Goal: Communication & Community: Answer question/provide support

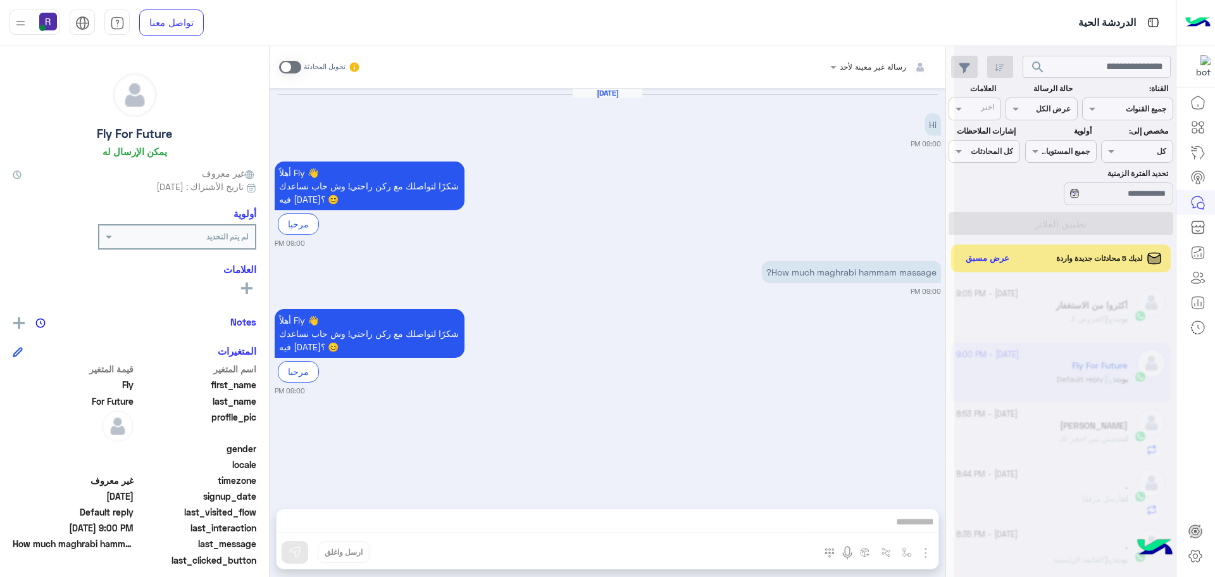
scroll to position [477, 0]
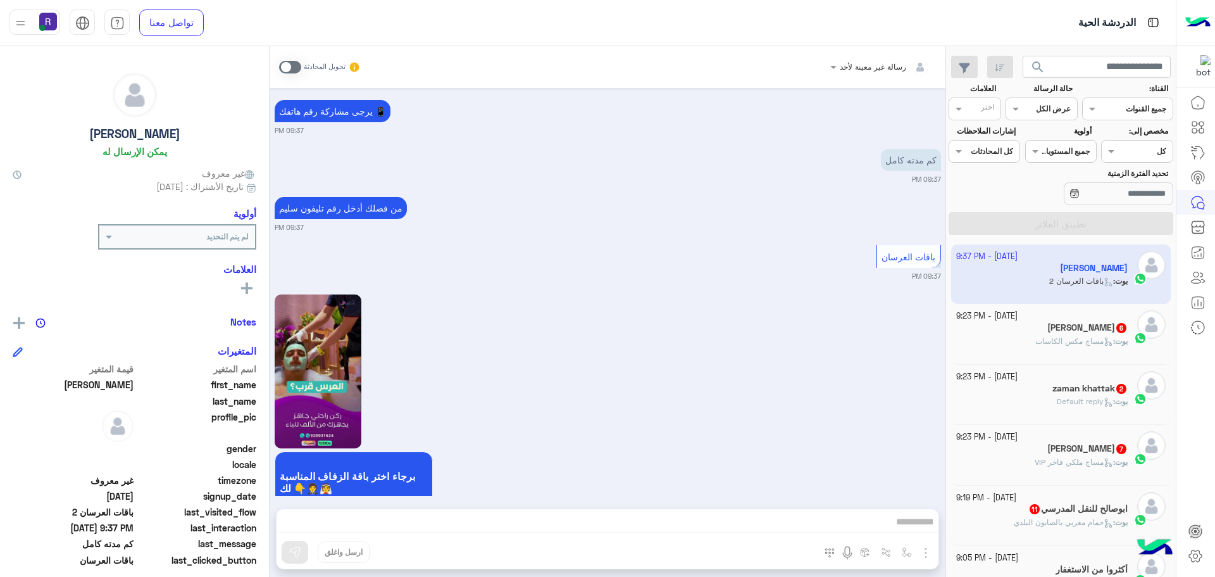
scroll to position [1996, 0]
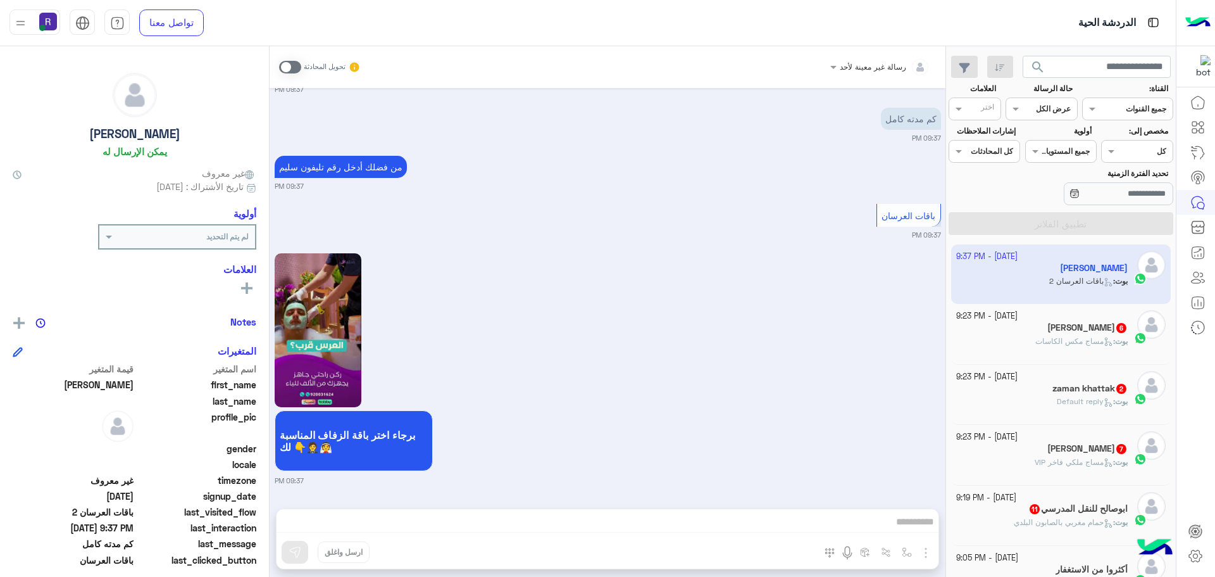
click at [288, 63] on span at bounding box center [290, 67] width 22 height 13
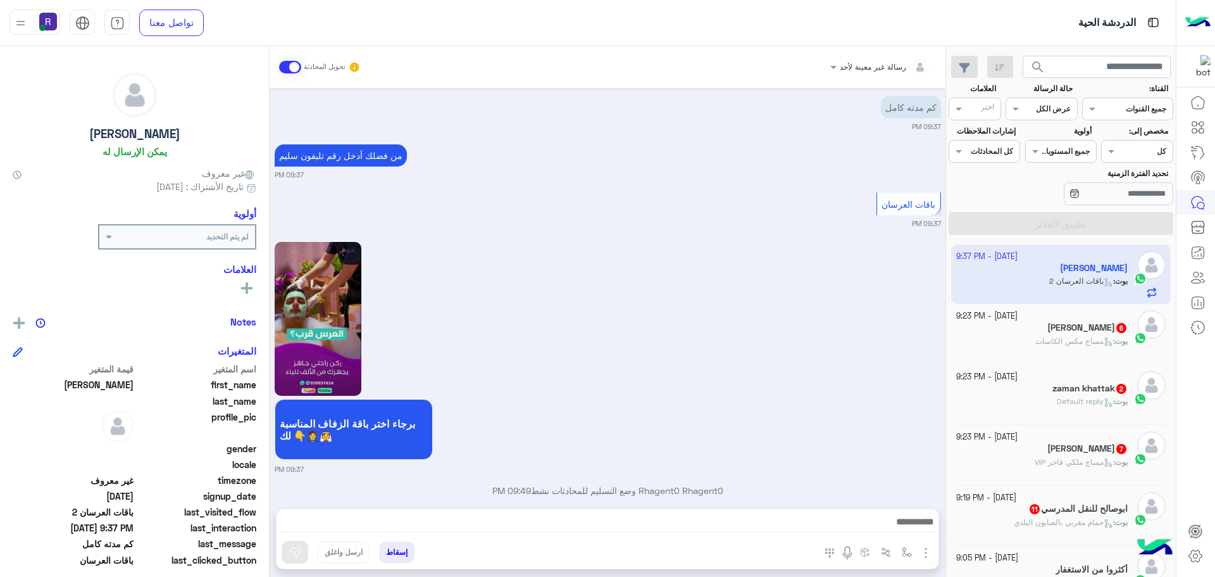
scroll to position [2029, 0]
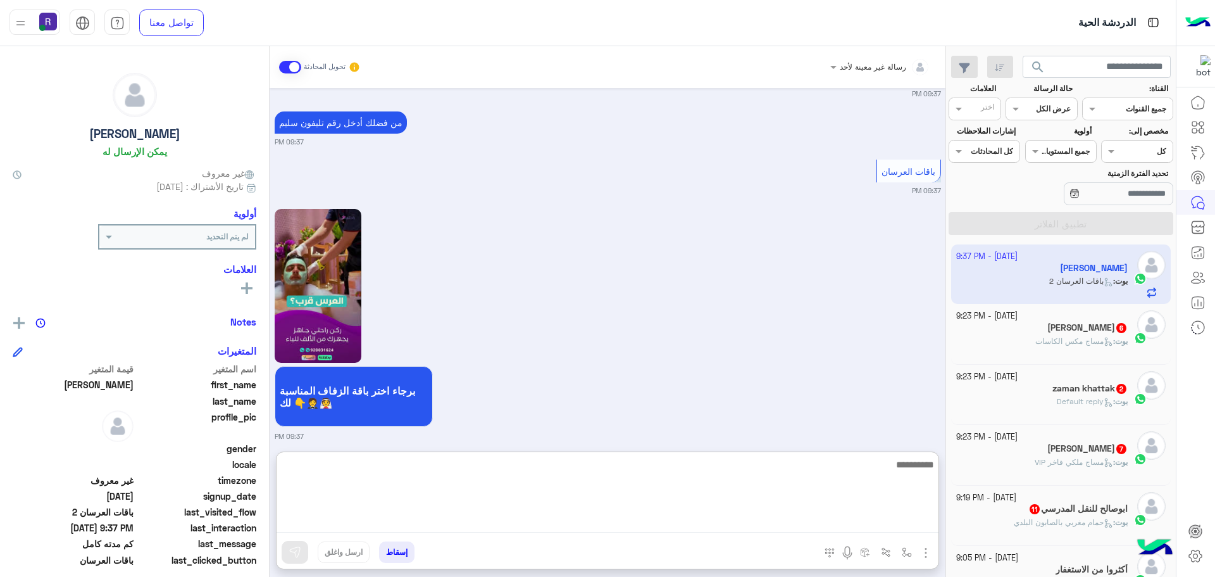
click at [739, 530] on textarea at bounding box center [608, 494] width 662 height 76
paste textarea "**********"
type textarea "**********"
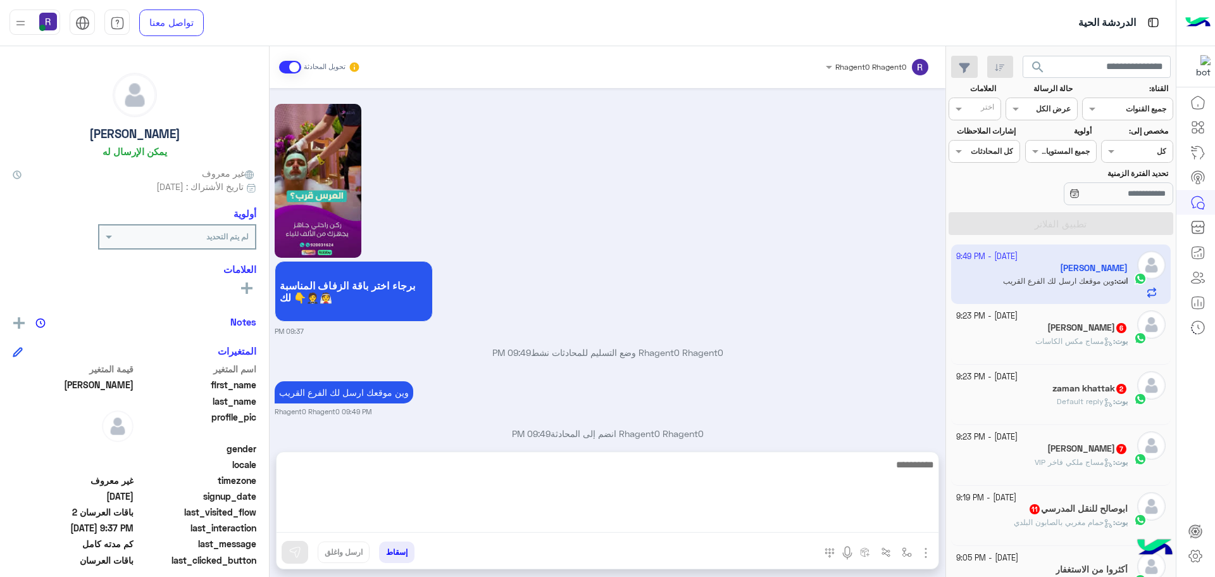
scroll to position [2134, 0]
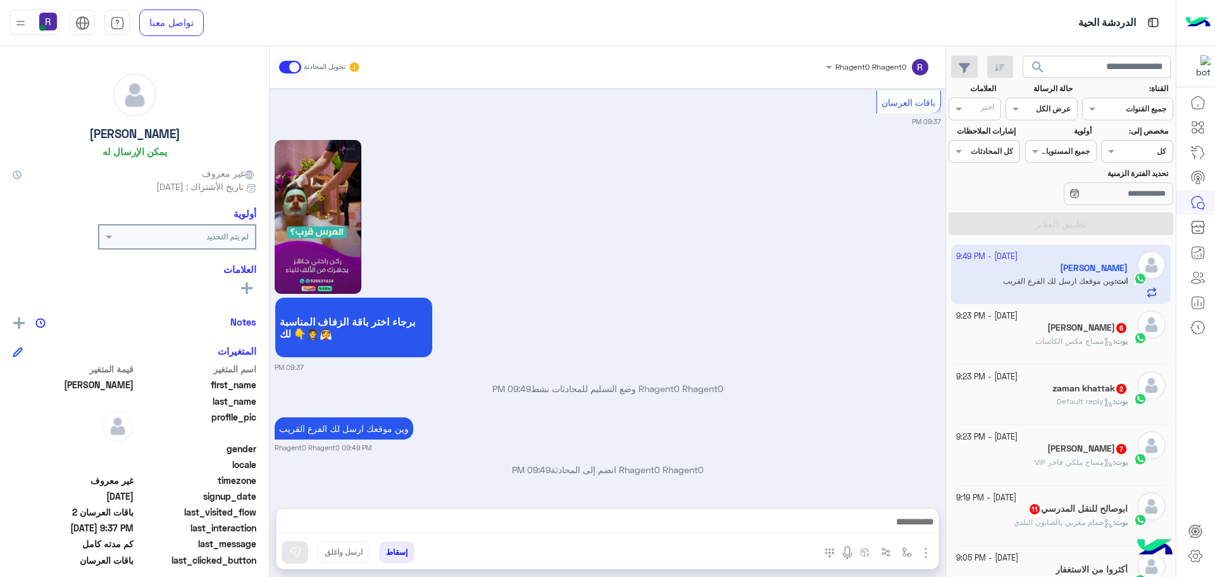
click at [1093, 347] on div "بوت : مساج مكس الكاسات" at bounding box center [1043, 347] width 172 height 22
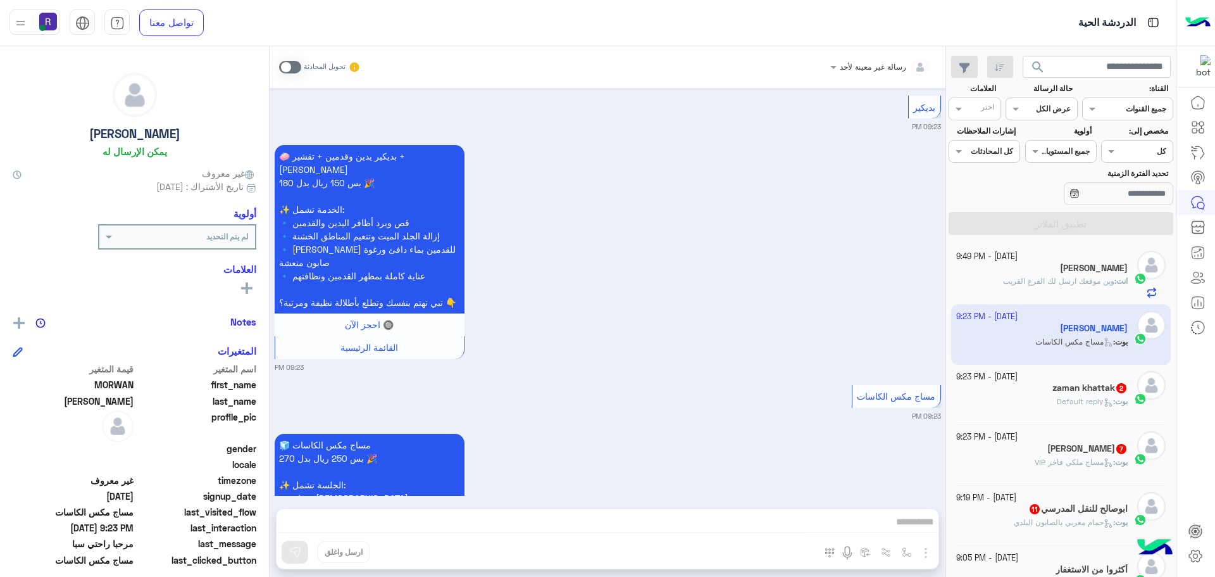
scroll to position [1092, 0]
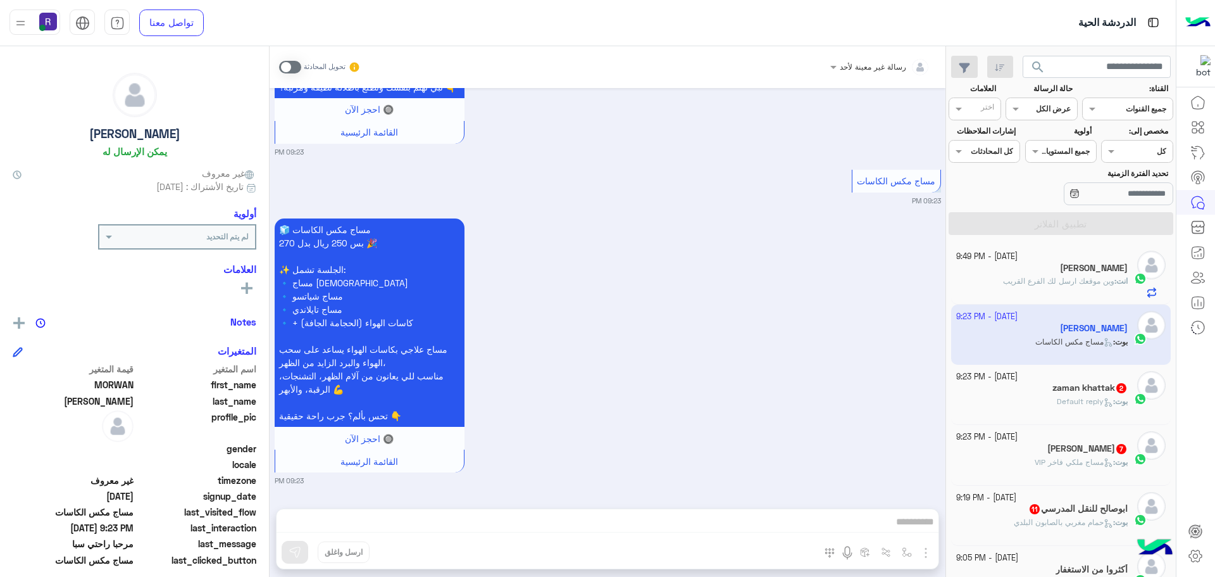
click at [291, 64] on span at bounding box center [290, 67] width 22 height 13
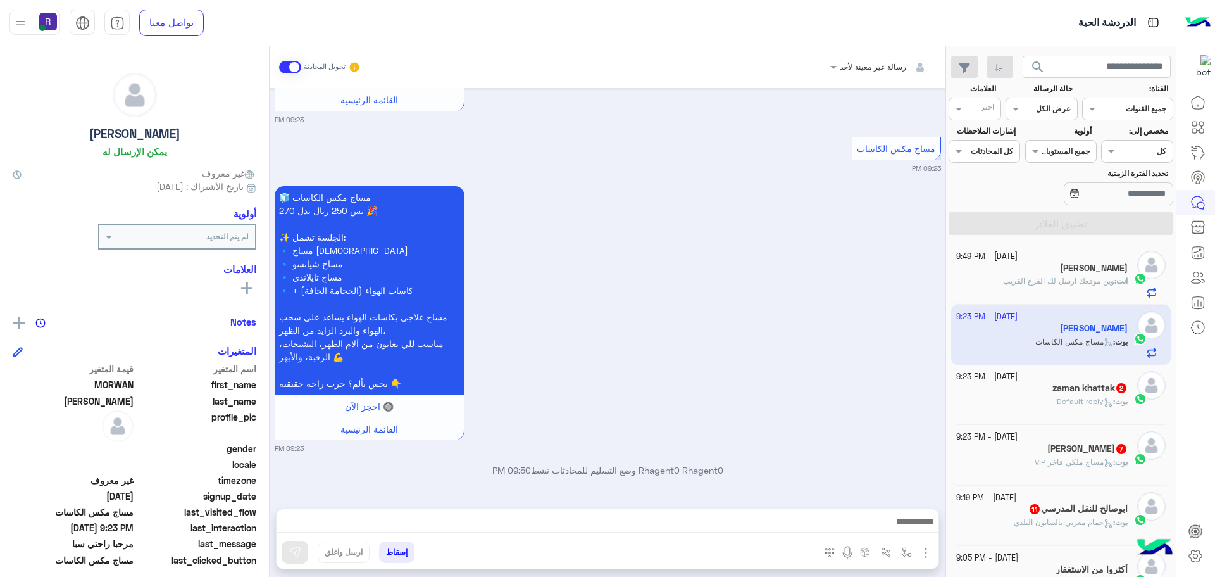
click at [930, 547] on img "button" at bounding box center [926, 552] width 15 height 15
click at [909, 529] on span "الصور" at bounding box center [901, 525] width 23 height 15
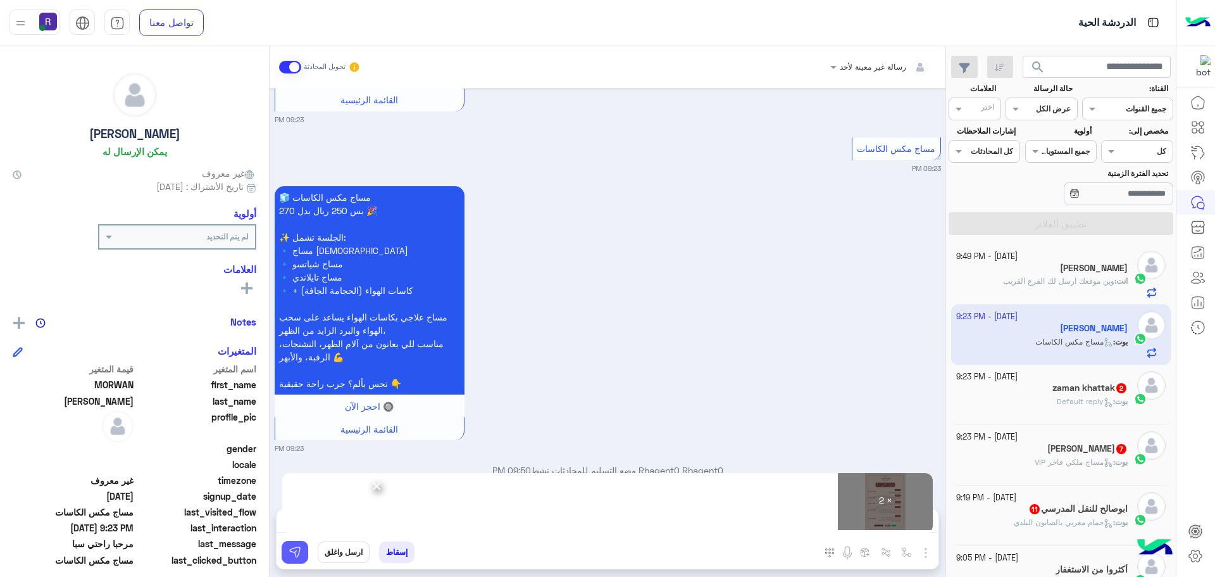
click at [289, 548] on img at bounding box center [295, 552] width 13 height 13
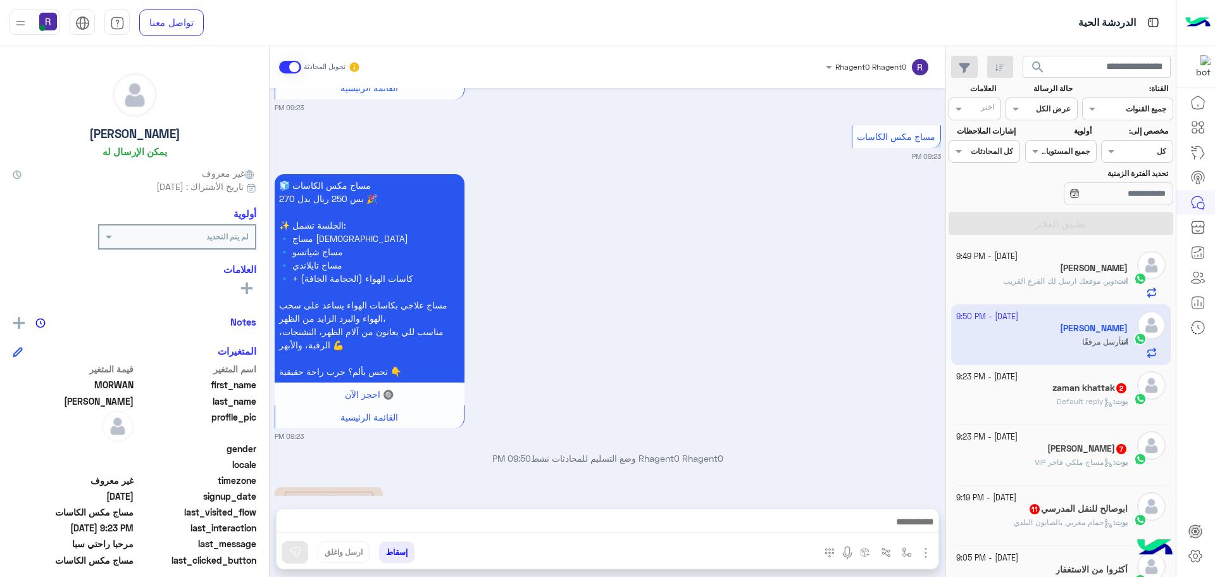
scroll to position [1517, 0]
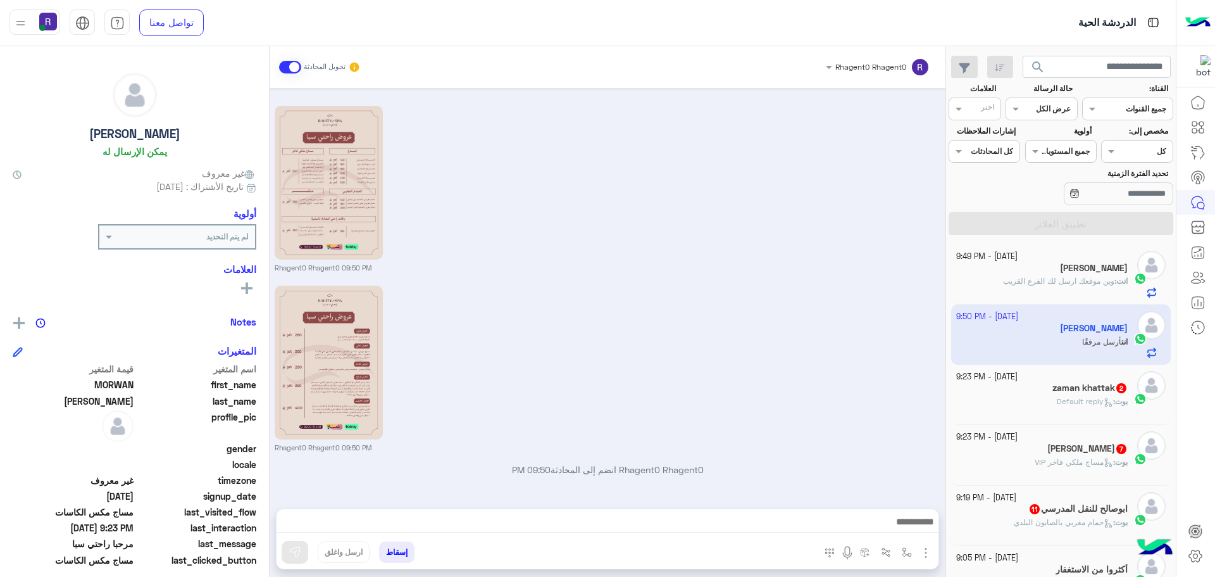
click at [1113, 391] on h5 "zaman khattak 2" at bounding box center [1090, 387] width 75 height 11
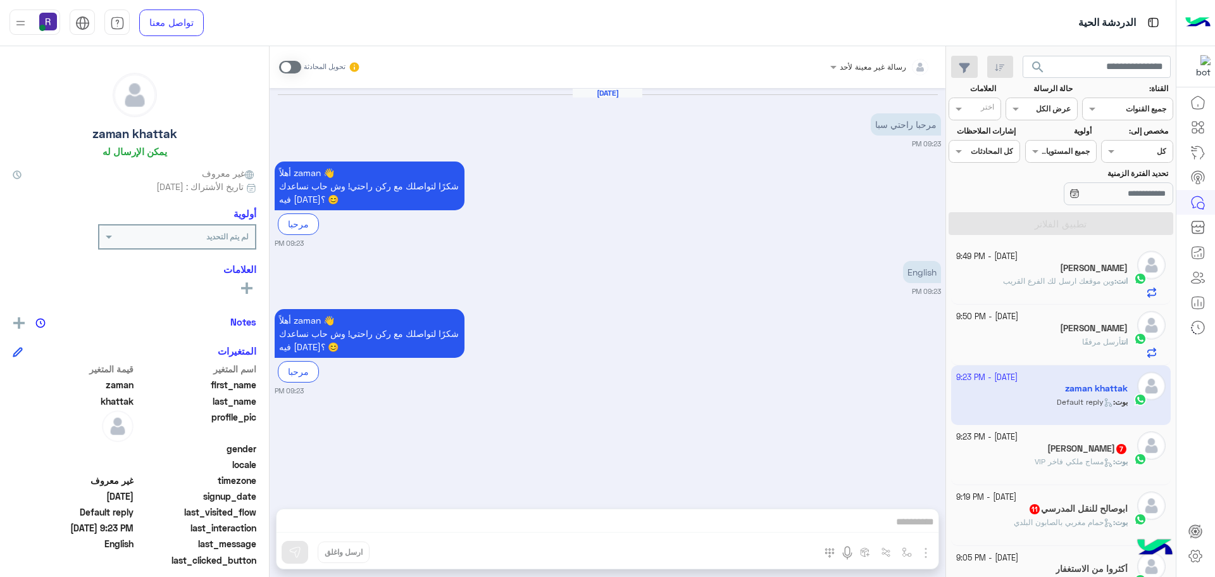
click at [289, 70] on span at bounding box center [290, 67] width 22 height 13
click at [929, 558] on img "button" at bounding box center [926, 552] width 15 height 15
click at [898, 530] on span "الصور" at bounding box center [901, 525] width 23 height 15
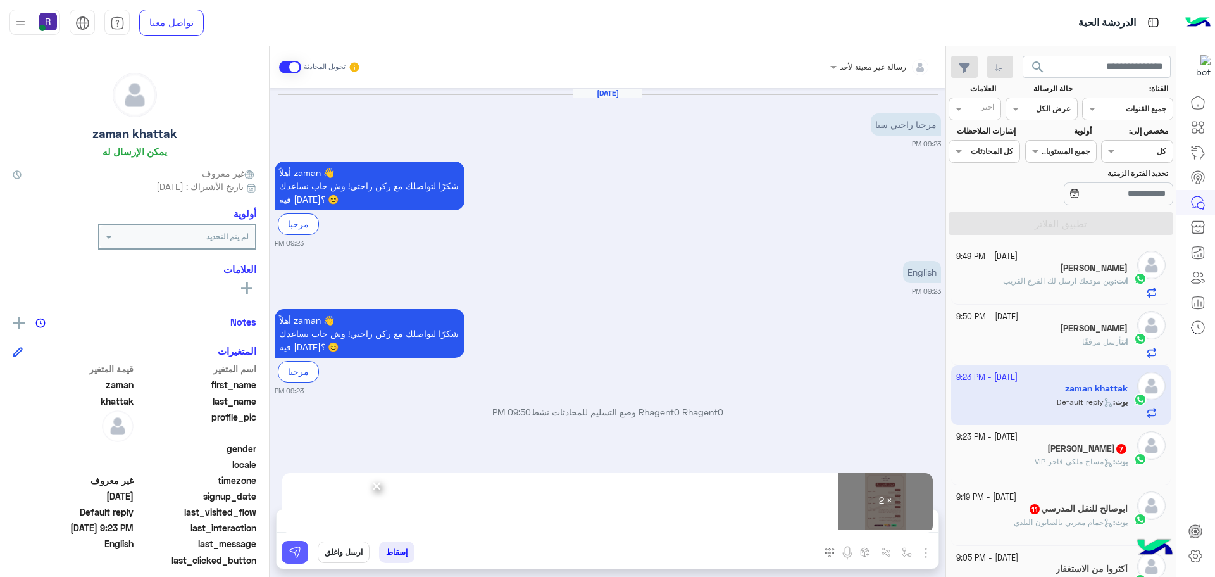
drag, startPoint x: 299, startPoint y: 546, endPoint x: 355, endPoint y: 492, distance: 77.5
click at [299, 546] on img at bounding box center [295, 552] width 13 height 13
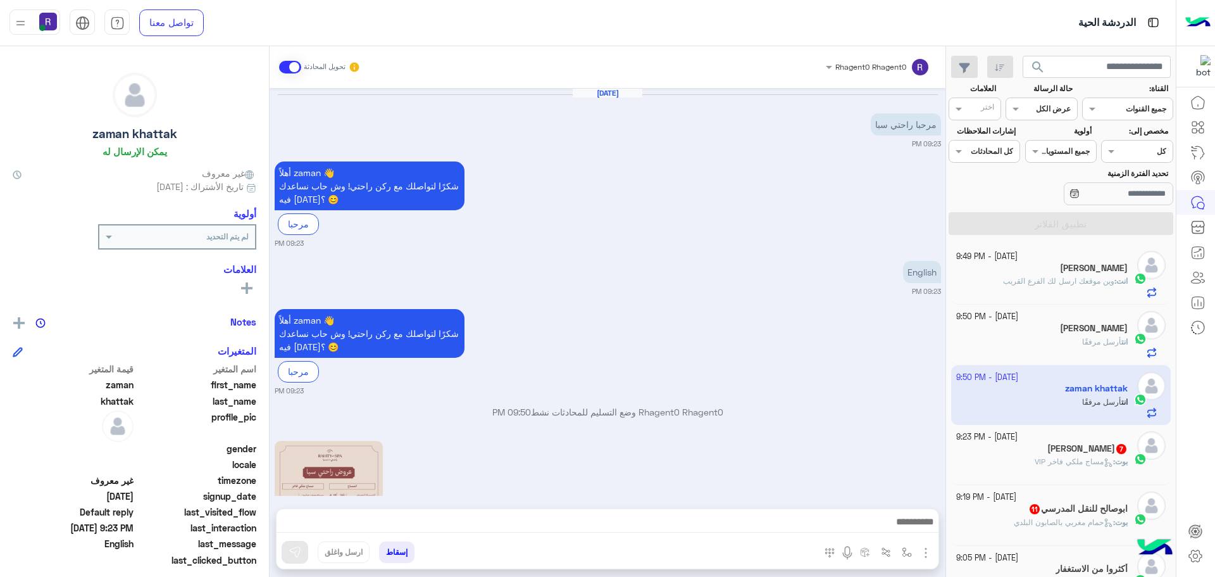
scroll to position [335, 0]
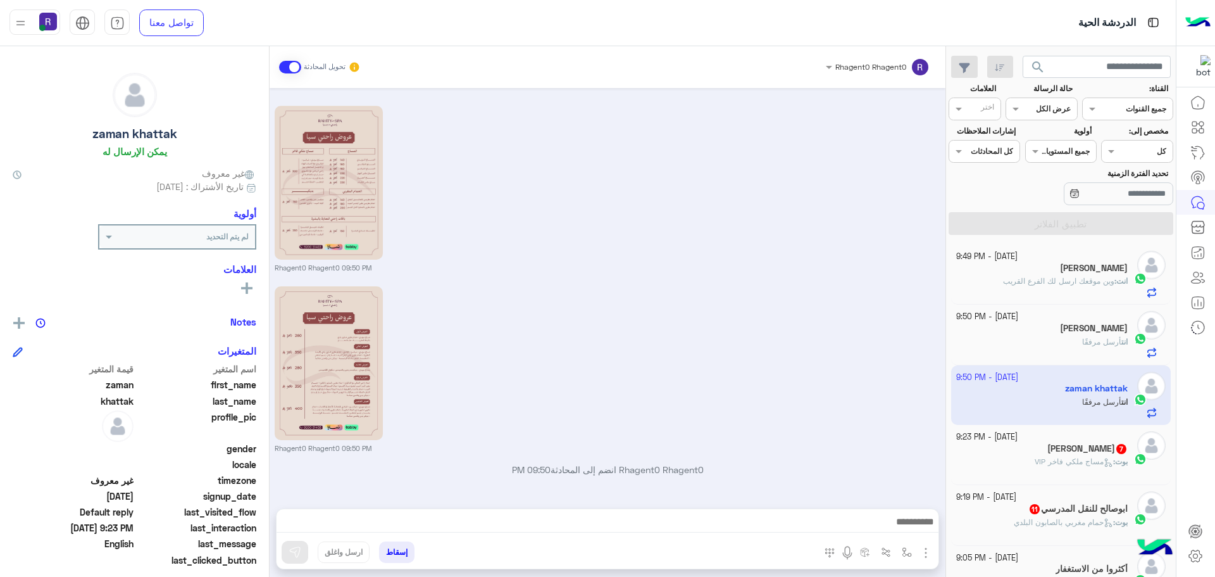
click at [1062, 447] on h5 "[PERSON_NAME] 7" at bounding box center [1088, 448] width 80 height 11
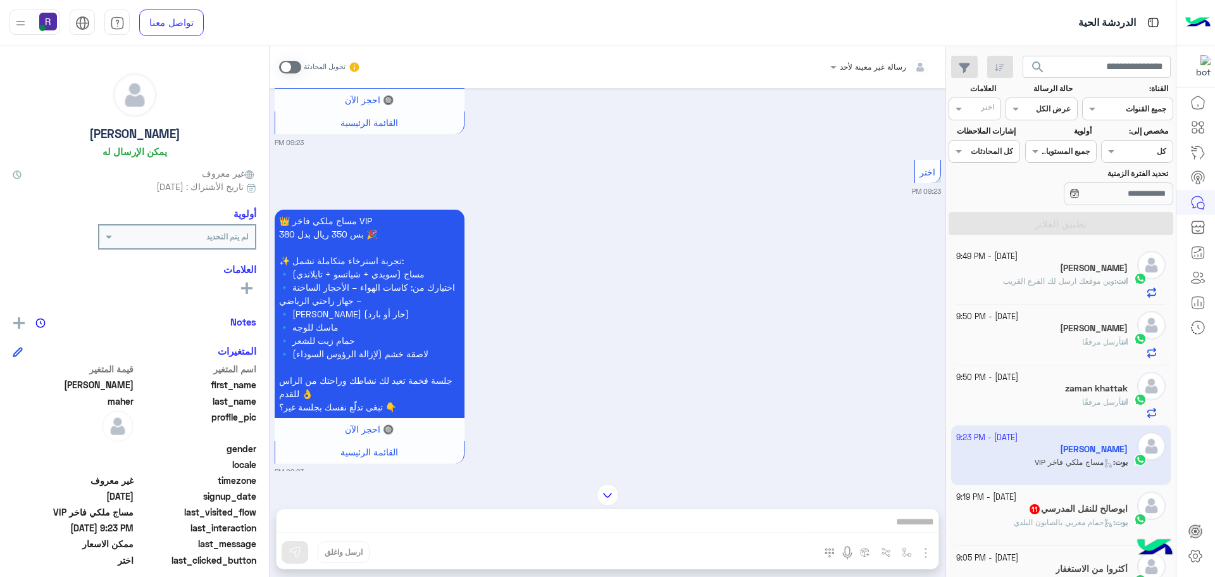
scroll to position [1231, 0]
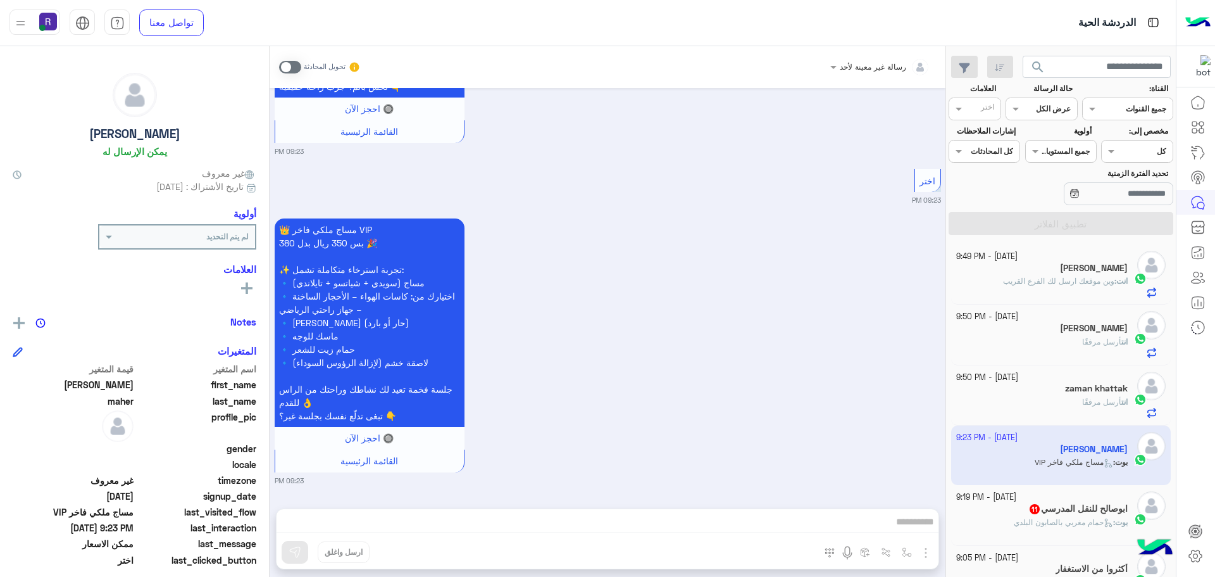
click at [290, 68] on span at bounding box center [290, 67] width 22 height 13
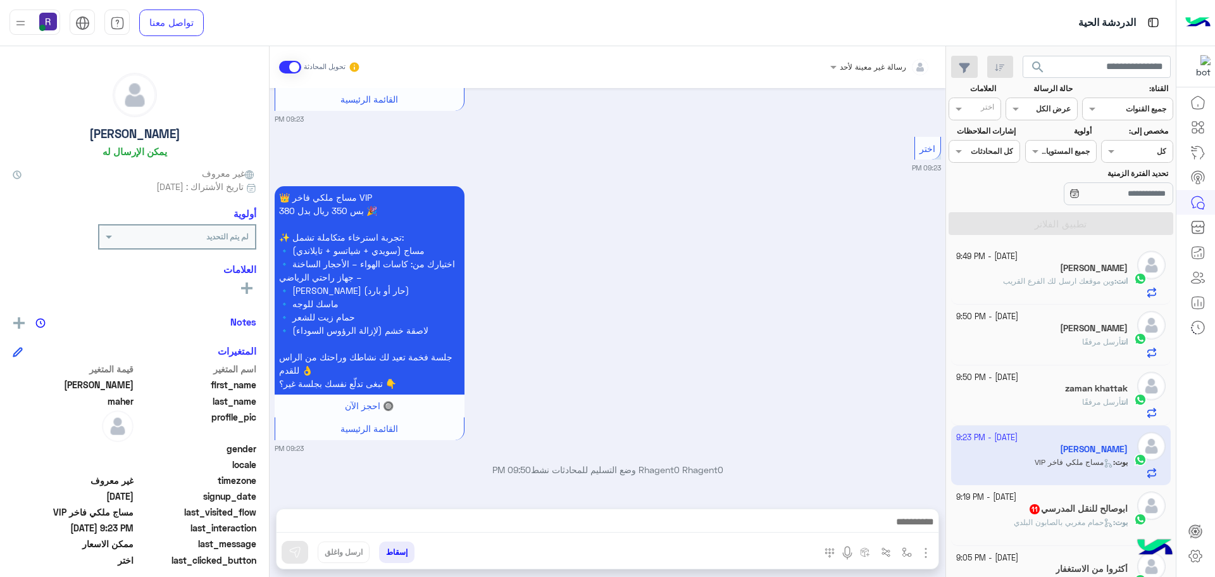
click at [919, 552] on img "button" at bounding box center [926, 552] width 15 height 15
click at [902, 532] on span "الصور" at bounding box center [901, 525] width 23 height 15
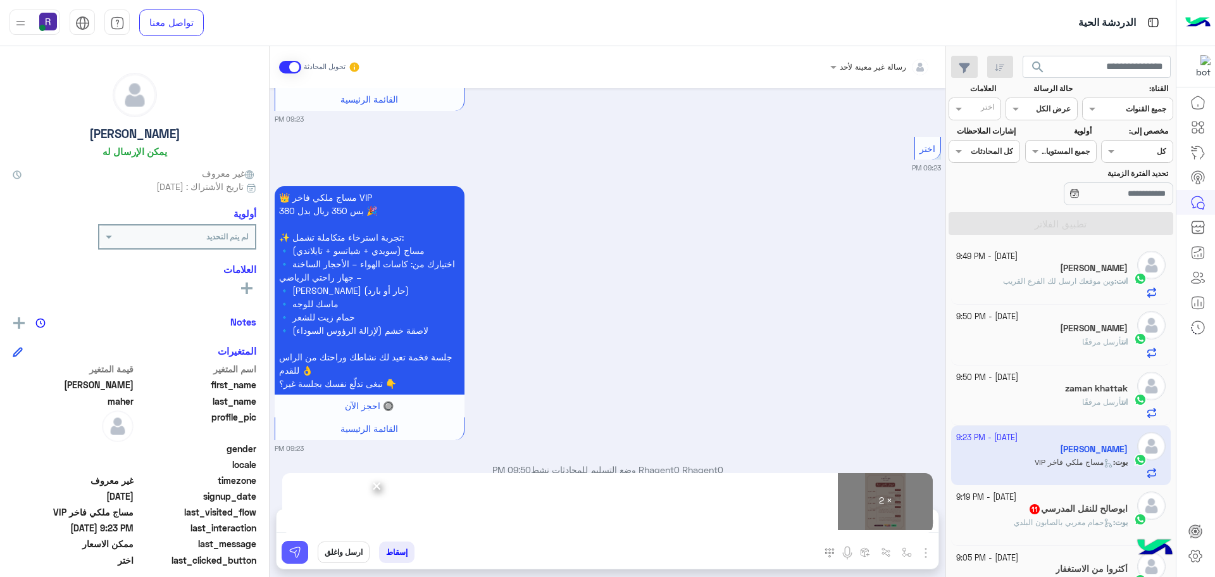
click at [298, 545] on button at bounding box center [295, 552] width 27 height 23
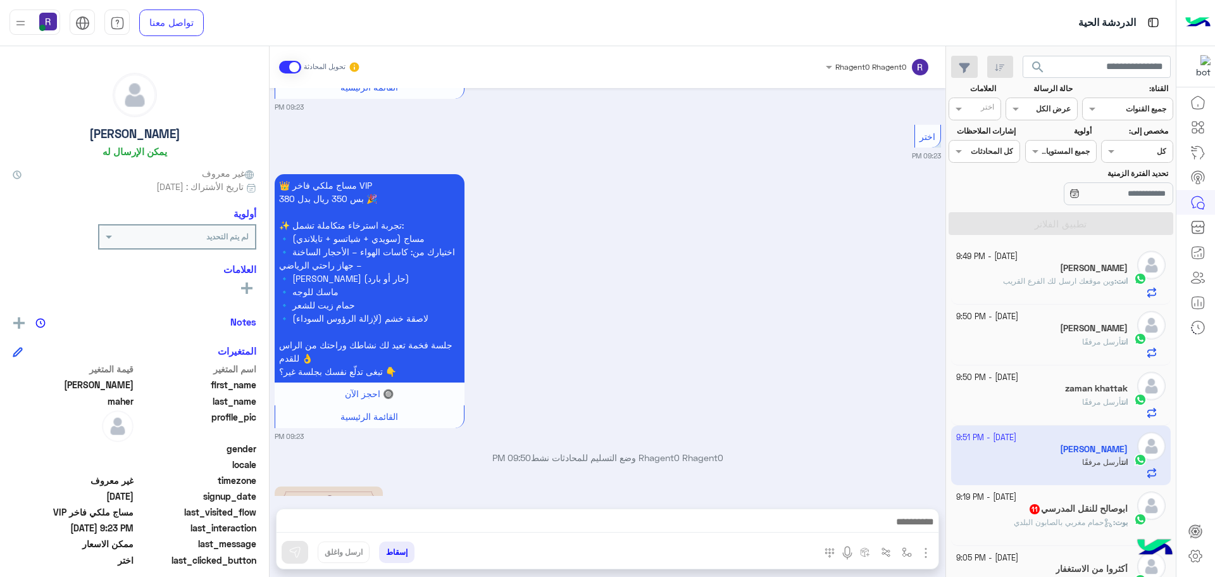
scroll to position [1688, 0]
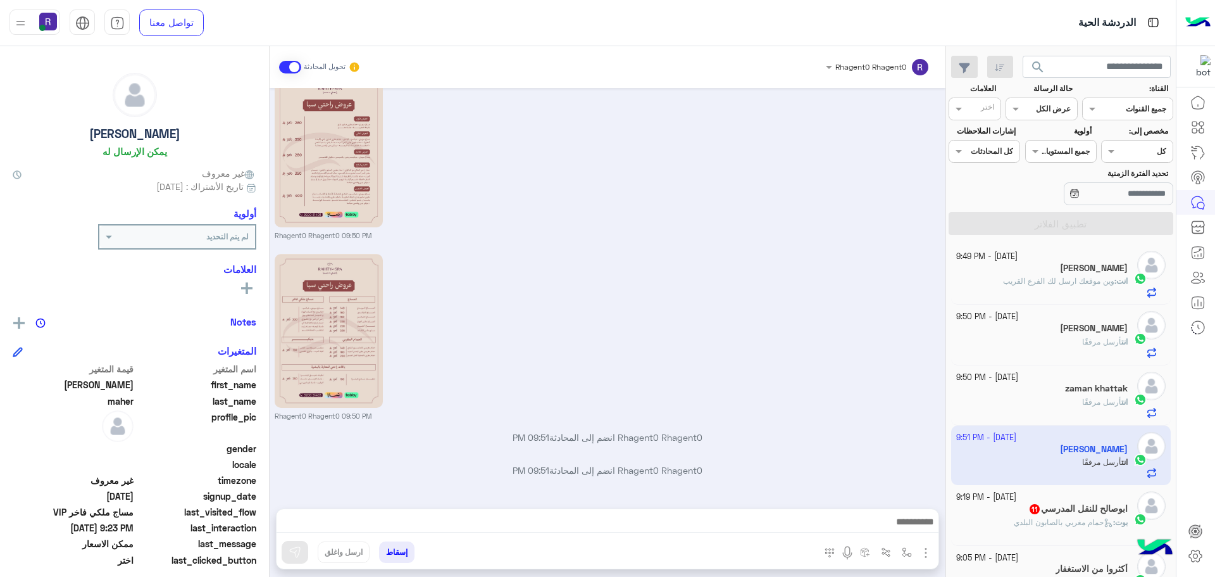
click at [1056, 533] on div "بوت : حمام مغربي بالصابون البلدي" at bounding box center [1043, 528] width 172 height 22
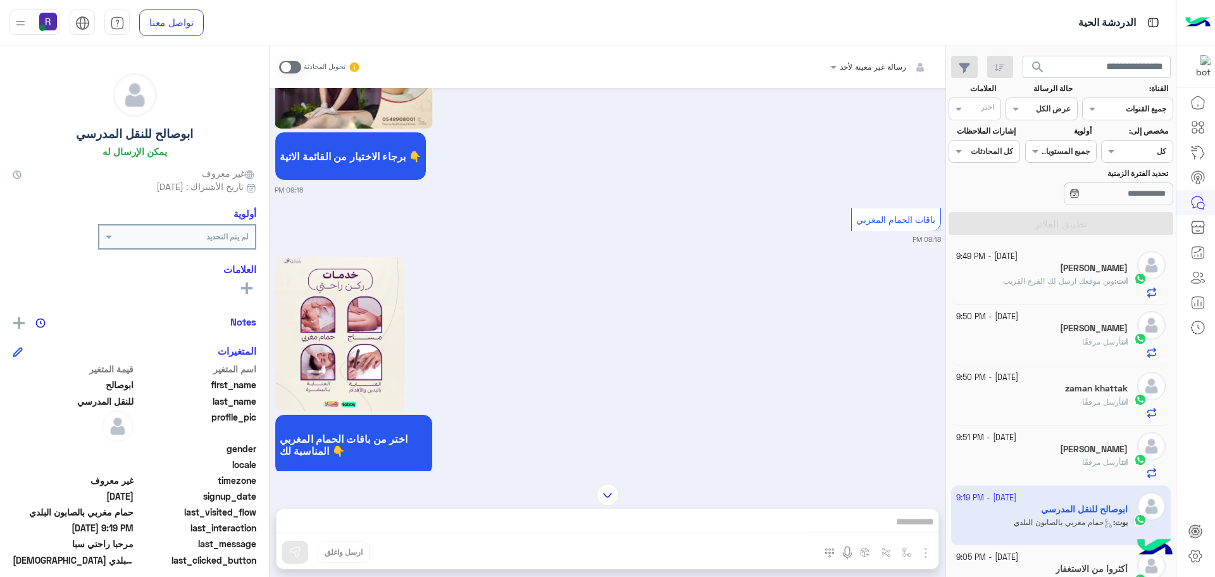
scroll to position [1988, 0]
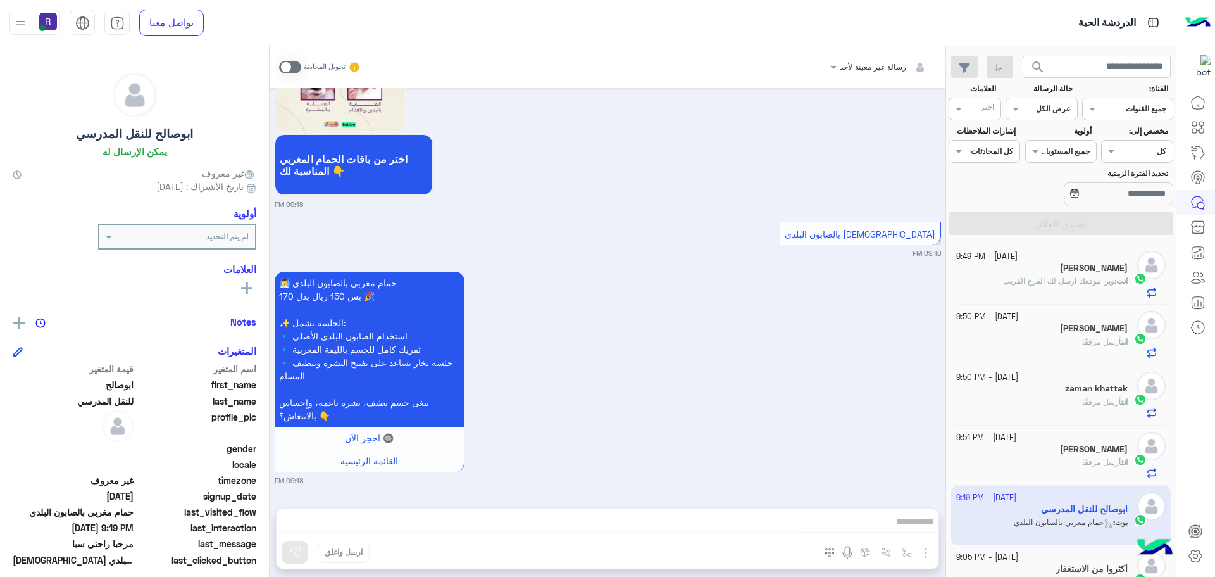
click at [290, 65] on span at bounding box center [290, 67] width 22 height 13
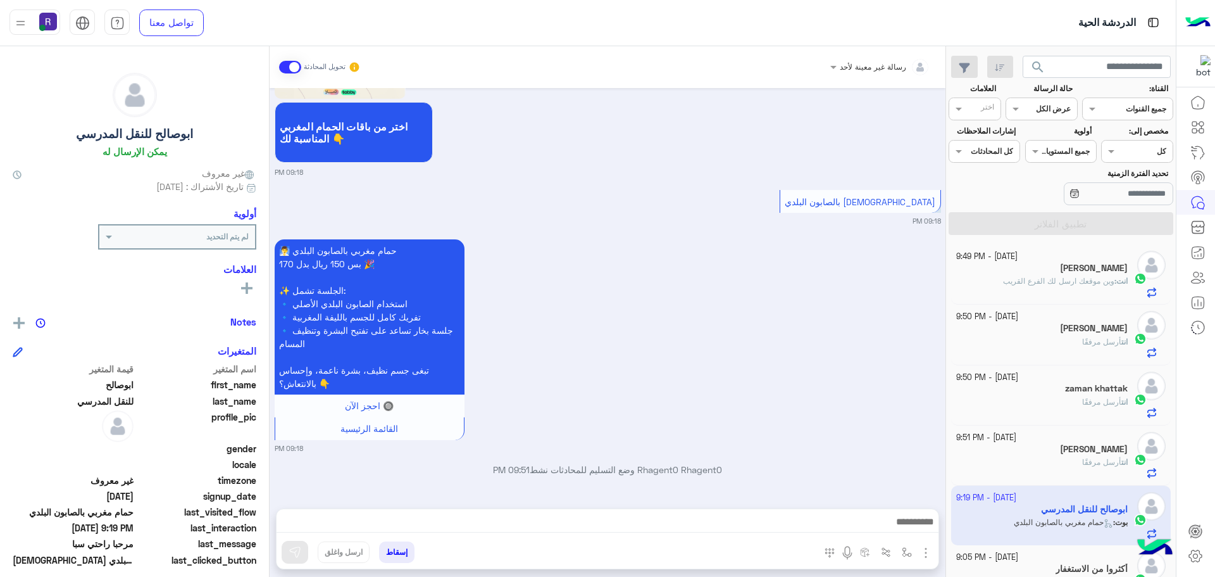
scroll to position [2021, 0]
click at [925, 545] on img "button" at bounding box center [926, 552] width 15 height 15
click at [905, 523] on span "الصور" at bounding box center [901, 525] width 23 height 15
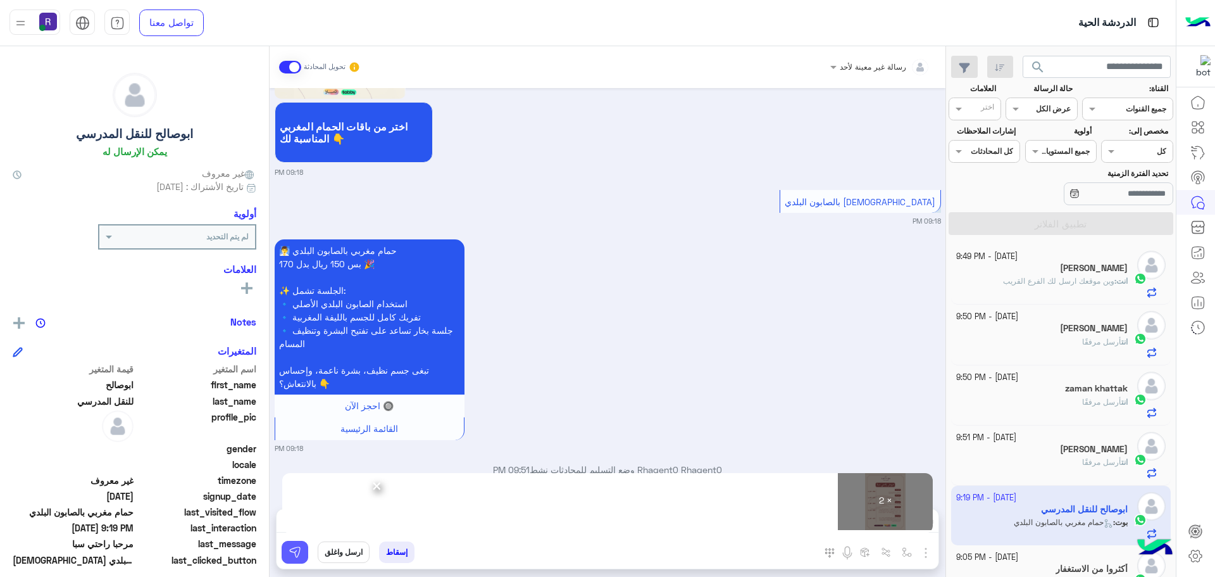
click at [284, 543] on button at bounding box center [295, 552] width 27 height 23
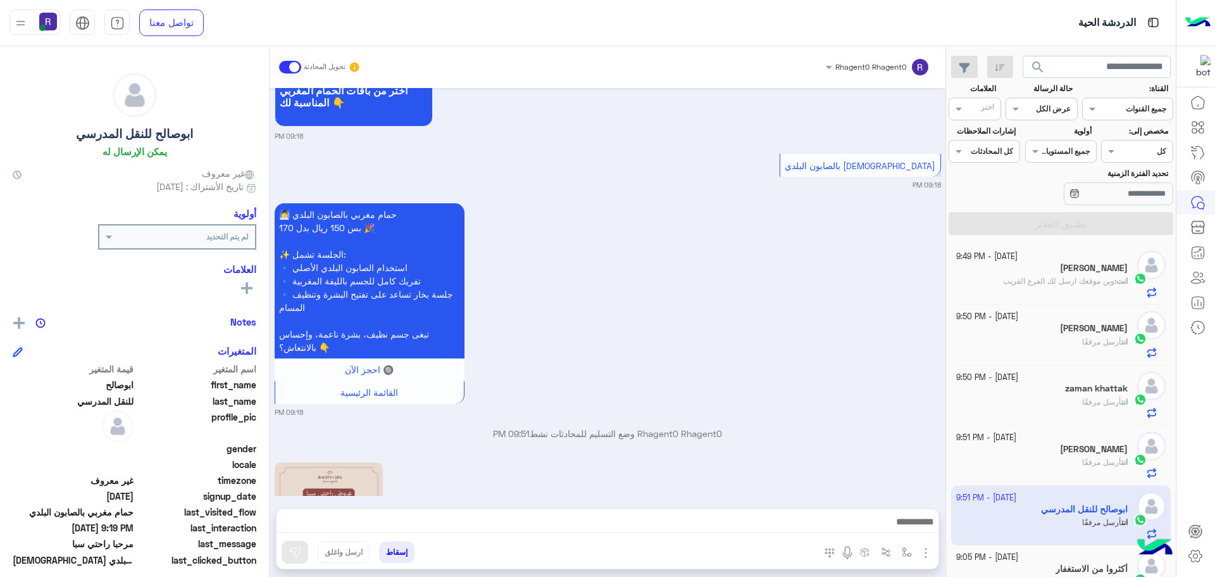
scroll to position [2413, 0]
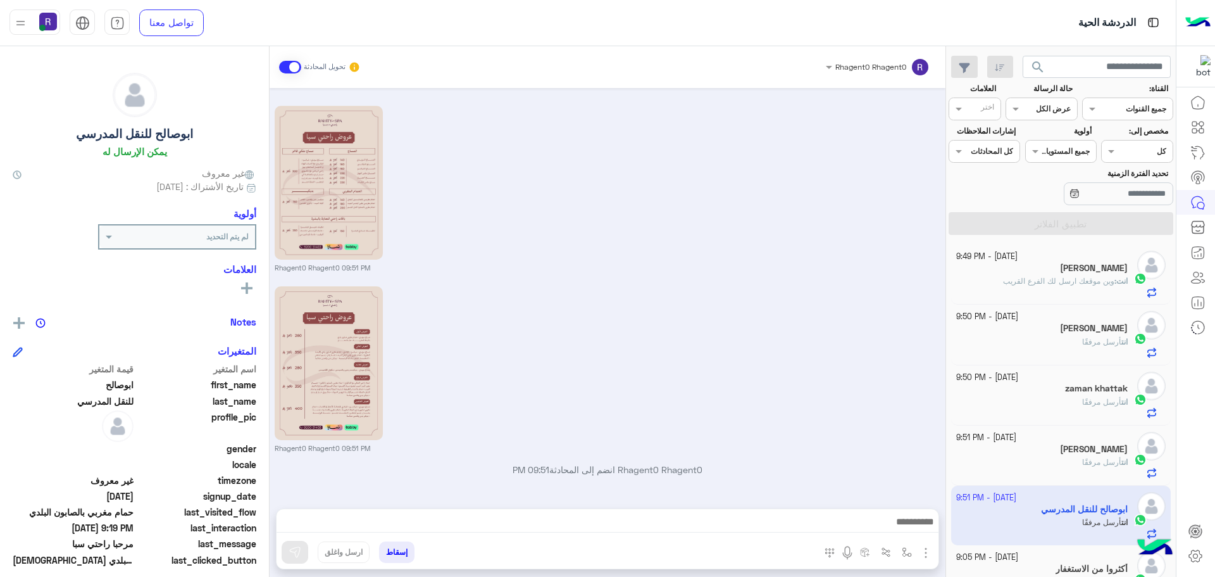
click at [1070, 292] on div "انت : وين موقعك ارسل لك الفرع القريب" at bounding box center [1043, 286] width 172 height 22
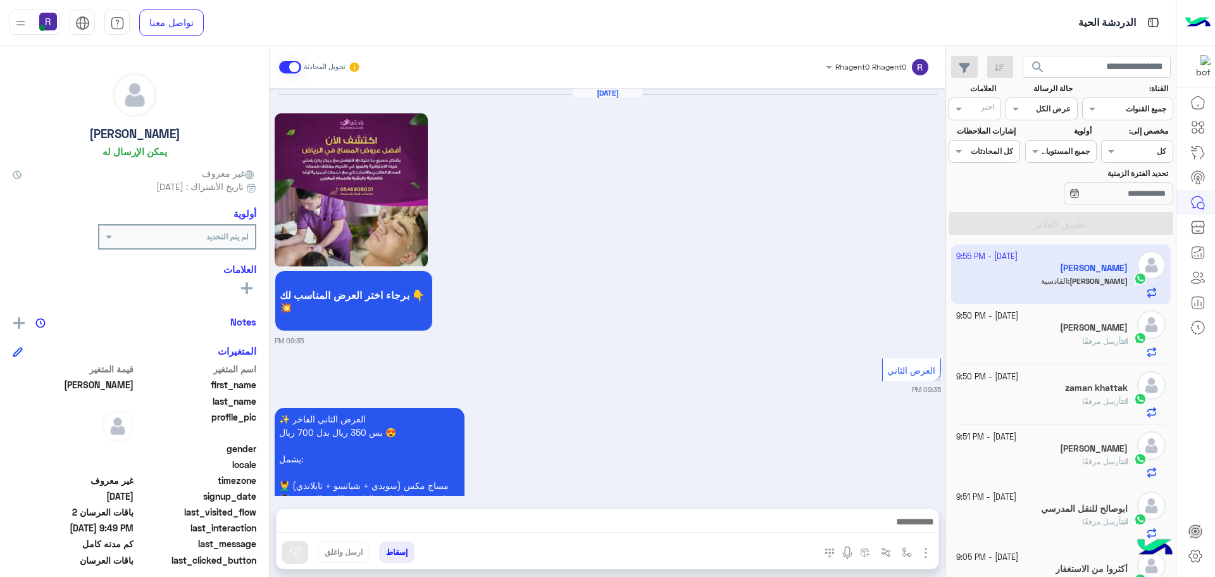
scroll to position [2020, 0]
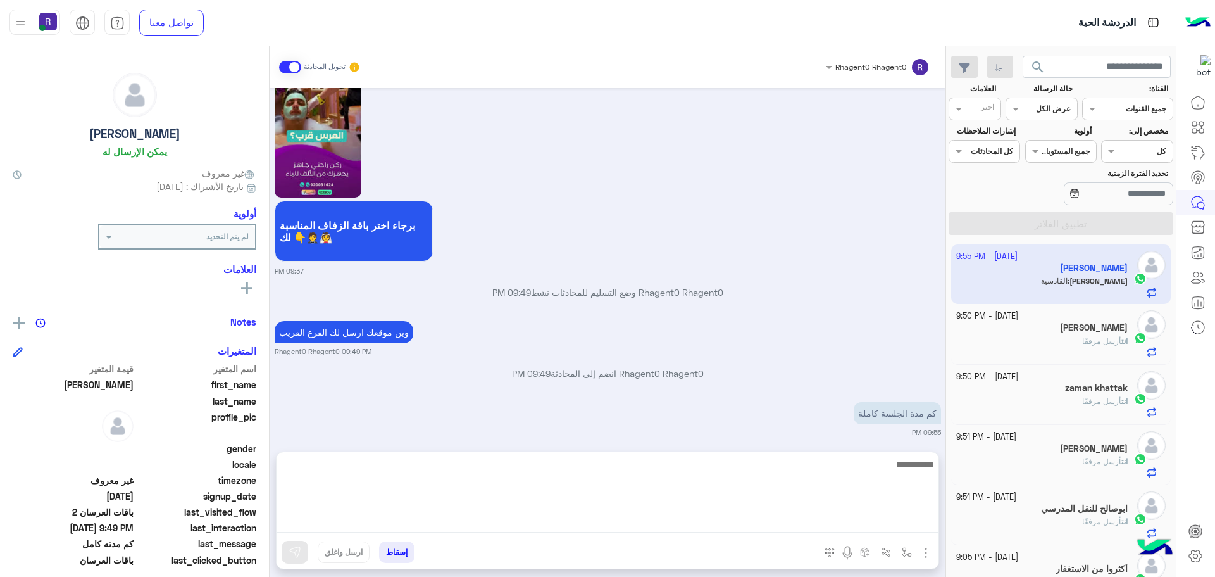
click at [893, 524] on textarea at bounding box center [608, 494] width 662 height 76
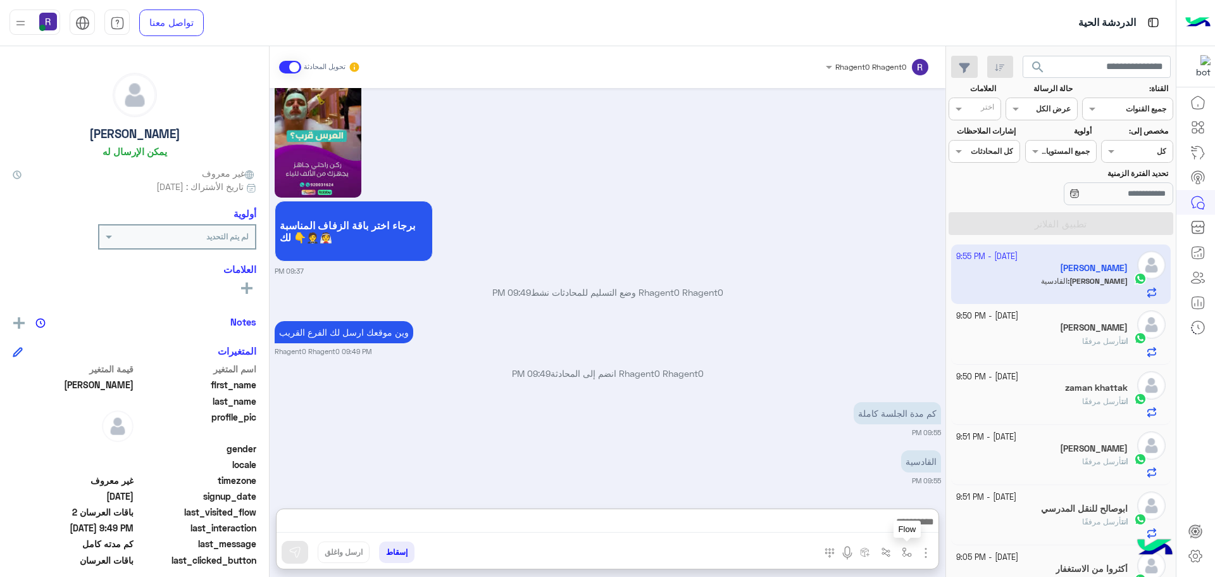
click at [900, 553] on button "button" at bounding box center [907, 551] width 21 height 21
click at [891, 517] on input "text" at bounding box center [879, 522] width 64 height 11
type input "*****"
click at [896, 506] on span "الجنادرية" at bounding box center [893, 501] width 35 height 11
type textarea "*********"
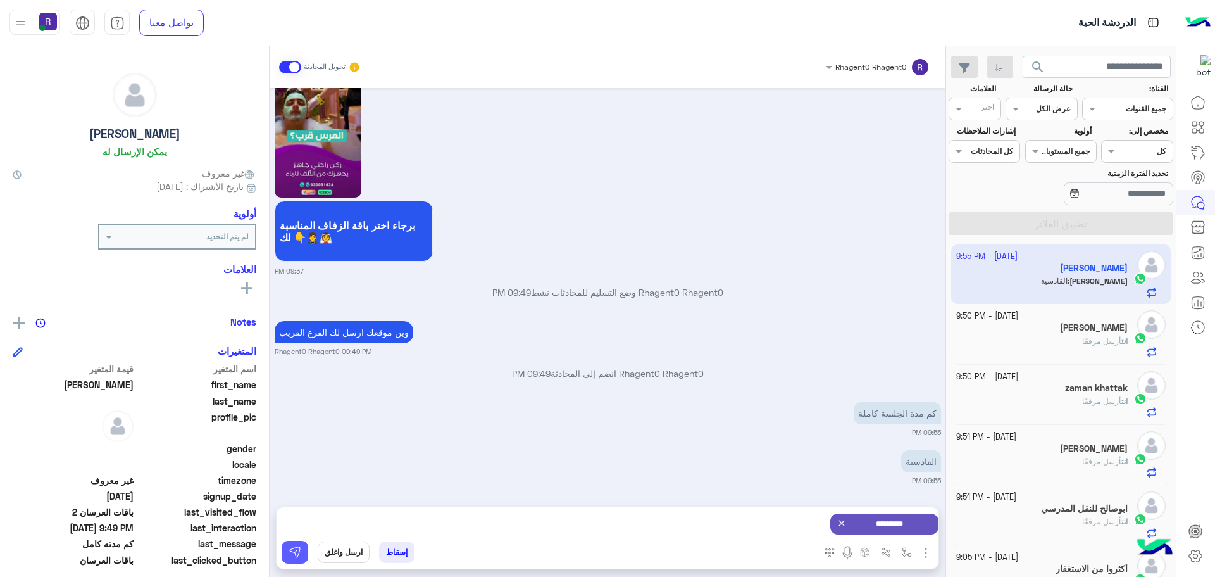
click at [290, 556] on img at bounding box center [295, 552] width 13 height 13
click at [810, 420] on img at bounding box center [817, 416] width 15 height 15
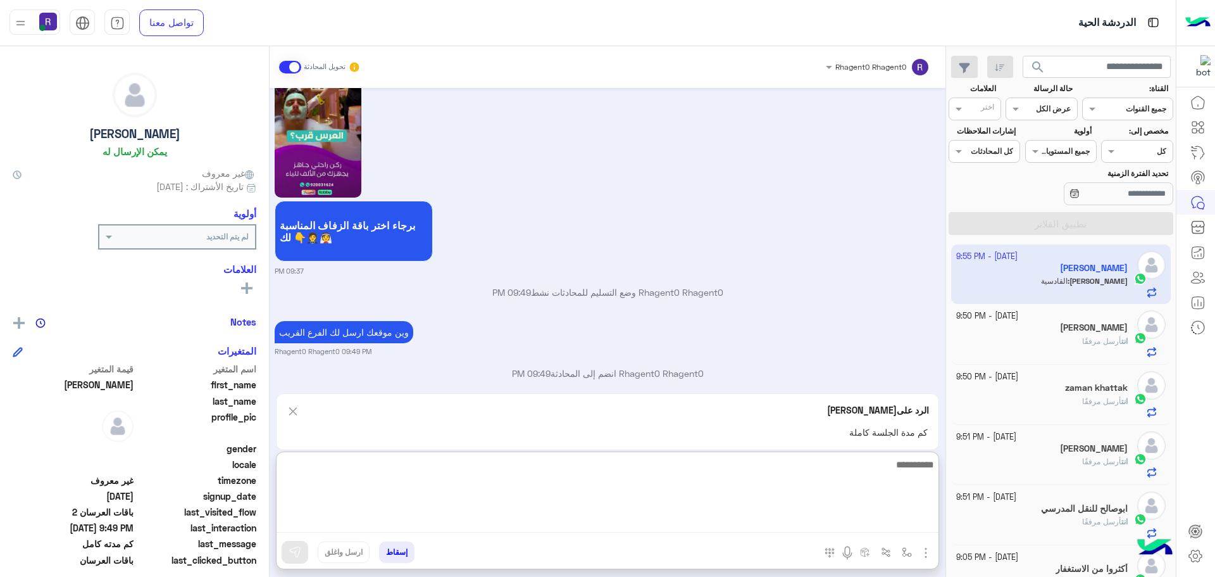
click at [841, 515] on textarea at bounding box center [608, 494] width 662 height 76
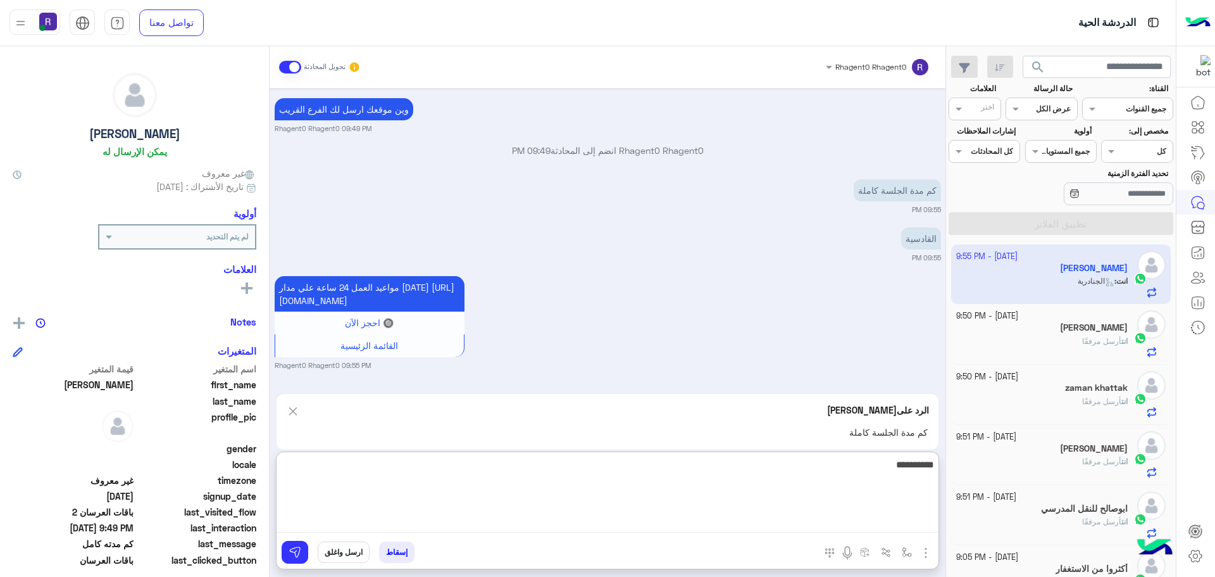
type textarea "**********"
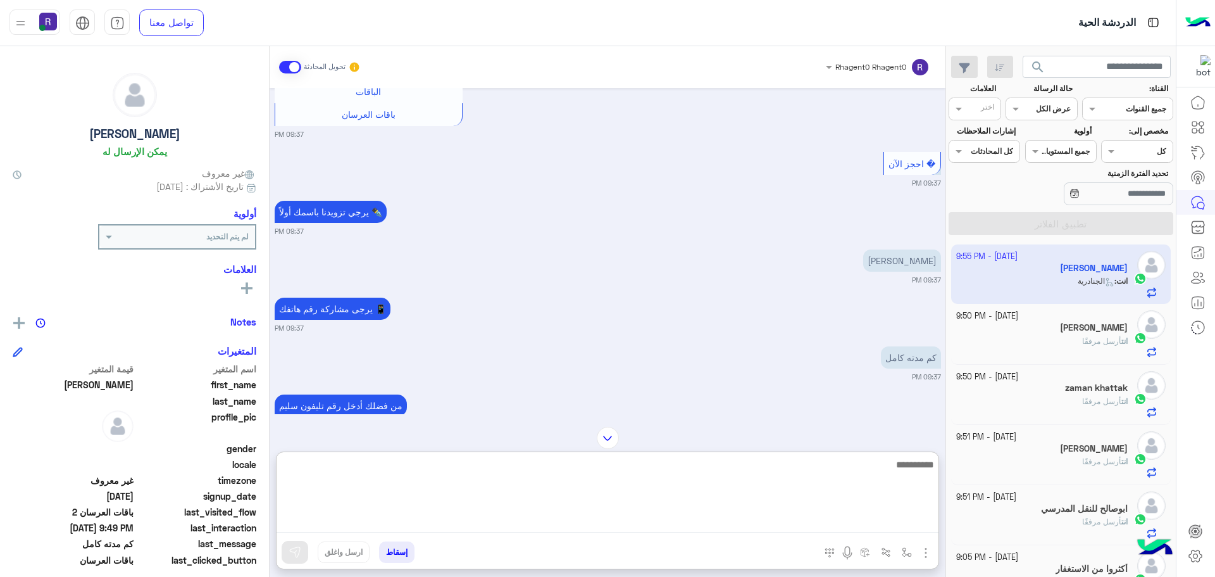
scroll to position [2268, 0]
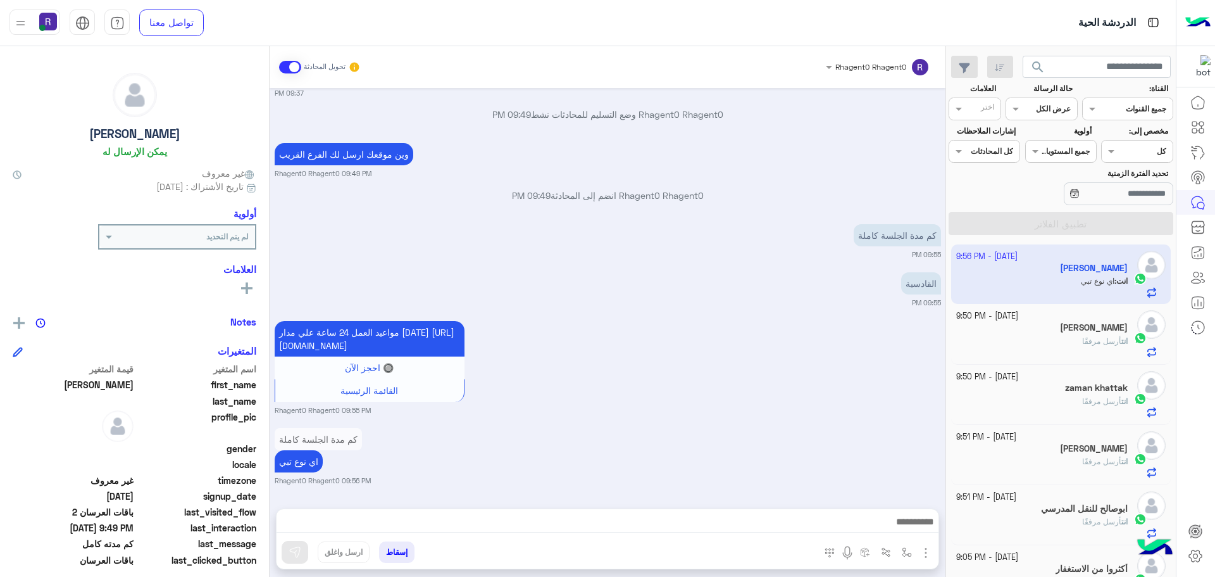
click at [934, 548] on button "button" at bounding box center [926, 551] width 16 height 17
click at [913, 525] on span "الصور" at bounding box center [901, 525] width 23 height 15
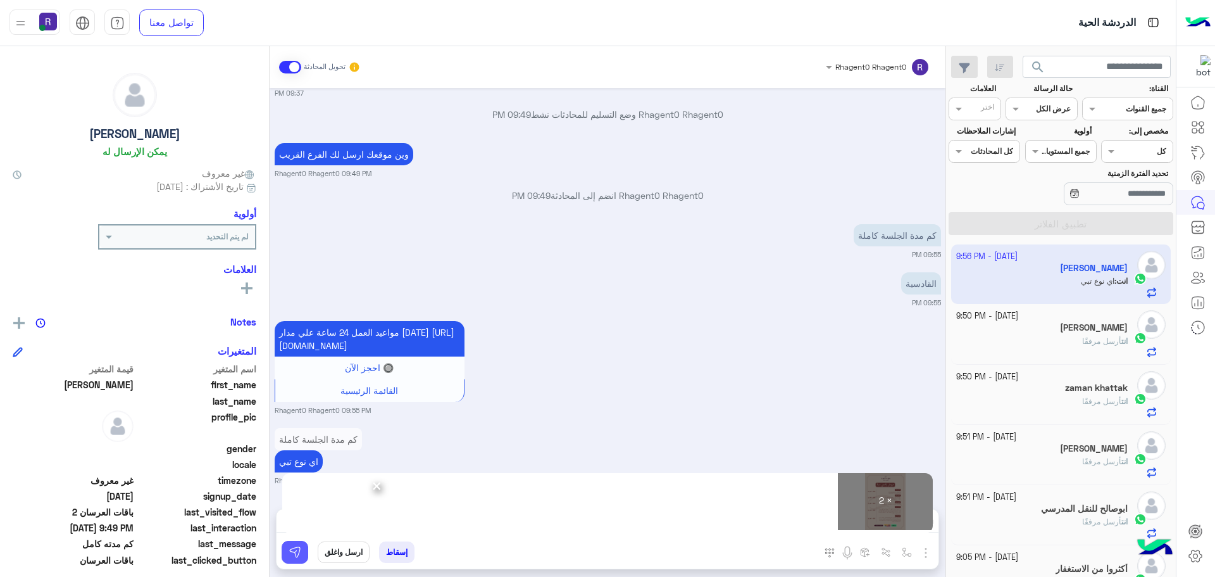
click at [293, 549] on img at bounding box center [295, 552] width 13 height 13
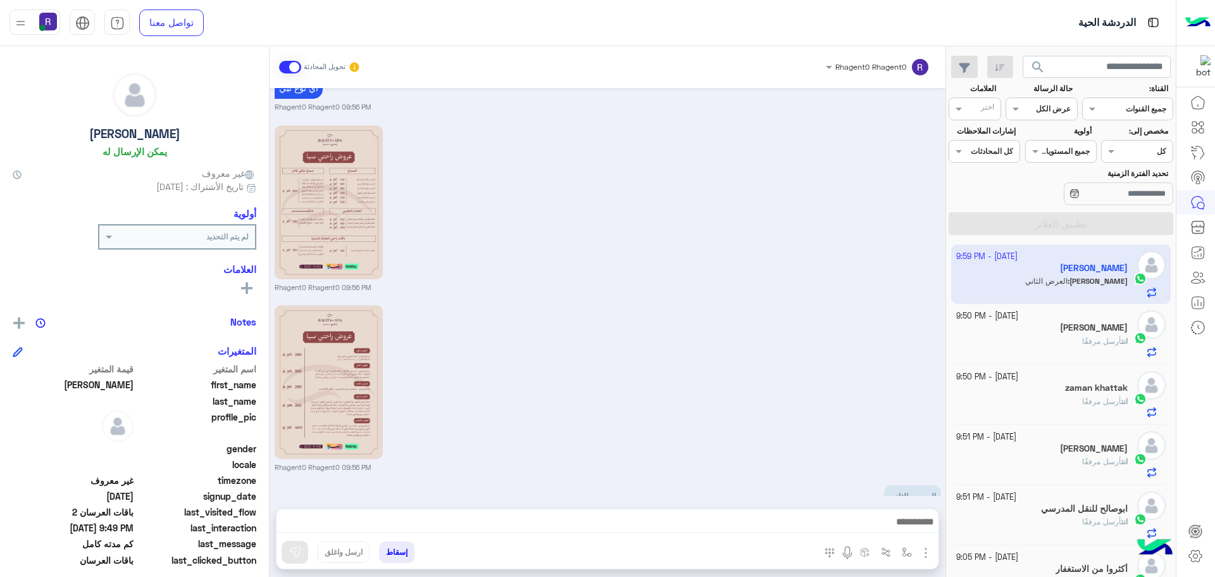
scroll to position [2620, 0]
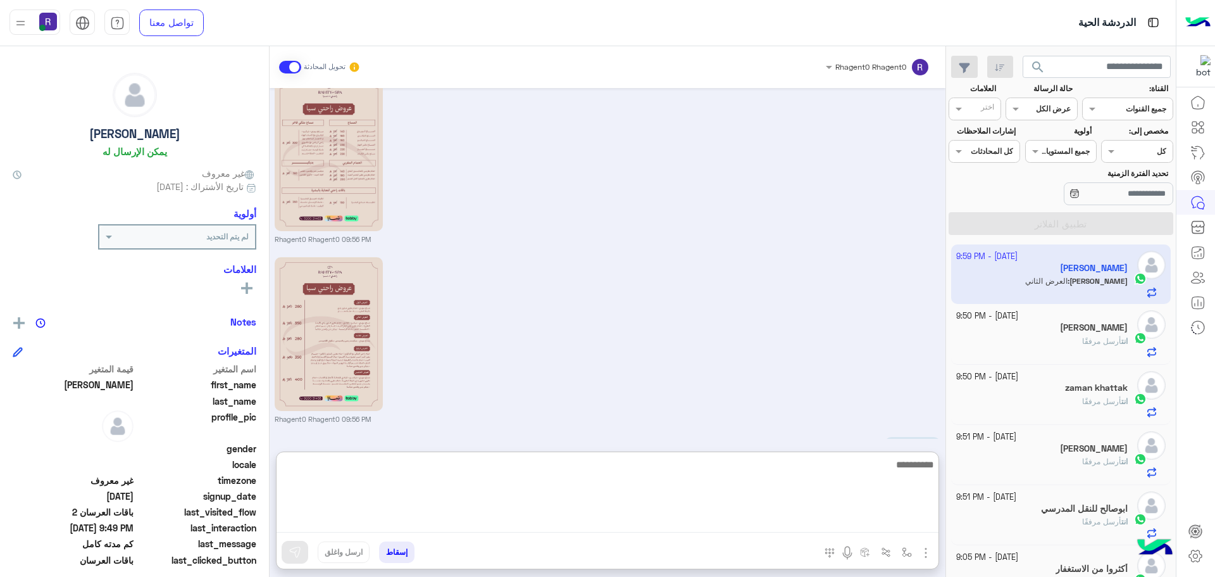
click at [890, 530] on textarea at bounding box center [608, 494] width 662 height 76
type textarea "**********"
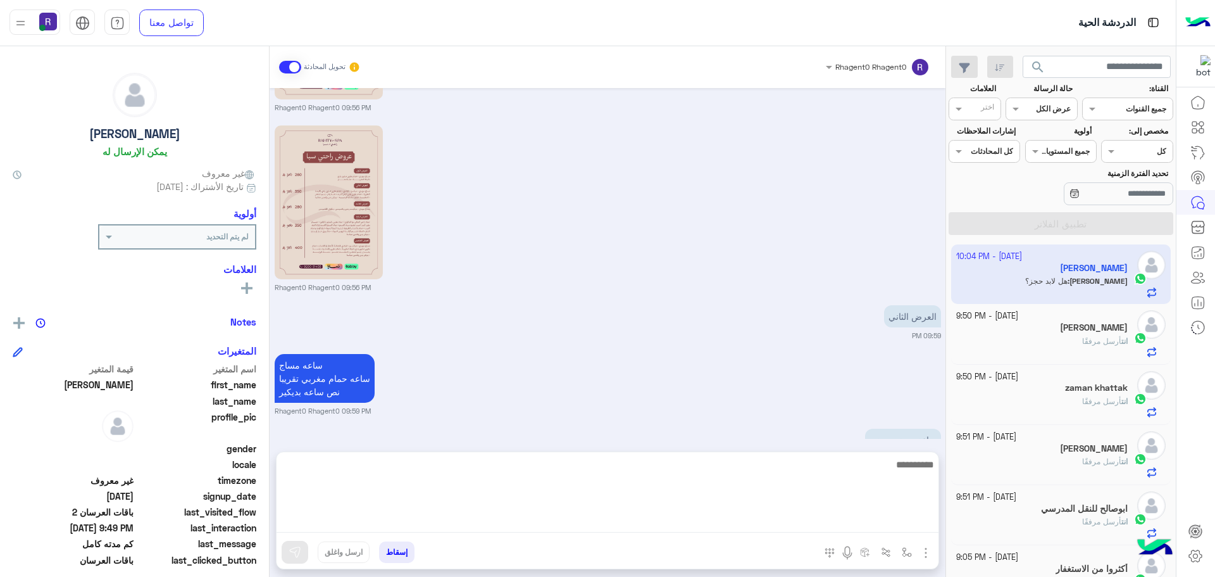
scroll to position [2791, 0]
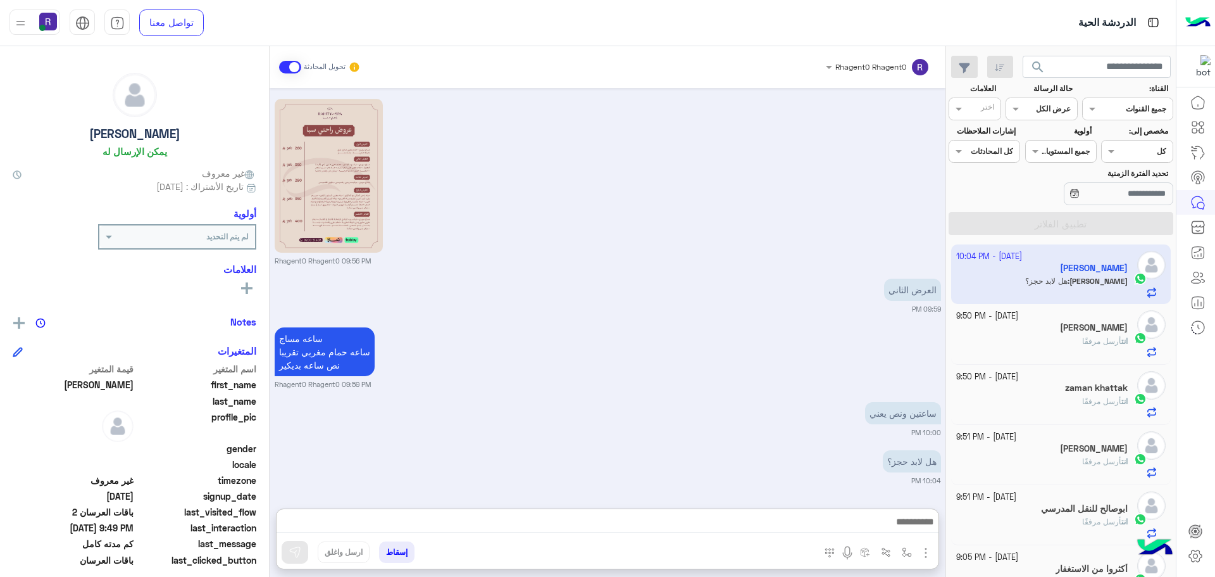
click at [809, 327] on div "ساعه مساج ساعه حمام مغربي تقريبا نص ساعه بديكير Rhagent0 Rhagent0 09:59 PM" at bounding box center [608, 356] width 667 height 65
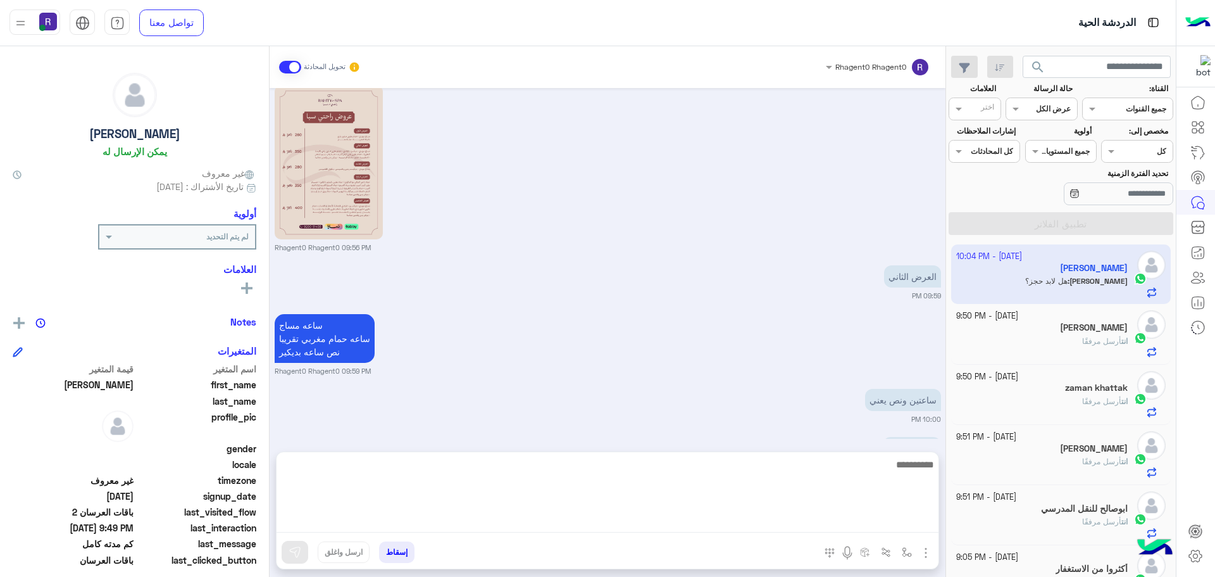
click at [854, 528] on textarea at bounding box center [608, 494] width 662 height 76
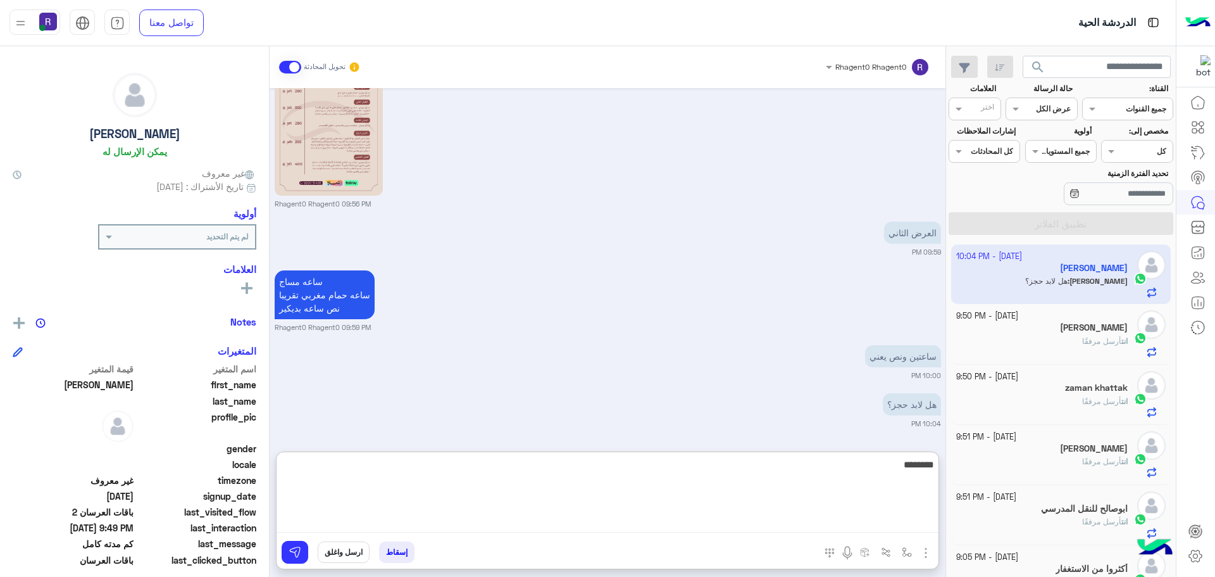
type textarea "********"
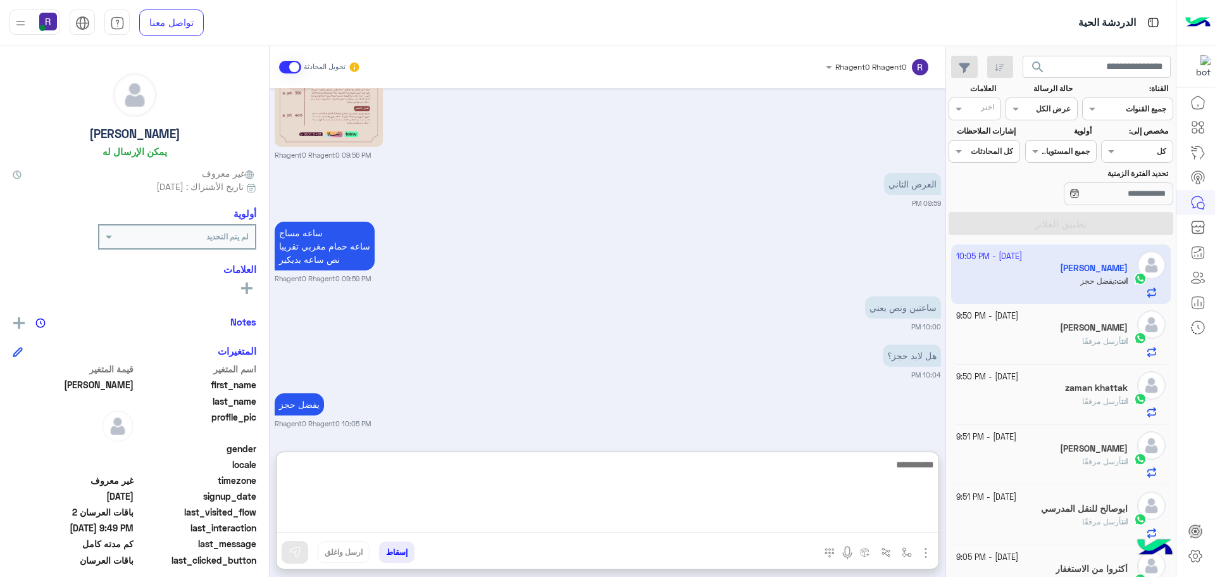
scroll to position [2896, 0]
click at [717, 496] on textarea at bounding box center [608, 494] width 662 height 76
type textarea "**********"
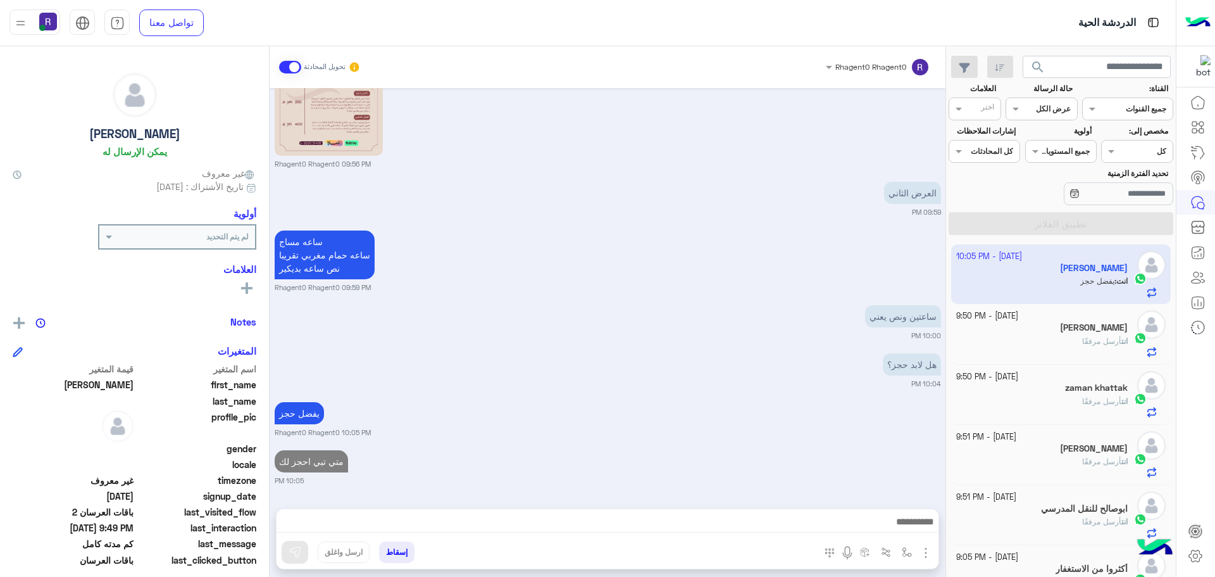
click at [720, 350] on div "هل لابد حجز؟ 10:04 PM" at bounding box center [608, 369] width 667 height 39
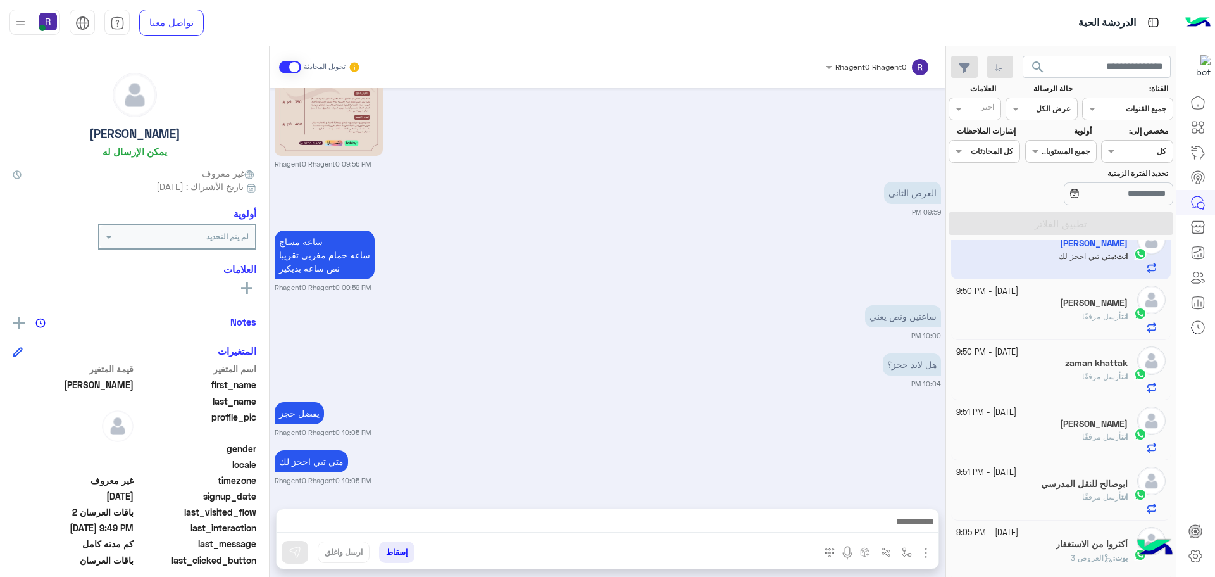
scroll to position [0, 0]
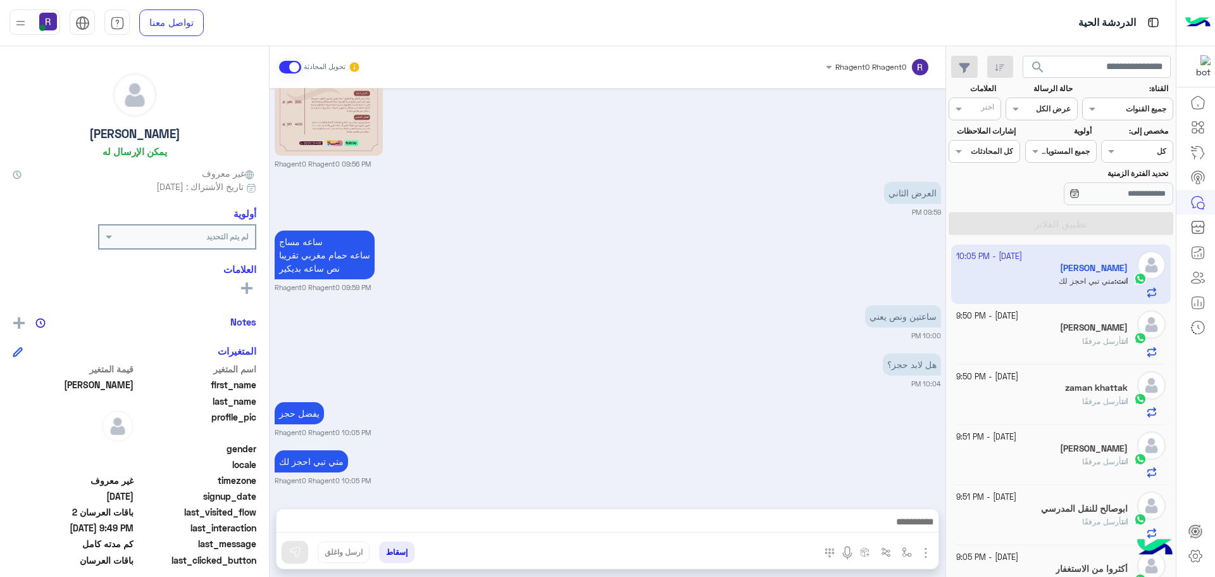
click at [878, 256] on div "ساعه مساج ساعه حمام مغربي تقريبا نص ساعه بديكير Rhagent0 Rhagent0 09:59 PM" at bounding box center [608, 259] width 667 height 65
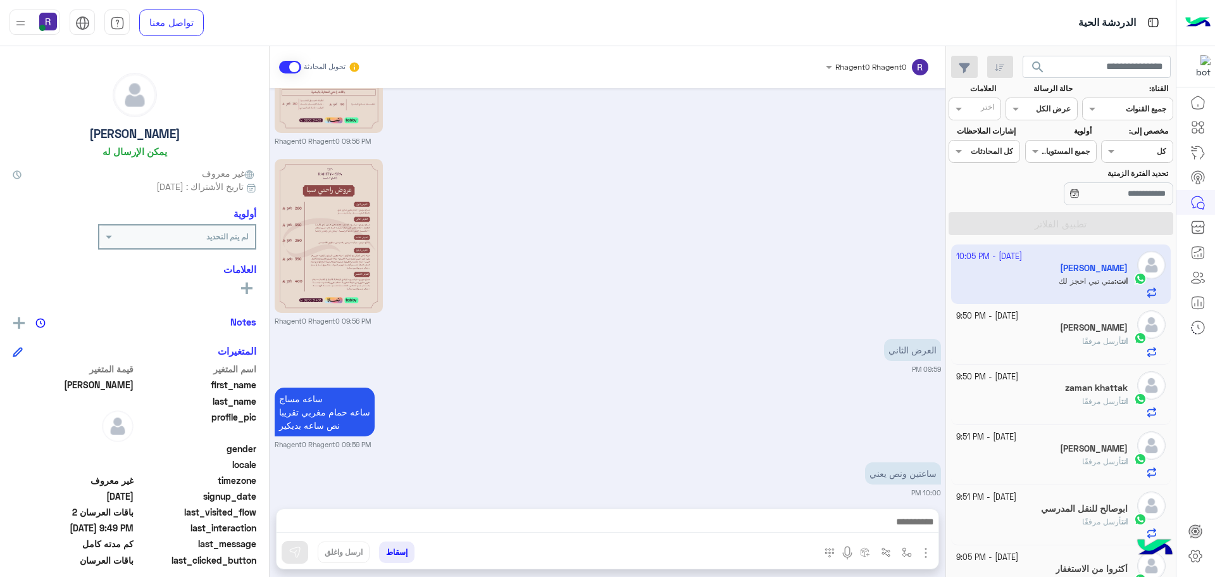
scroll to position [2887, 0]
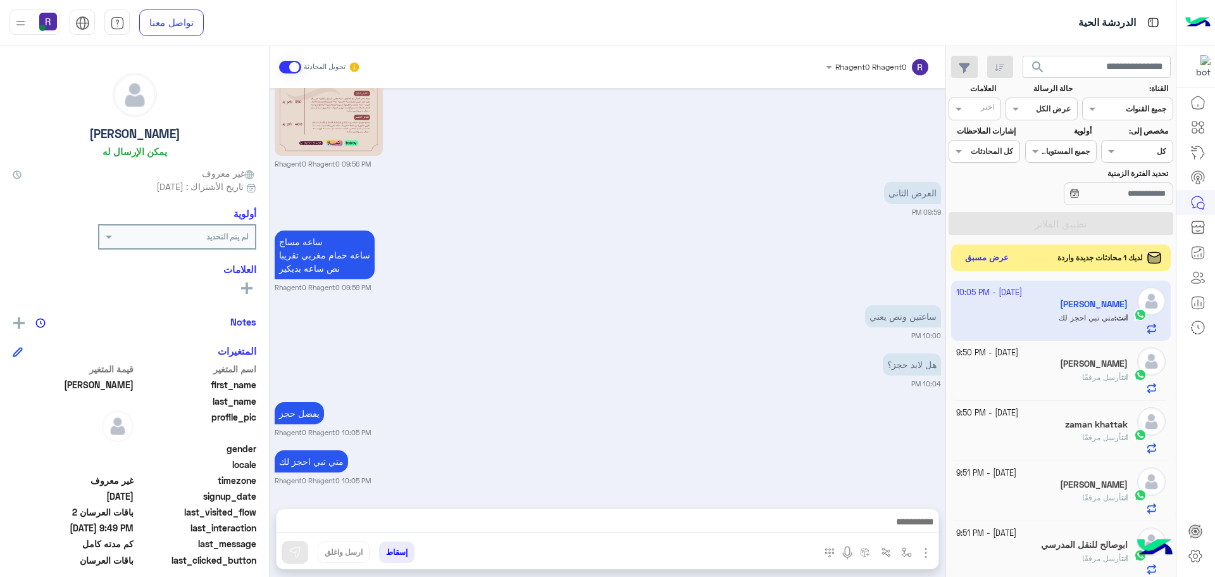
click at [988, 259] on button "عرض مسبق" at bounding box center [987, 257] width 53 height 17
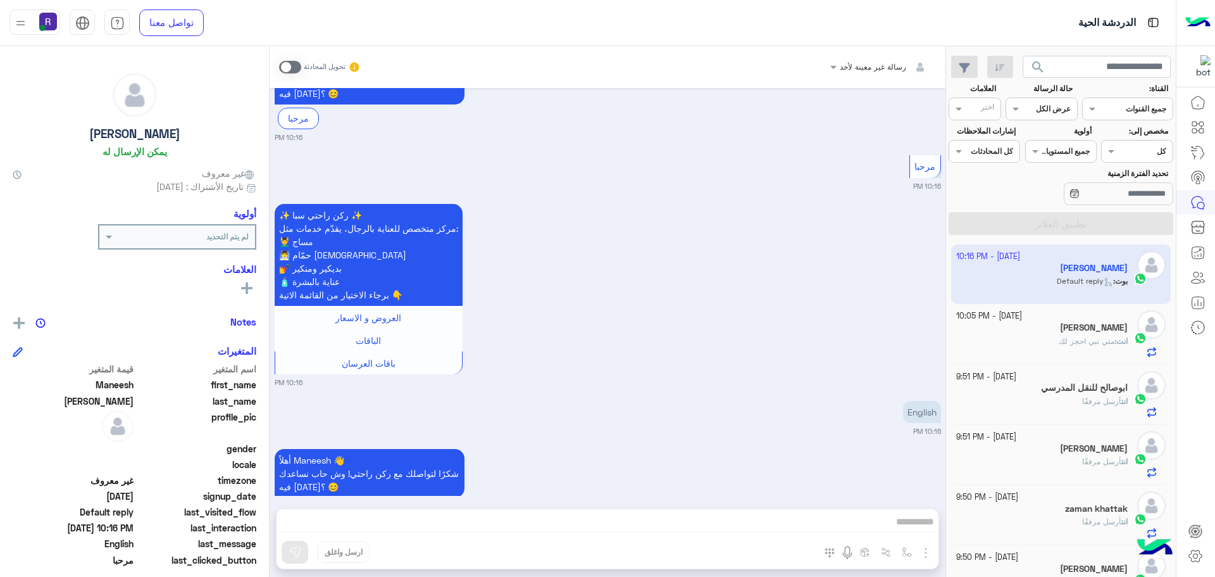
scroll to position [155, 0]
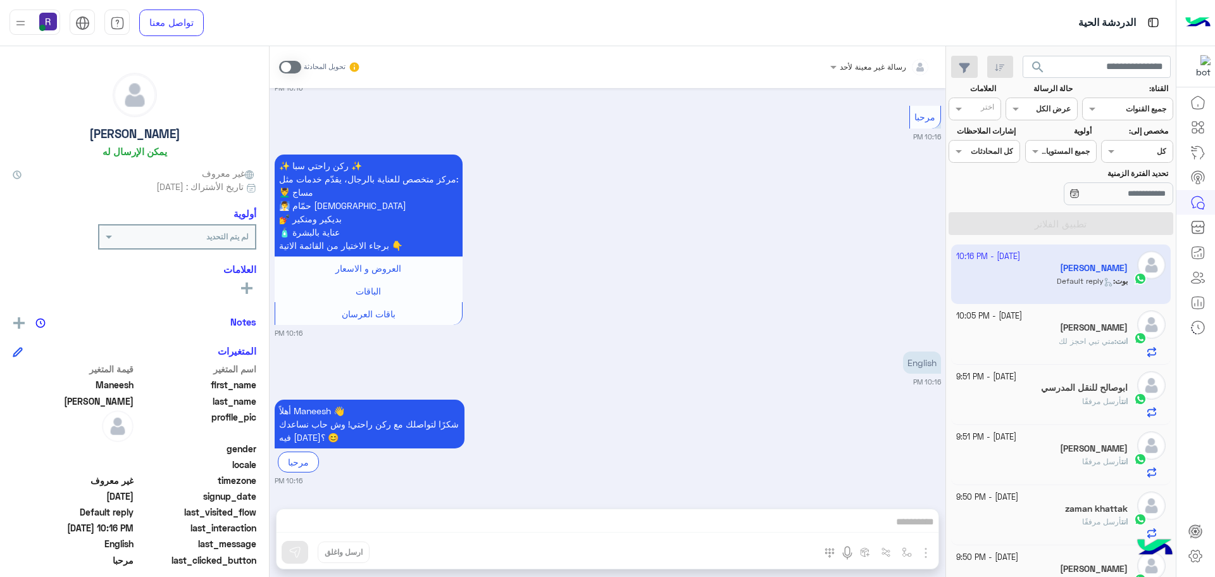
click at [291, 70] on span at bounding box center [290, 67] width 22 height 13
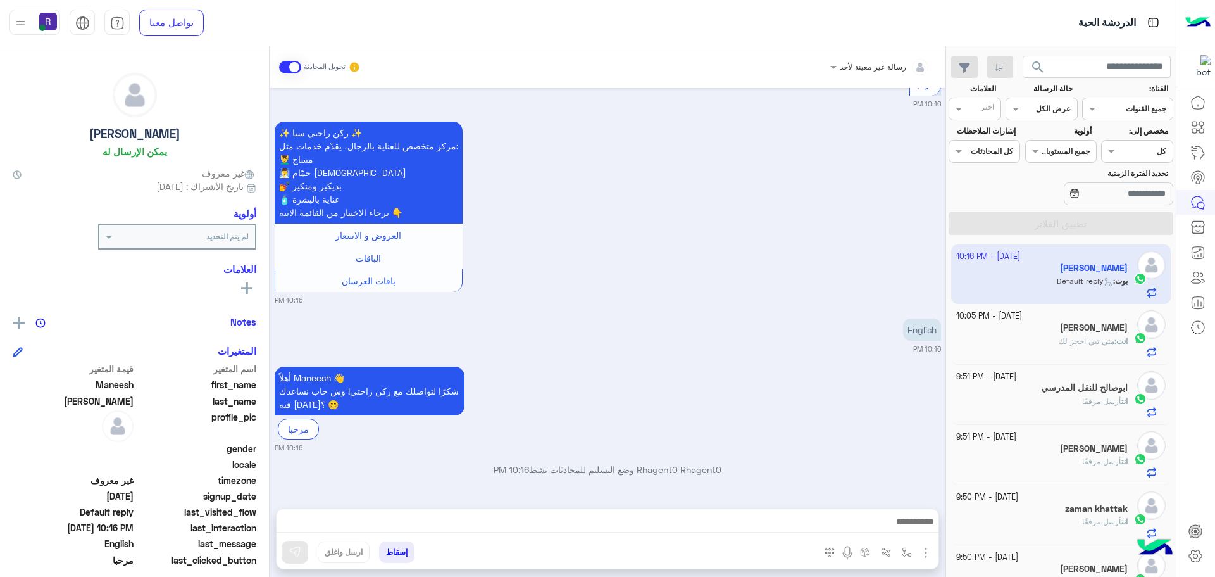
click at [925, 550] on img "button" at bounding box center [926, 552] width 15 height 15
click at [900, 530] on span "الصور" at bounding box center [901, 525] width 23 height 15
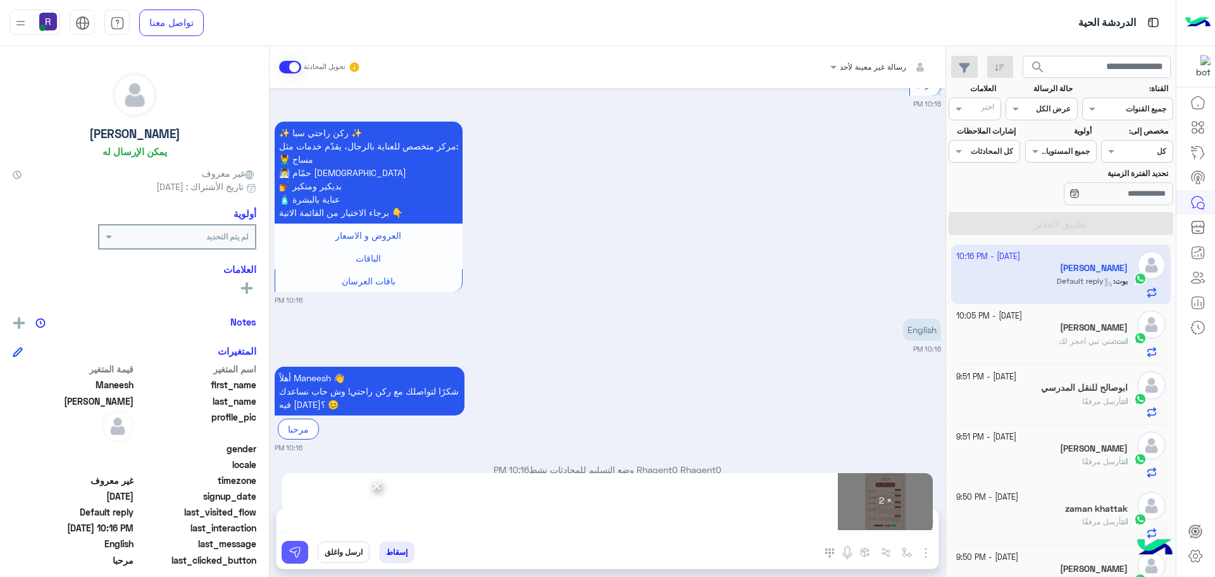
click at [290, 550] on img at bounding box center [295, 552] width 13 height 13
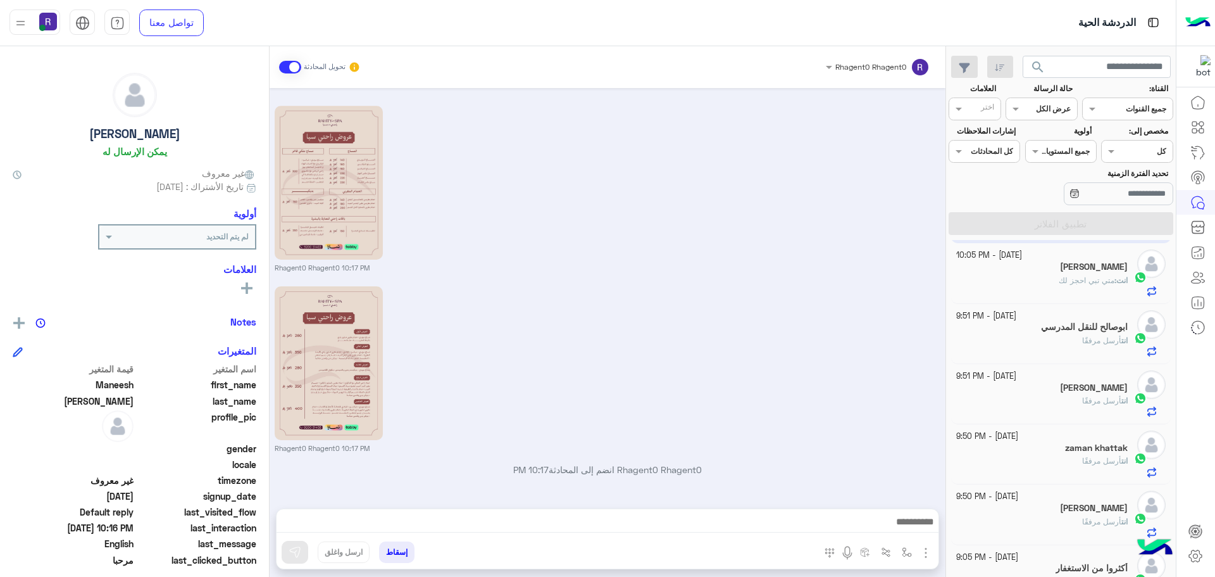
scroll to position [0, 0]
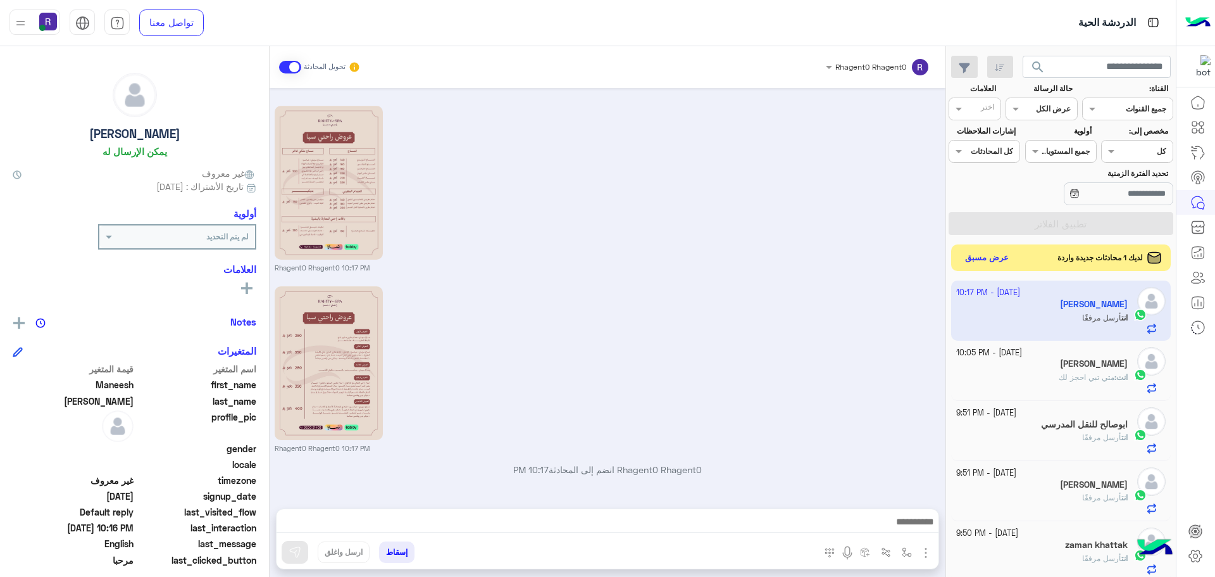
click at [1004, 257] on button "عرض مسبق" at bounding box center [987, 257] width 53 height 17
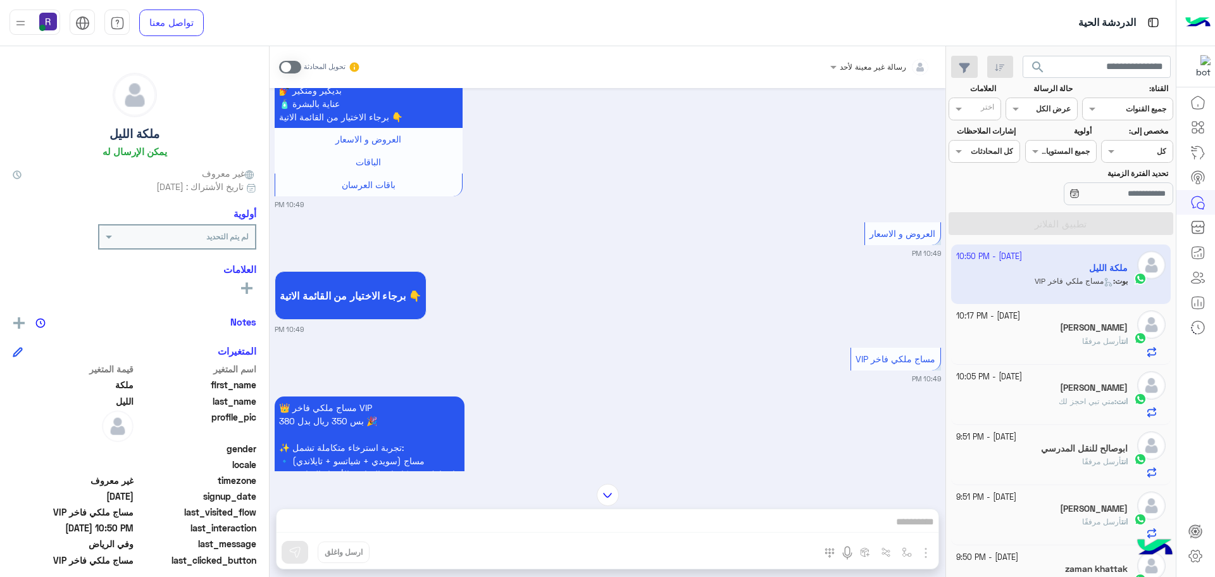
scroll to position [769, 0]
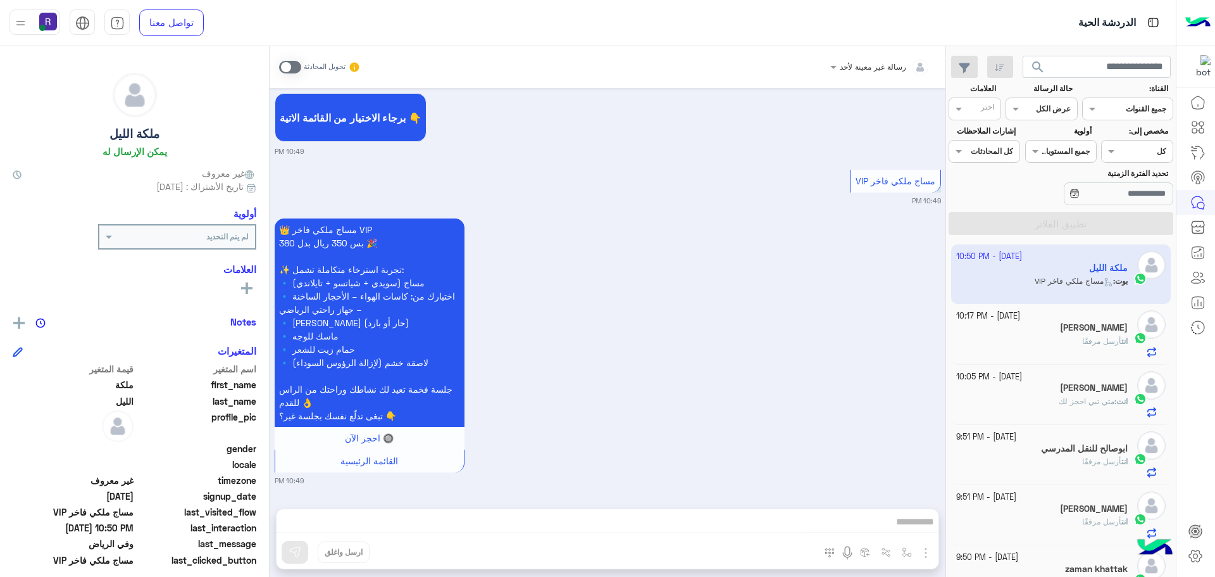
click at [292, 68] on span at bounding box center [290, 67] width 22 height 13
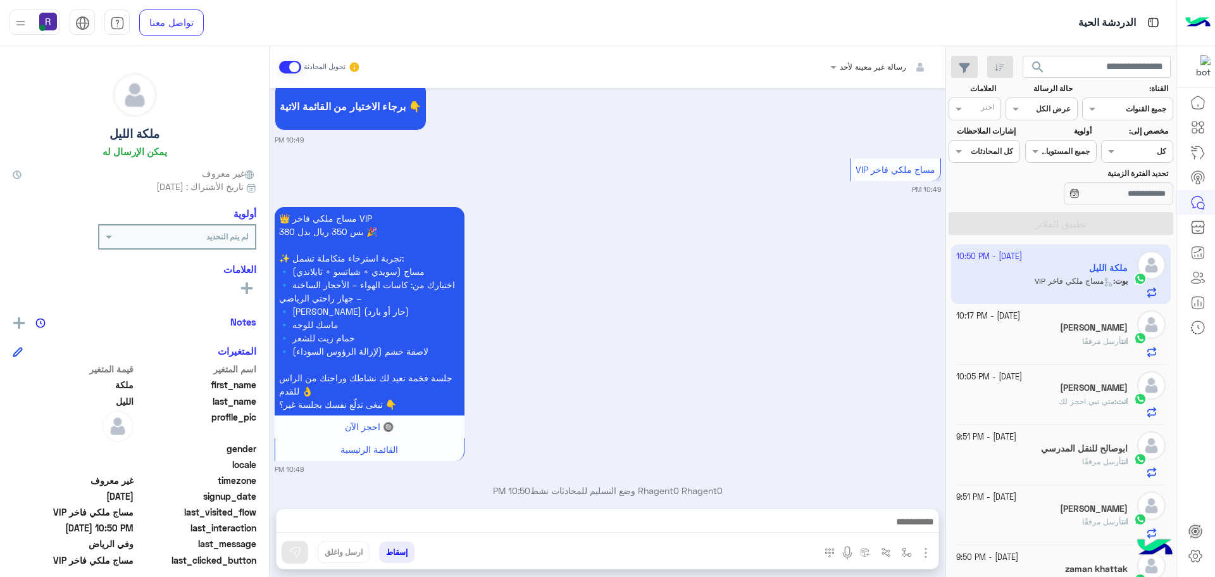
scroll to position [801, 0]
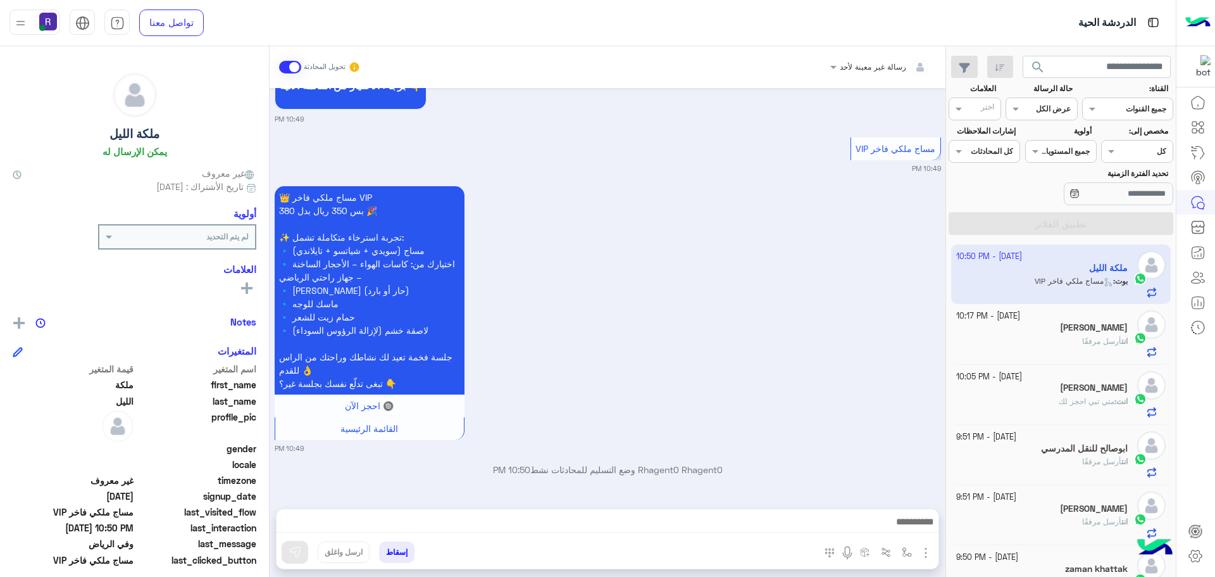
click at [933, 554] on img "button" at bounding box center [926, 552] width 15 height 15
click at [903, 530] on span "الصور" at bounding box center [901, 525] width 23 height 15
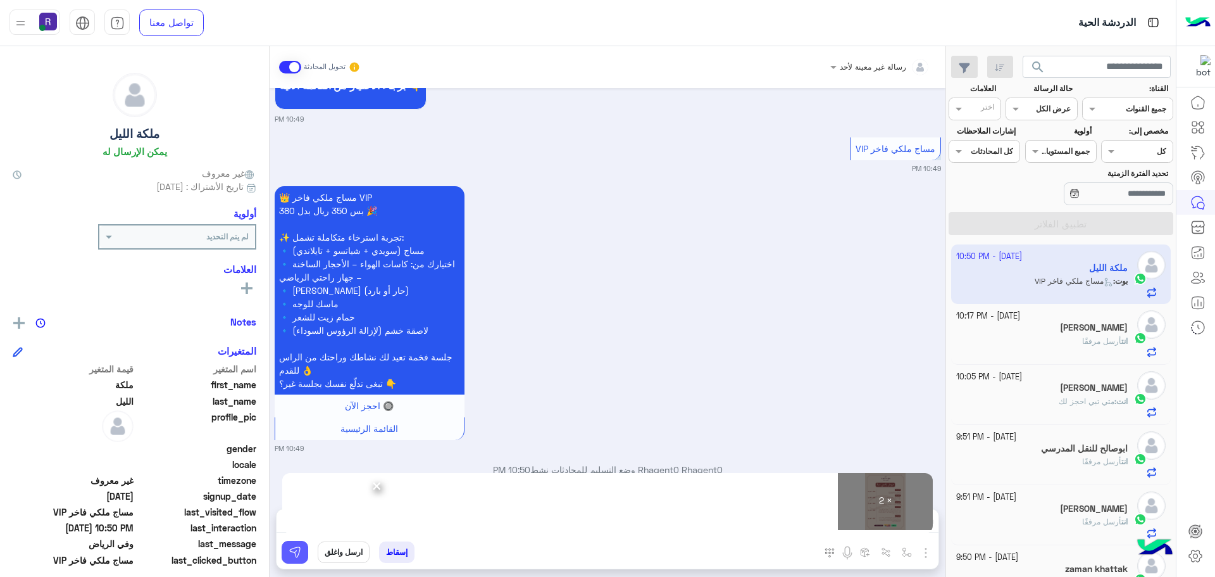
click at [296, 549] on img at bounding box center [295, 552] width 13 height 13
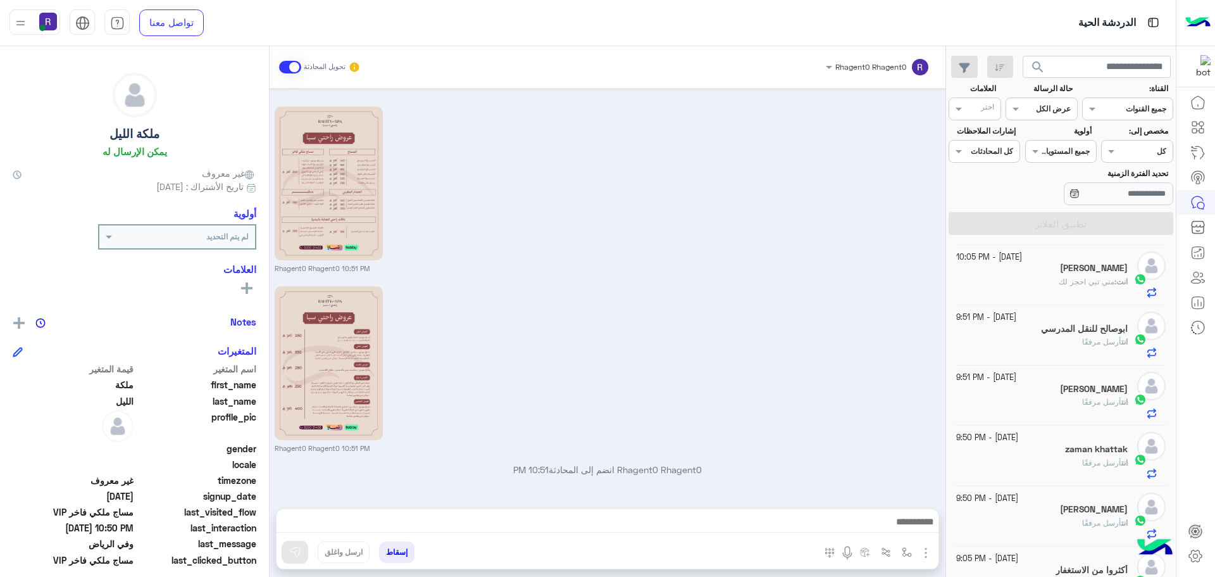
scroll to position [0, 0]
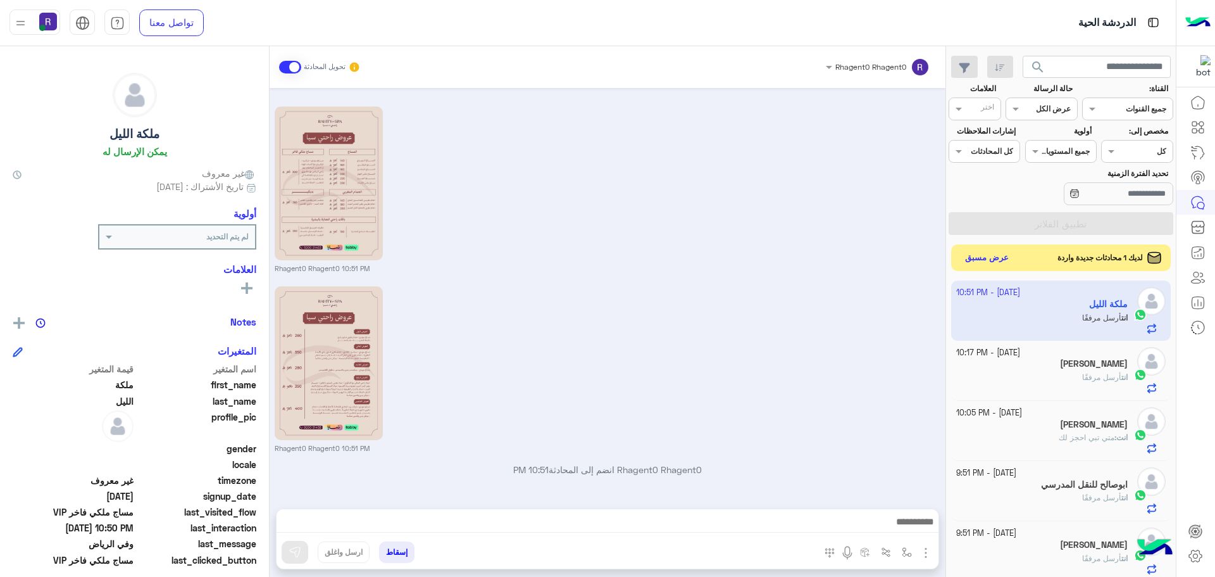
click at [978, 265] on button "عرض مسبق" at bounding box center [987, 257] width 53 height 17
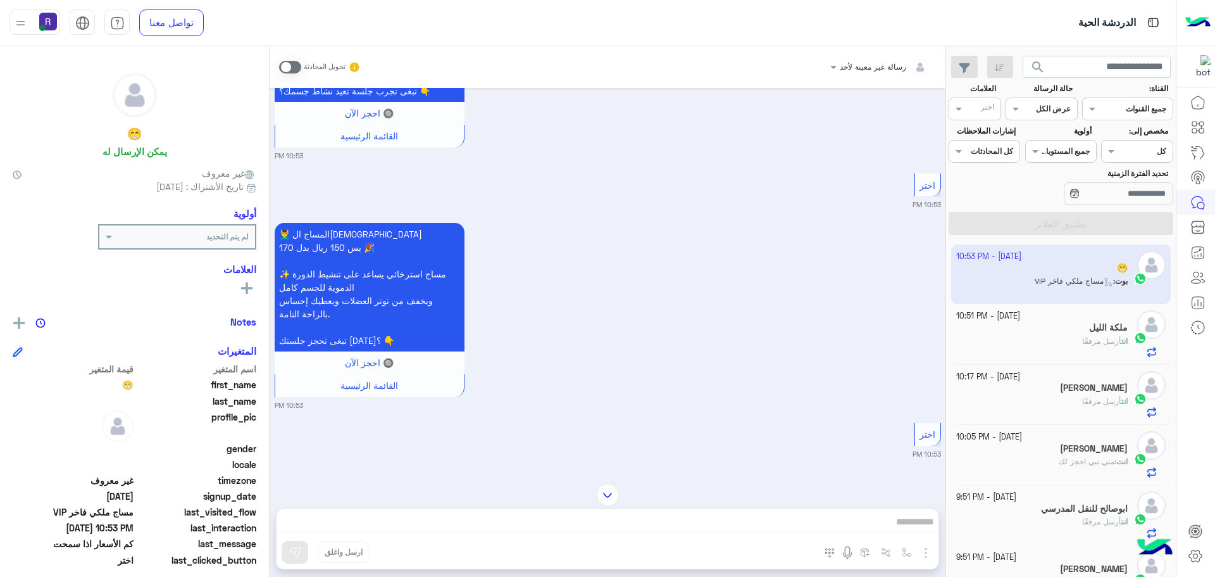
scroll to position [724, 0]
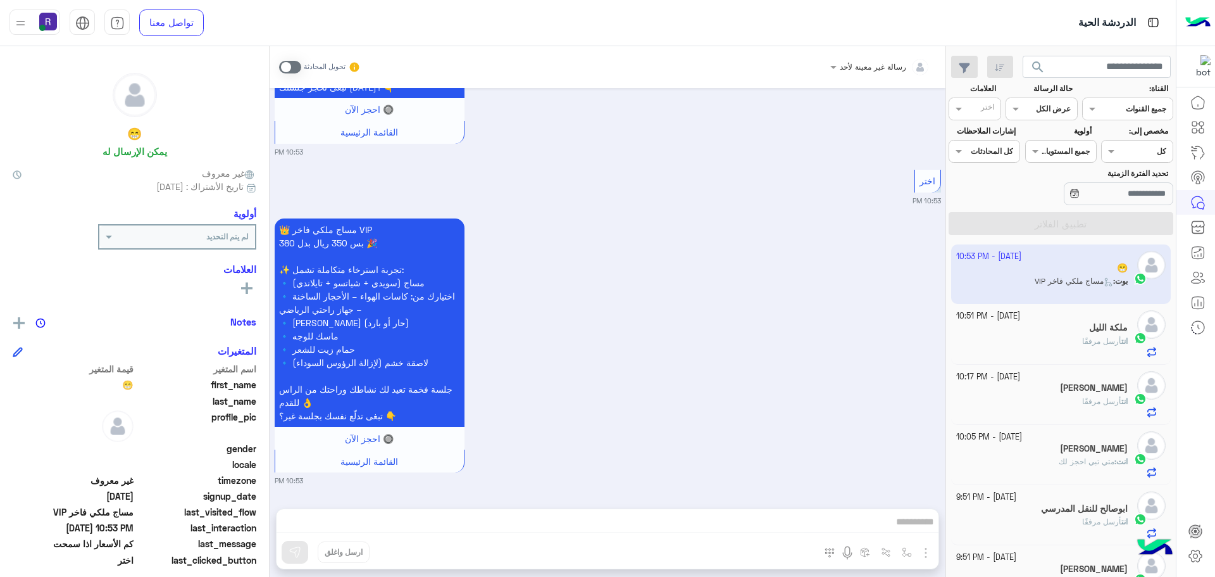
click at [288, 62] on span at bounding box center [290, 67] width 22 height 13
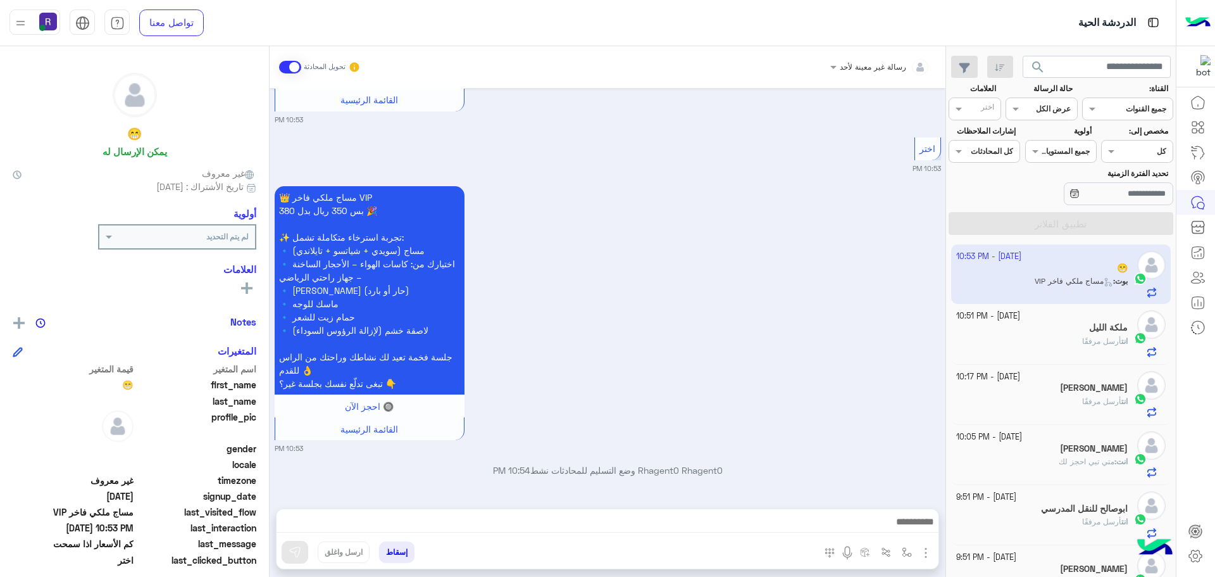
click at [931, 548] on img "button" at bounding box center [926, 552] width 15 height 15
click at [903, 530] on span "الصور" at bounding box center [901, 525] width 23 height 15
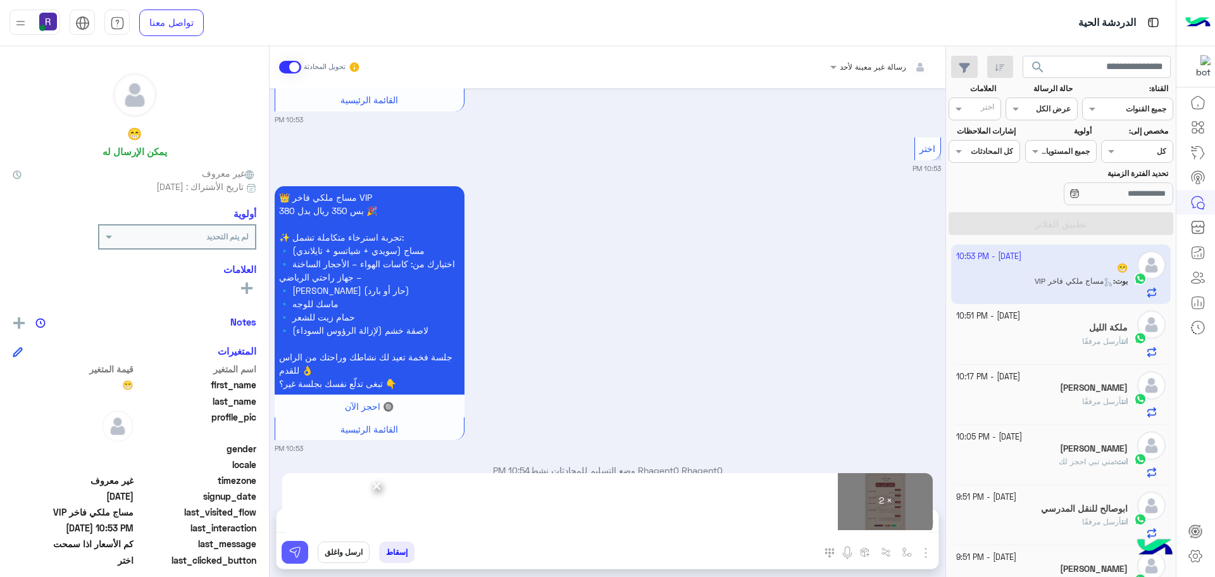
click at [295, 557] on img at bounding box center [295, 552] width 13 height 13
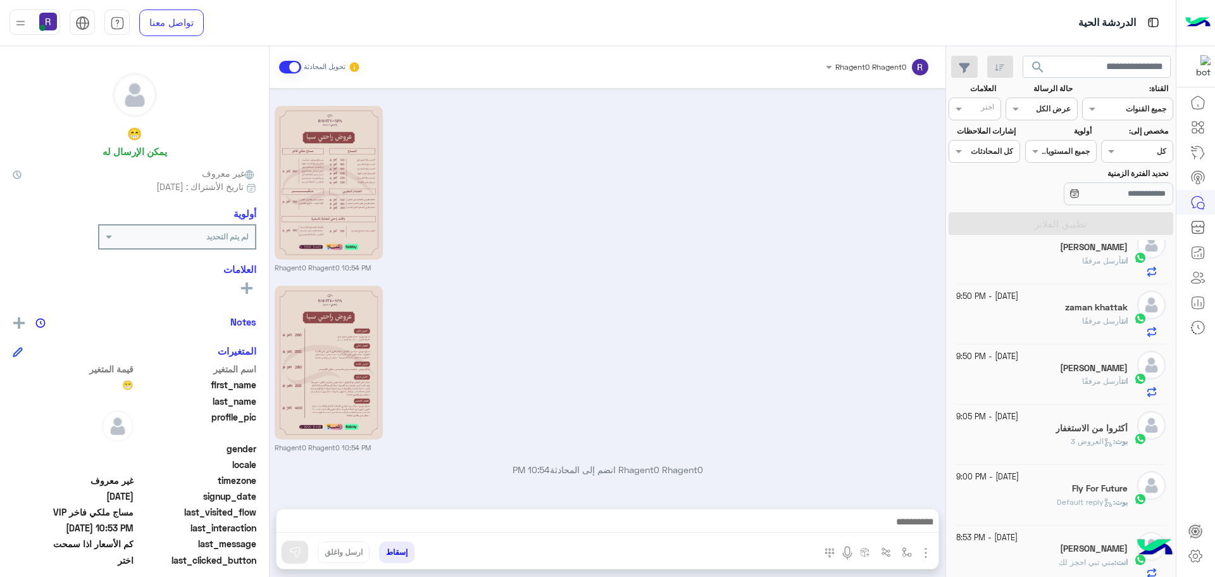
scroll to position [0, 0]
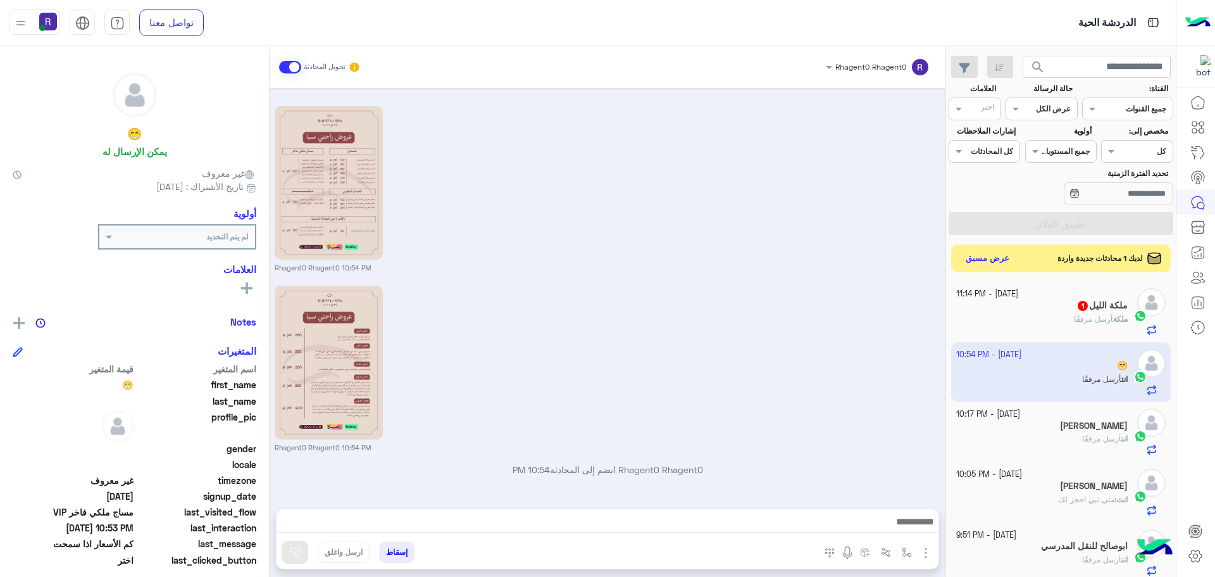
click at [1098, 321] on span "أرسل مرفقًا" at bounding box center [1093, 318] width 39 height 9
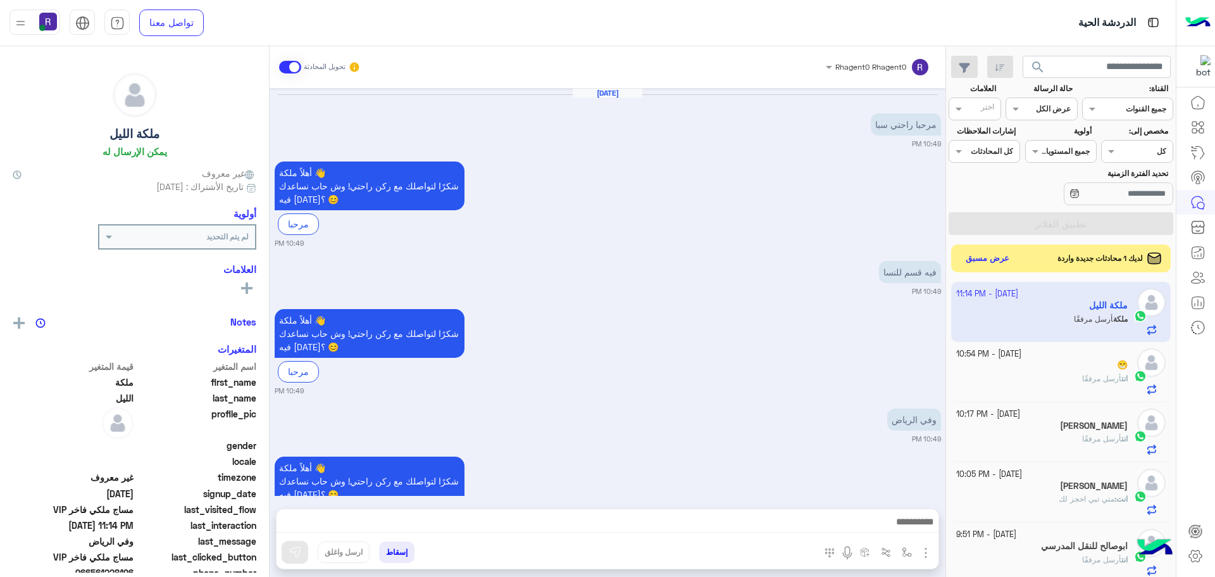
scroll to position [1243, 0]
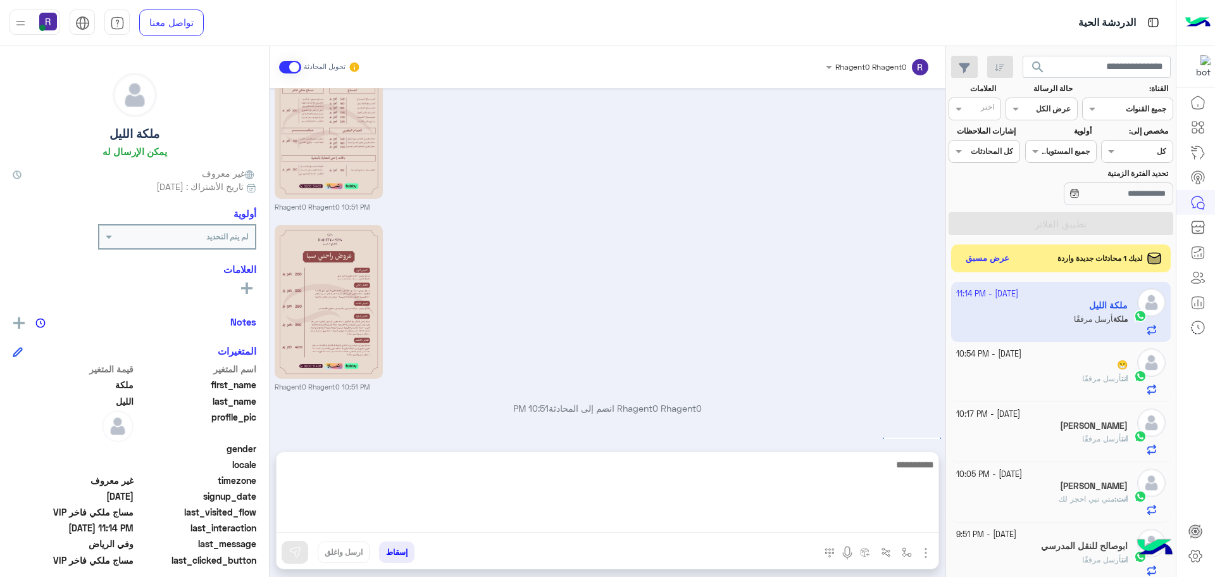
click at [864, 513] on textarea at bounding box center [608, 494] width 662 height 76
paste textarea "**********"
type textarea "**********"
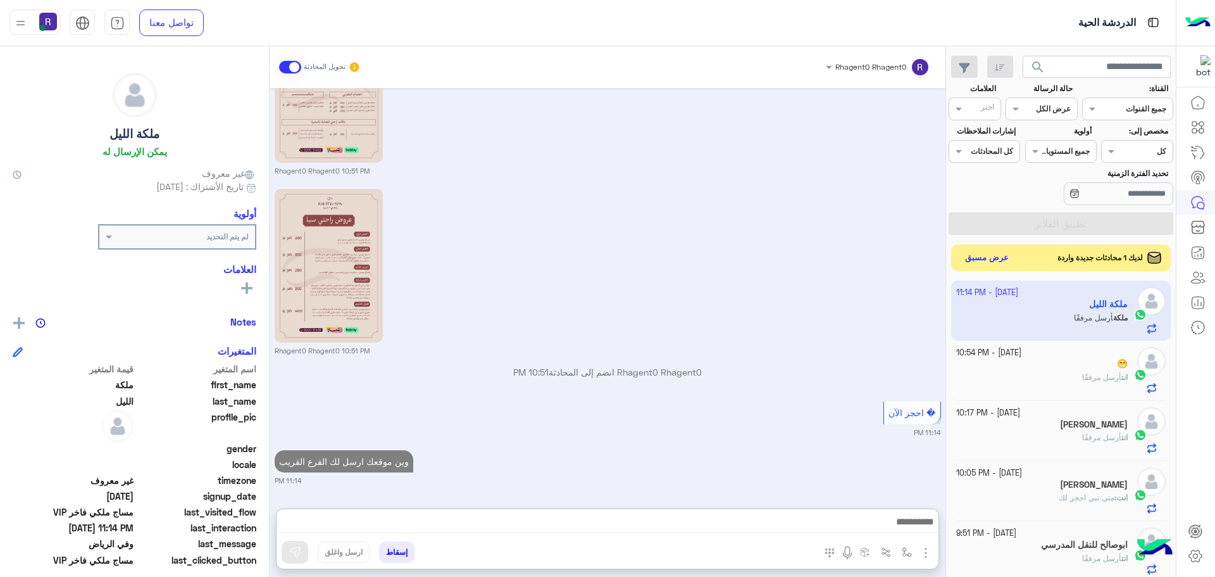
click at [1012, 255] on button "عرض مسبق" at bounding box center [987, 257] width 53 height 17
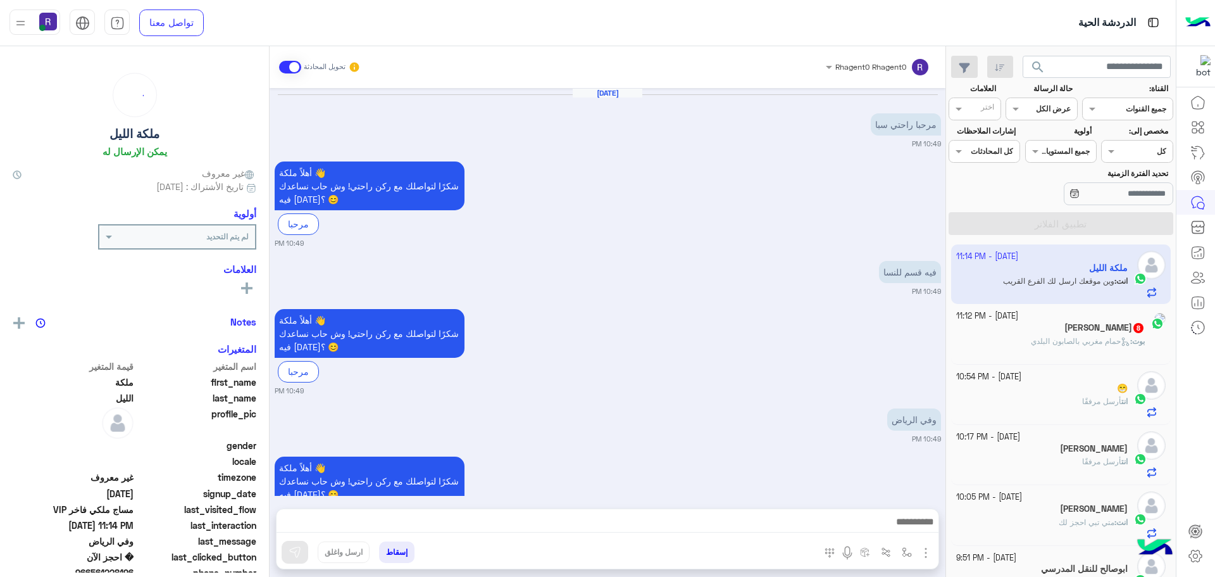
scroll to position [1340, 0]
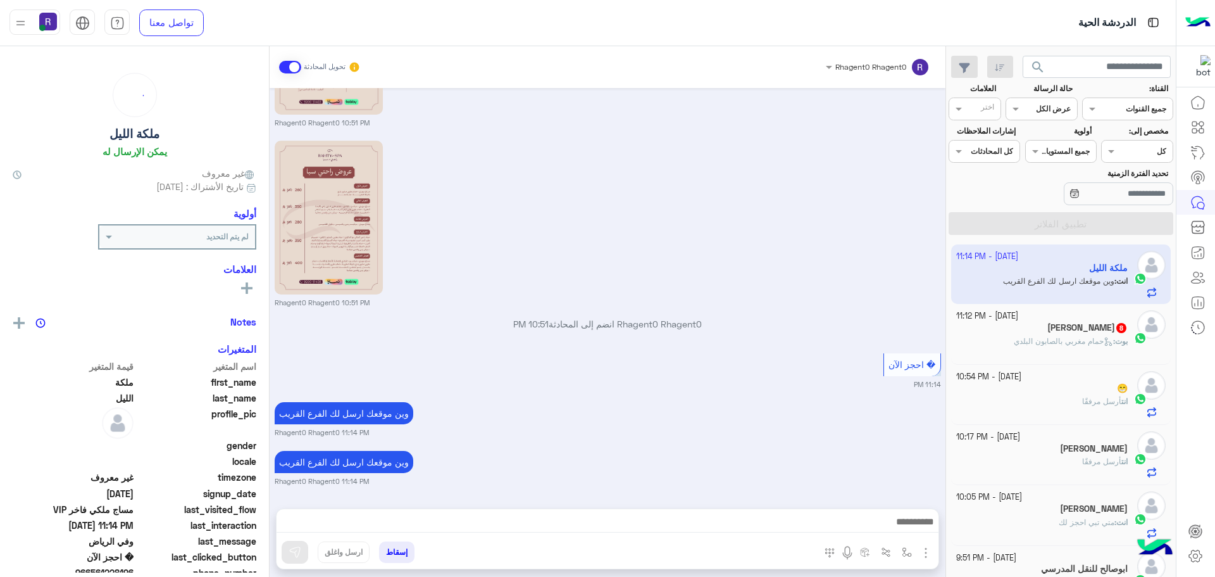
click at [1031, 338] on span "حمام مغربي بالصابون البلدي" at bounding box center [1063, 340] width 99 height 9
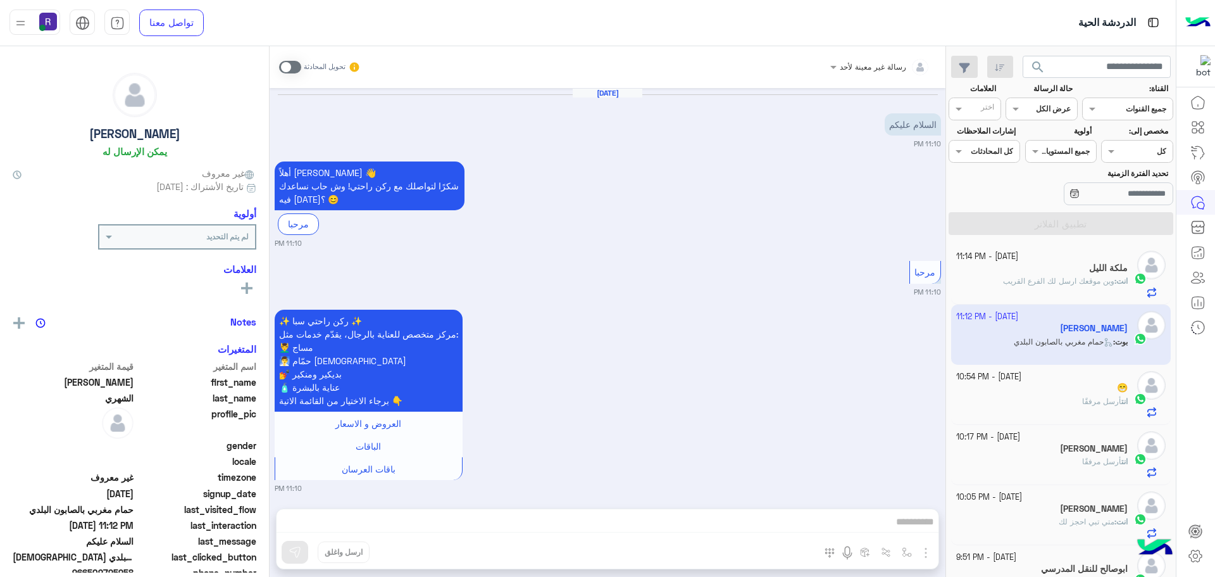
scroll to position [1396, 0]
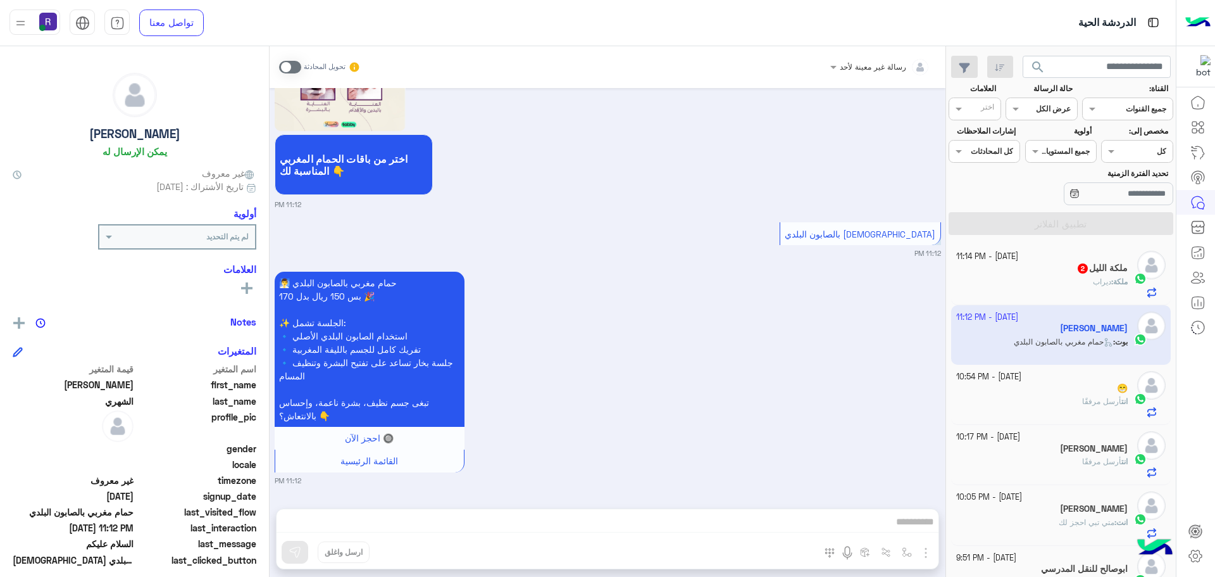
click at [1091, 272] on h5 "ملكة الليل 2" at bounding box center [1102, 268] width 51 height 11
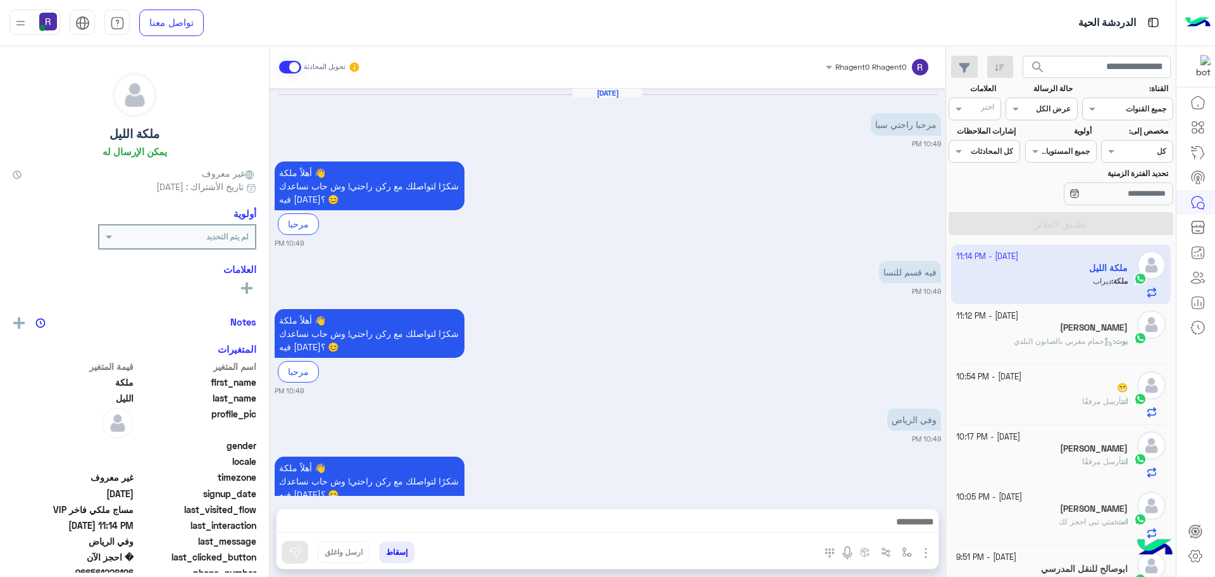
scroll to position [1388, 0]
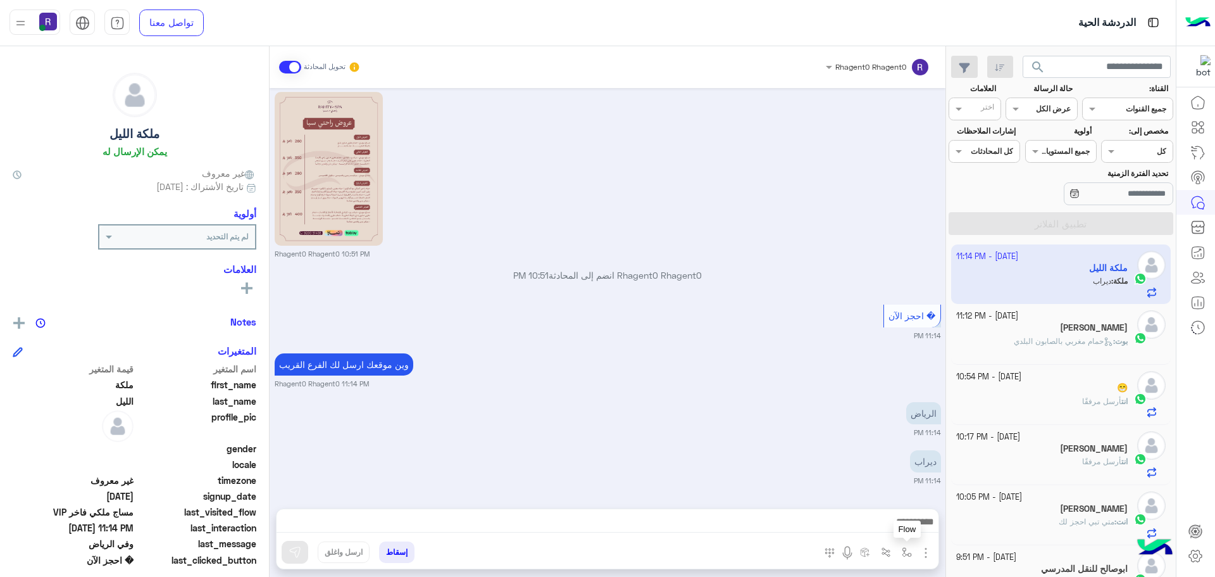
click at [909, 548] on img "button" at bounding box center [907, 552] width 10 height 10
click at [906, 525] on input "text" at bounding box center [879, 522] width 64 height 11
type input "****"
click at [841, 501] on div "الشفا" at bounding box center [871, 501] width 94 height 25
type textarea "*****"
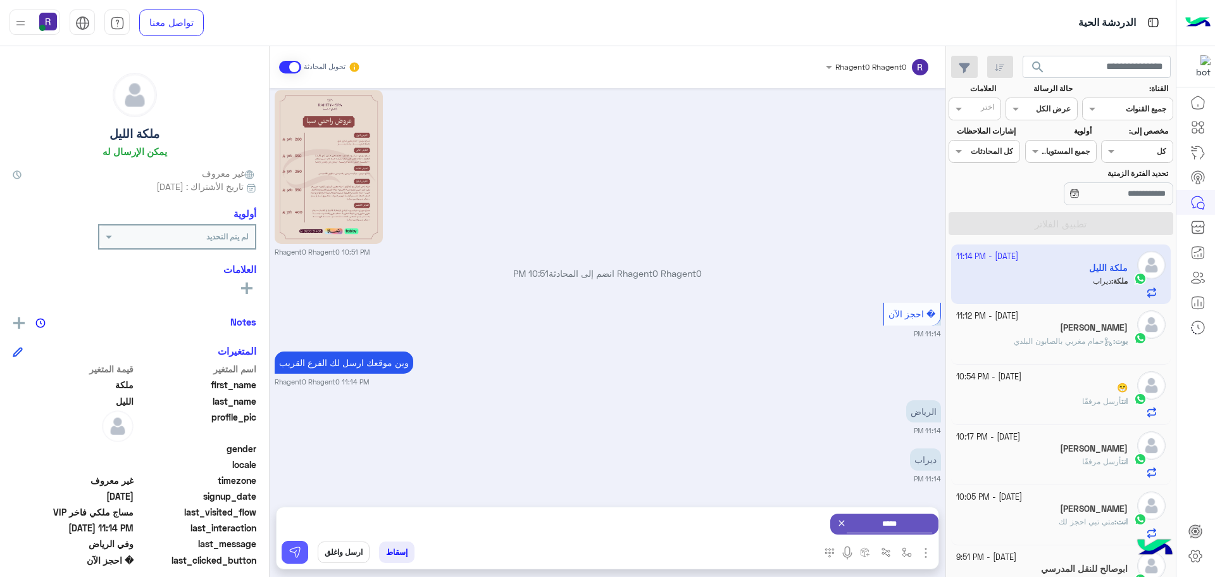
click at [293, 545] on button at bounding box center [295, 552] width 27 height 23
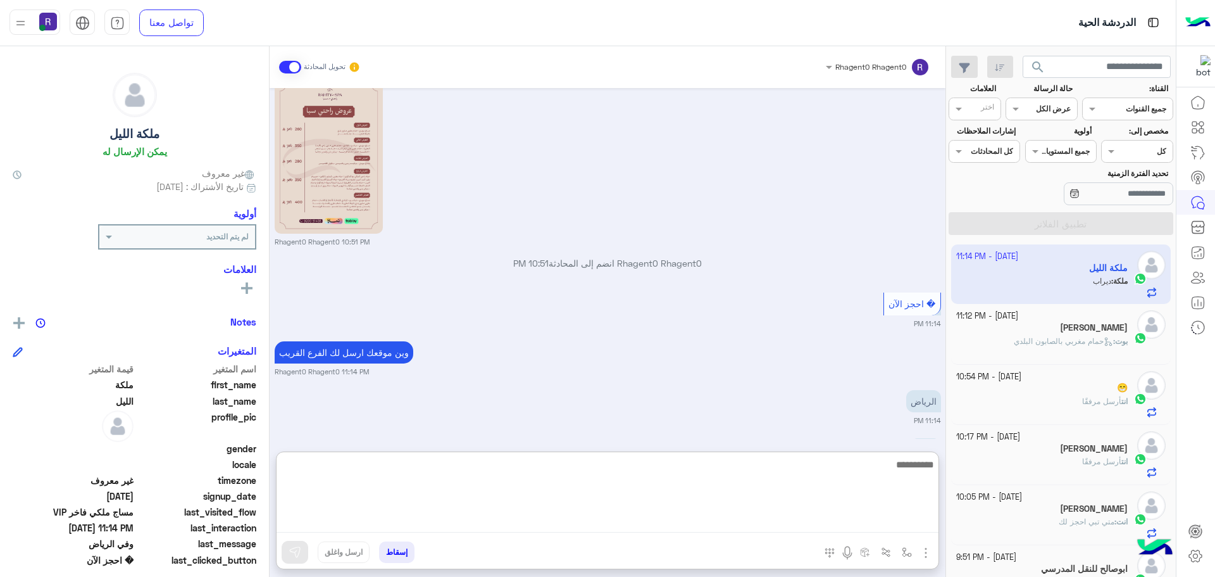
click at [559, 518] on textarea at bounding box center [608, 494] width 662 height 76
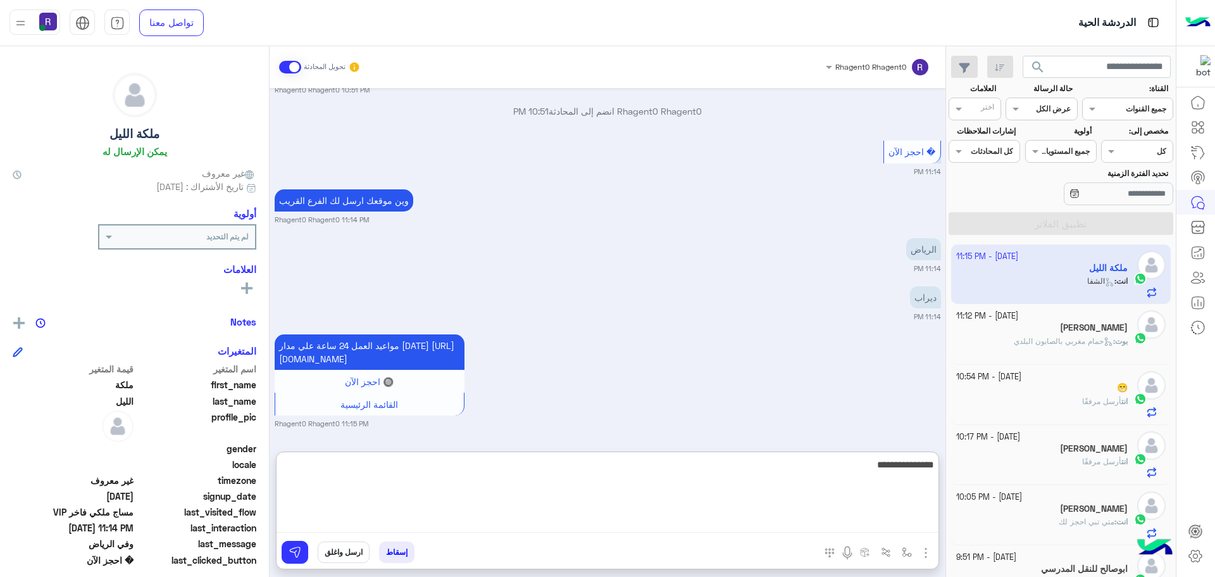
type textarea "**********"
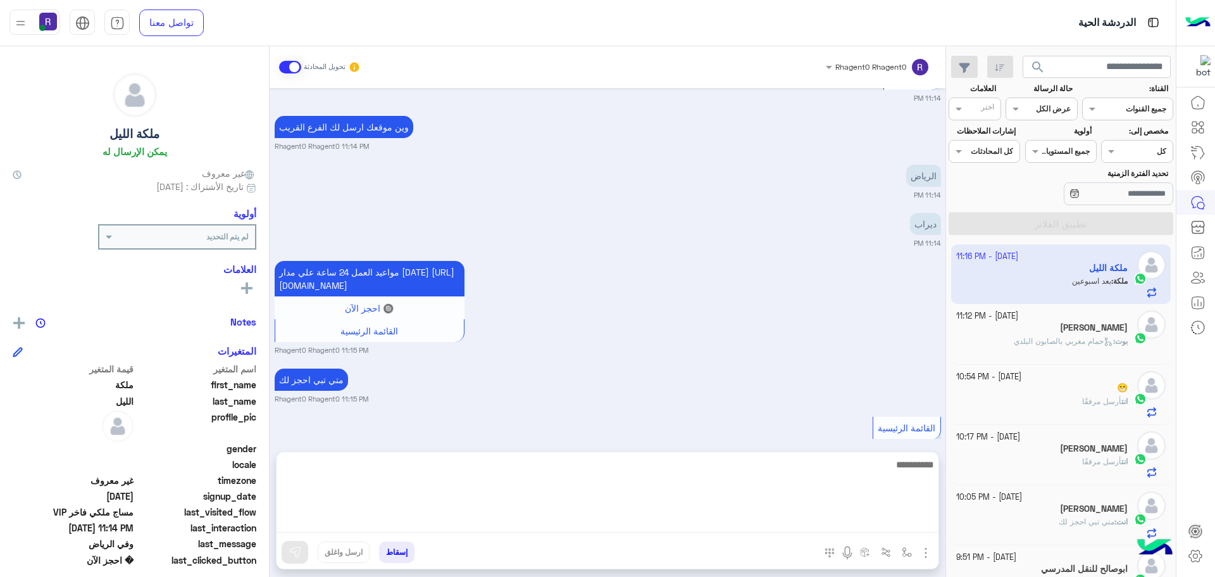
scroll to position [1733, 0]
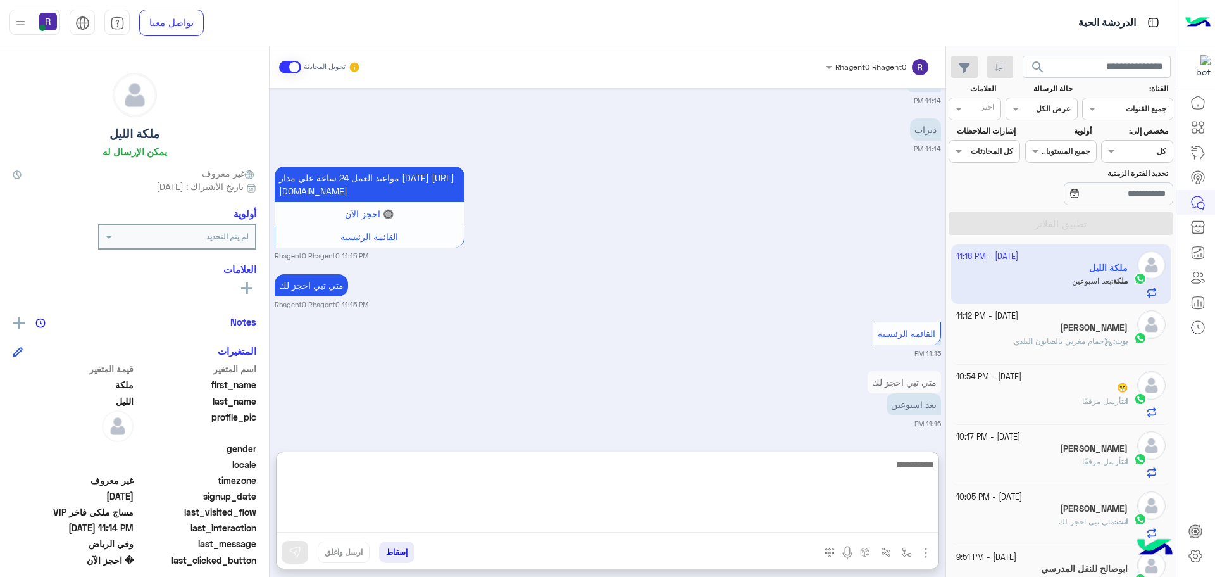
click at [869, 476] on textarea at bounding box center [608, 494] width 662 height 76
type textarea "**********"
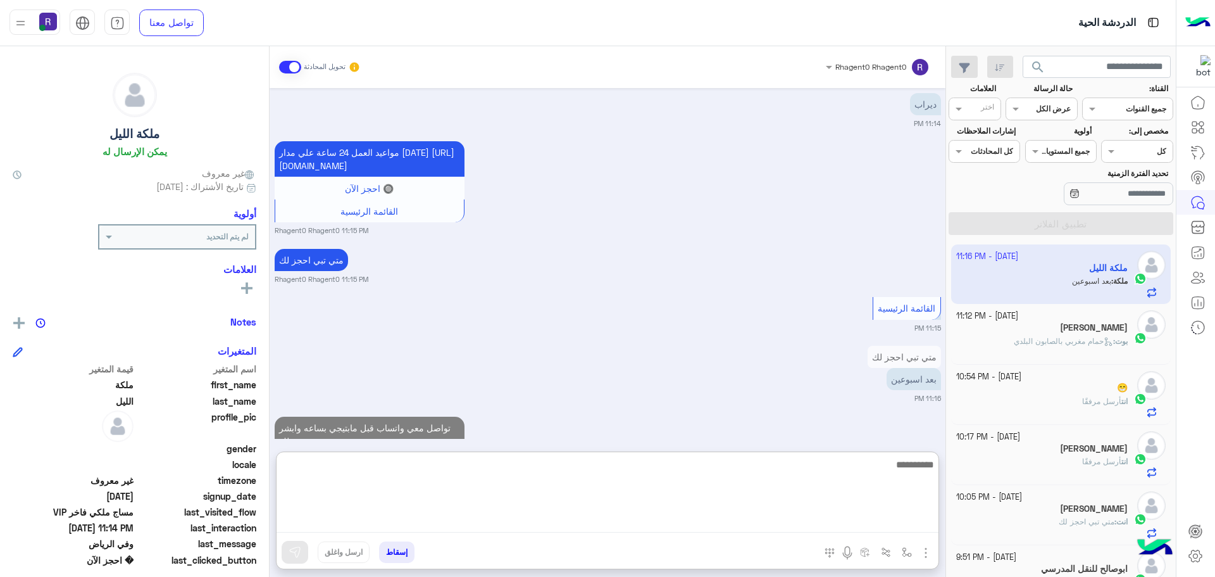
scroll to position [1795, 0]
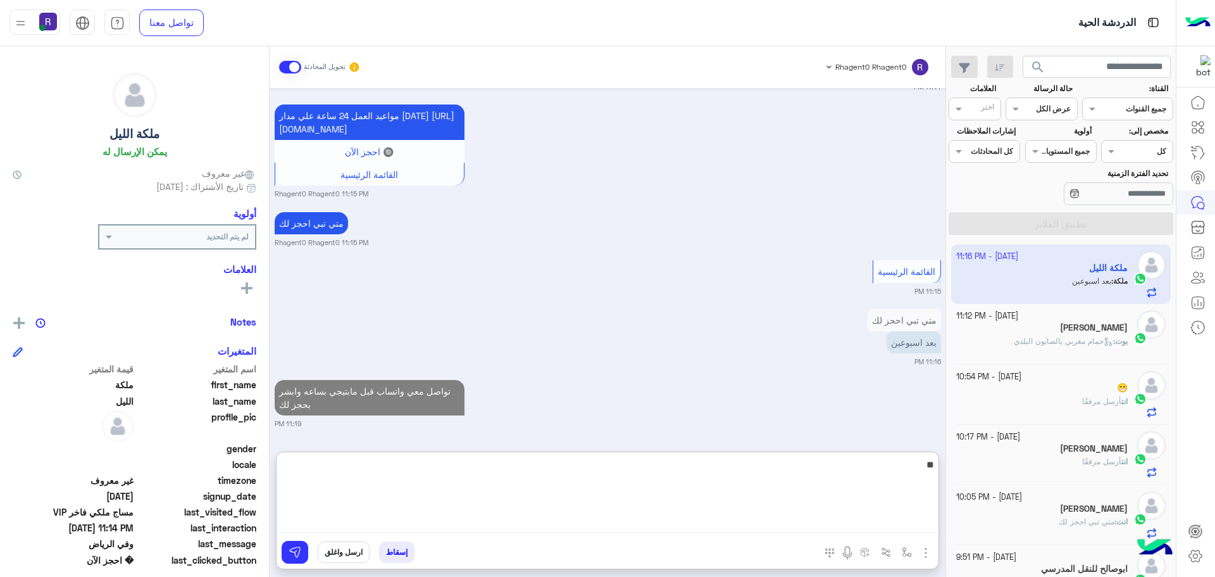
type textarea "**"
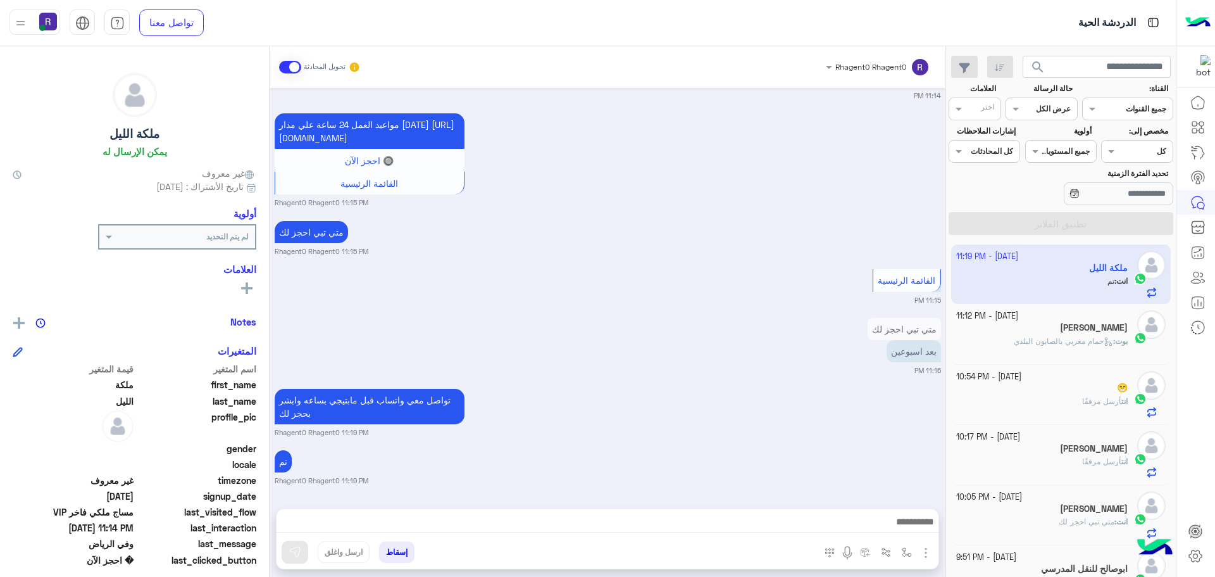
scroll to position [1786, 0]
click at [823, 131] on div "مواعيد العمل 24 ساعة علي مدار [DATE] [URL][DOMAIN_NAME] 🔘 احجز الآن القائمة الر…" at bounding box center [608, 158] width 667 height 97
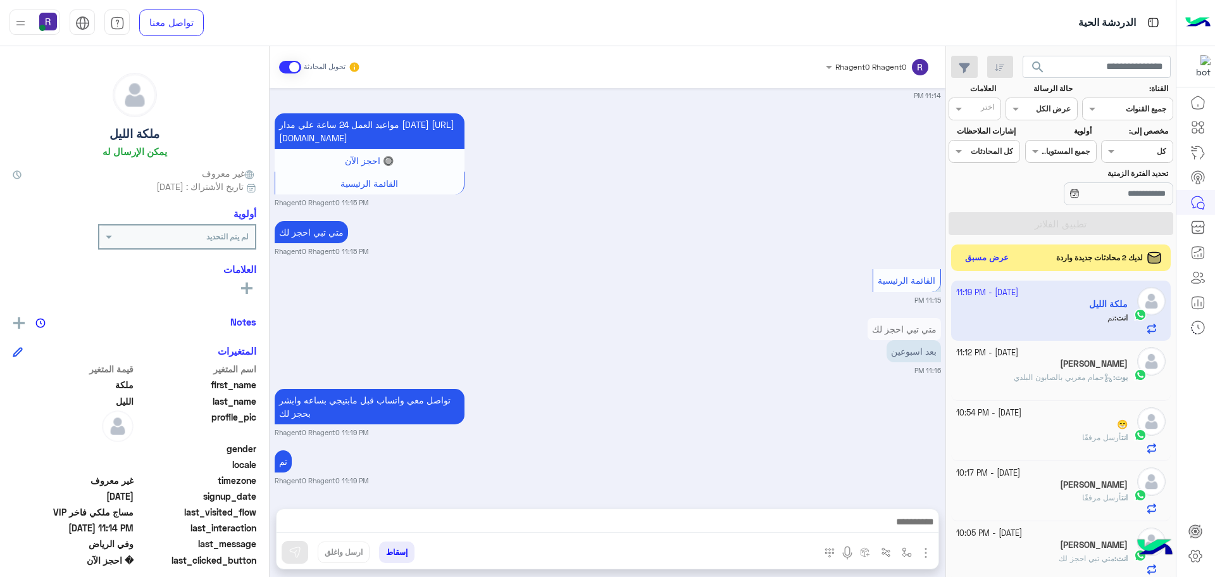
click at [983, 263] on button "عرض مسبق" at bounding box center [987, 257] width 53 height 17
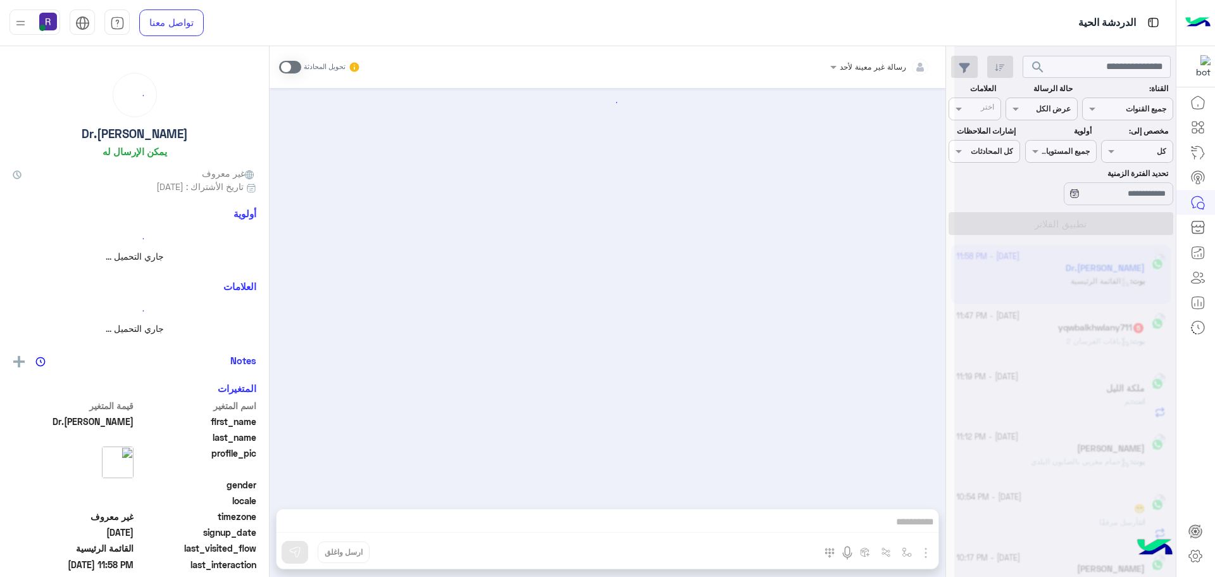
click at [299, 66] on span at bounding box center [290, 67] width 22 height 13
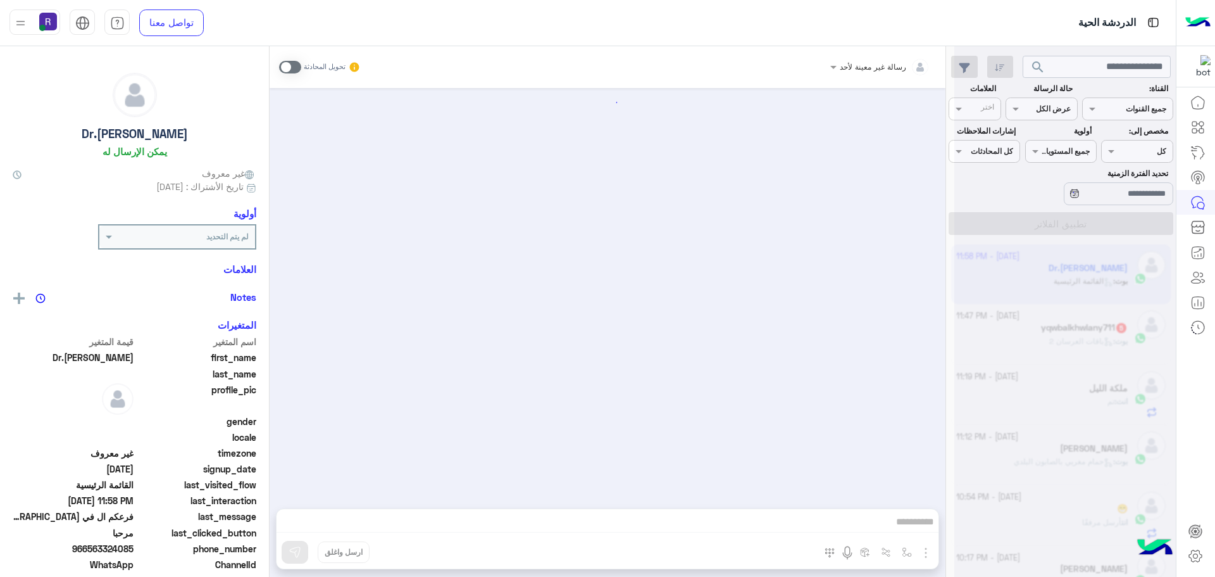
scroll to position [1741, 0]
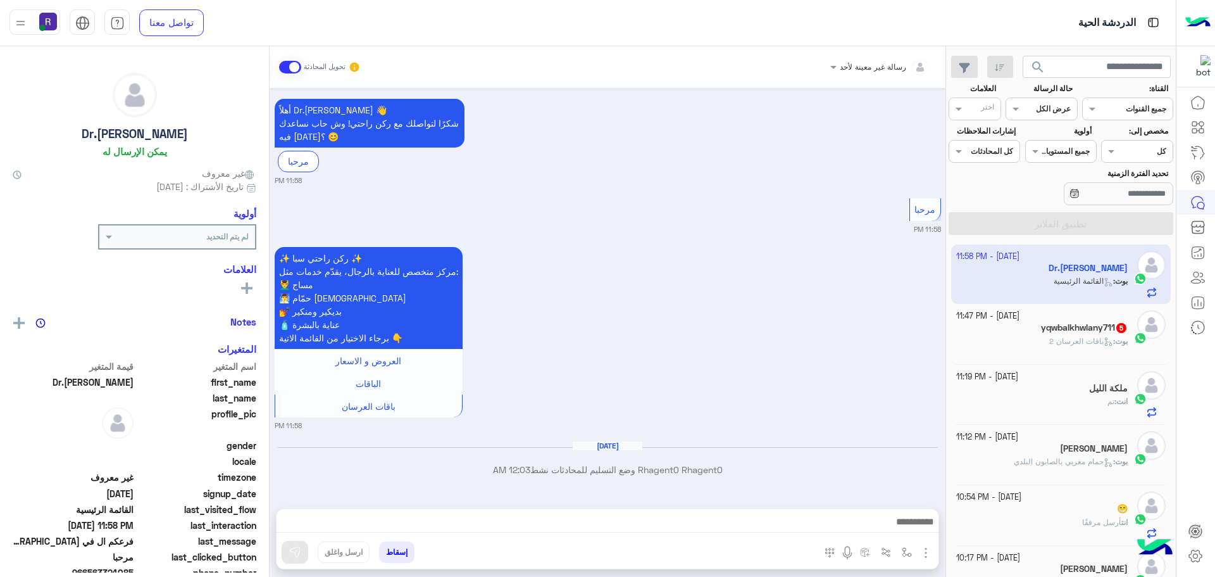
click at [1057, 329] on h5 "yqwbalkhwlany711 5" at bounding box center [1084, 327] width 87 height 11
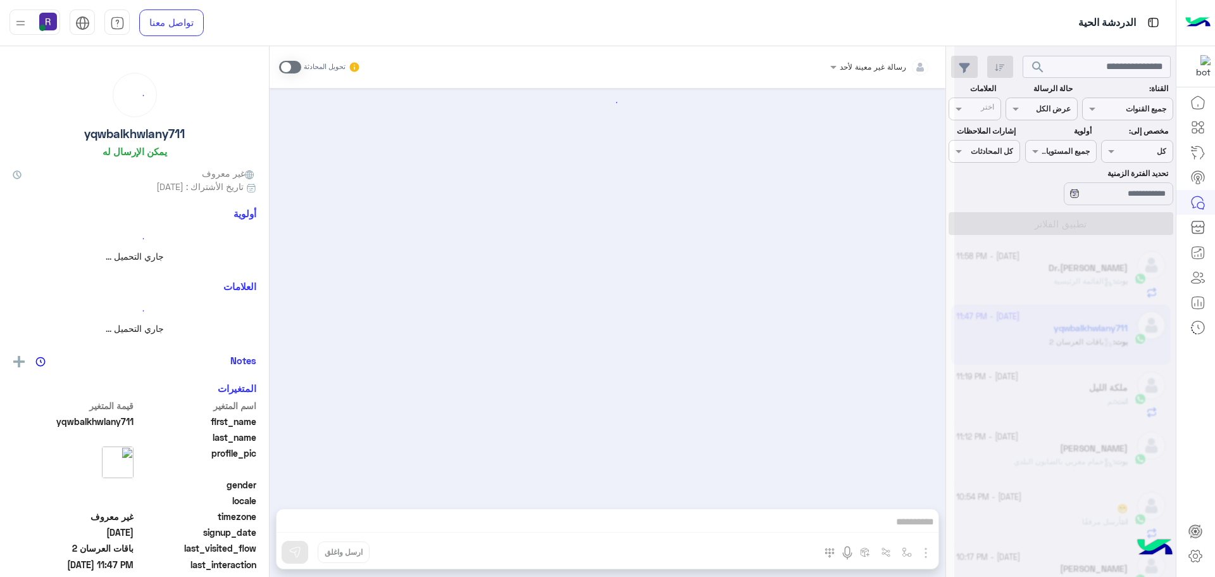
scroll to position [733, 0]
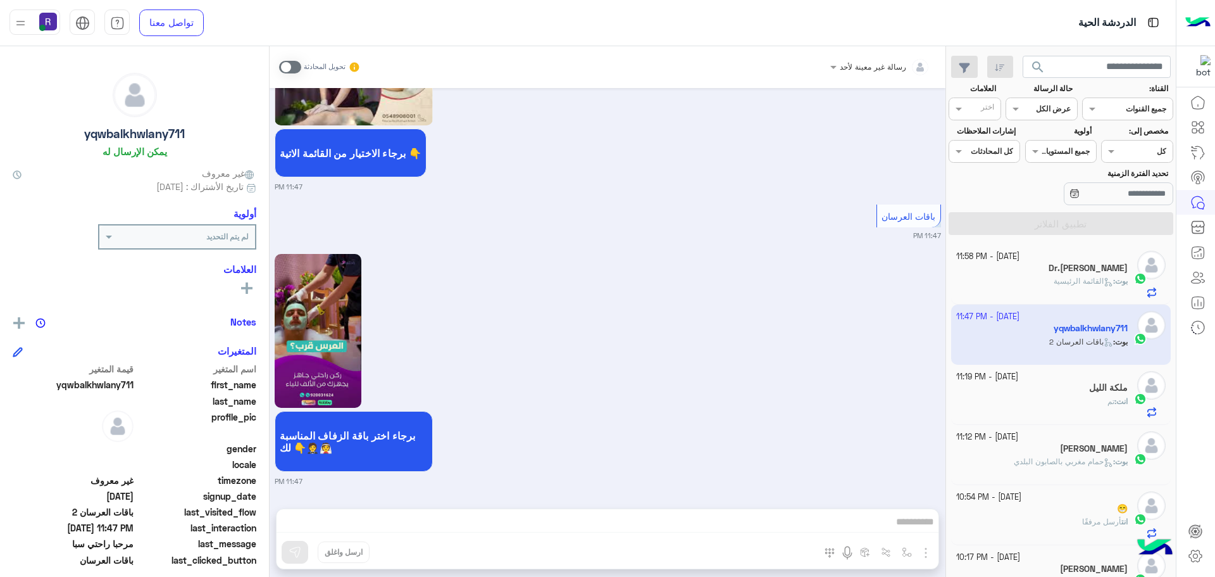
click at [1051, 397] on div "انت : تم" at bounding box center [1043, 407] width 172 height 22
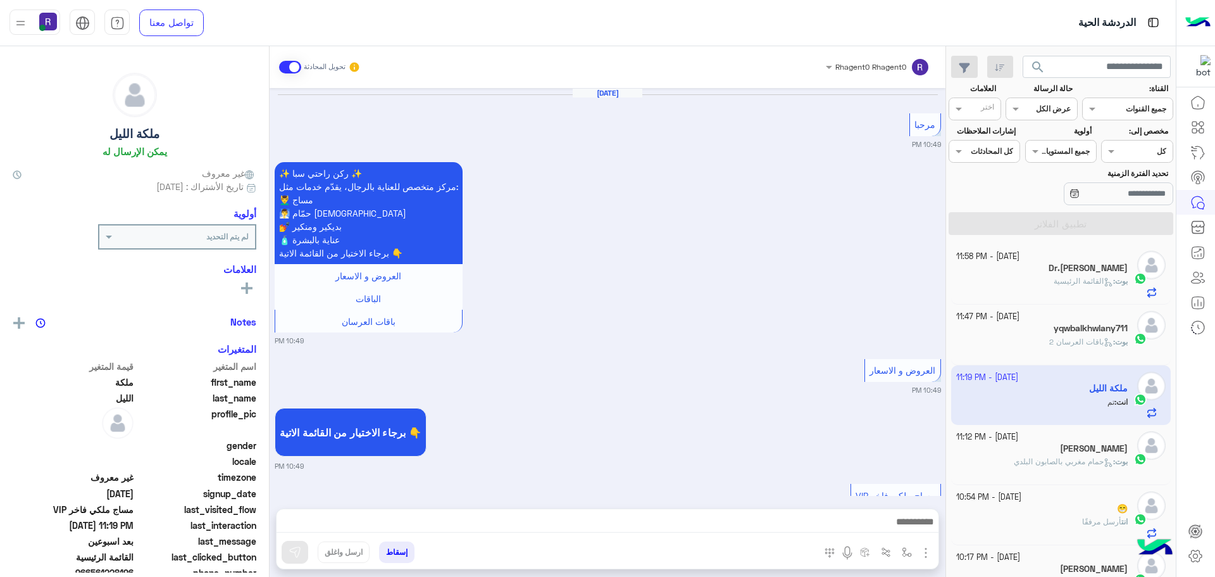
scroll to position [1344, 0]
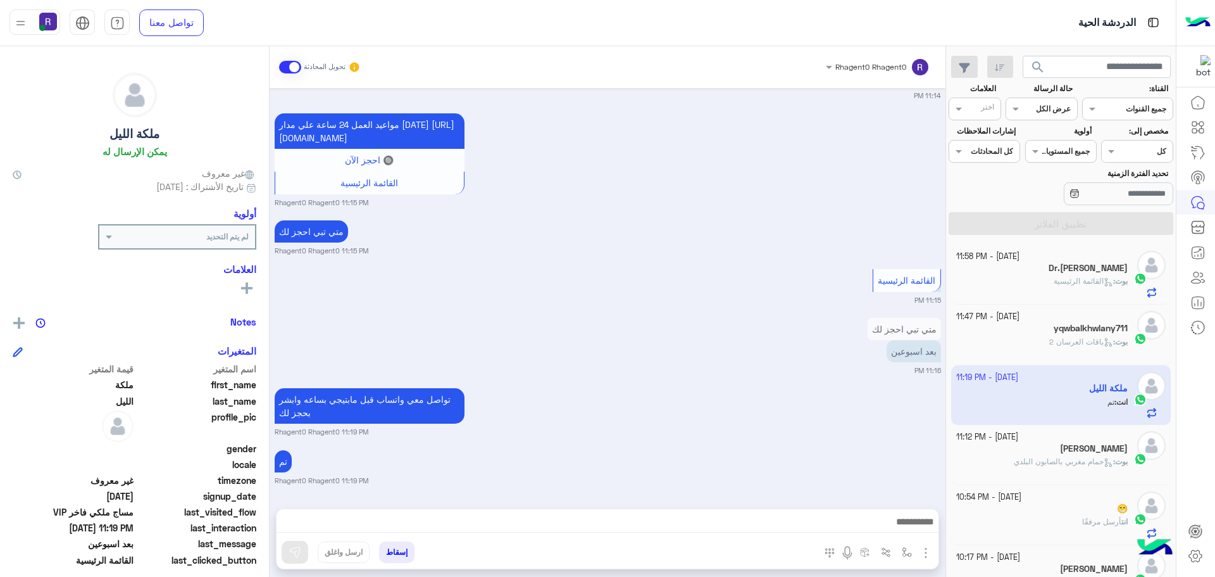
click at [292, 68] on span at bounding box center [290, 67] width 22 height 13
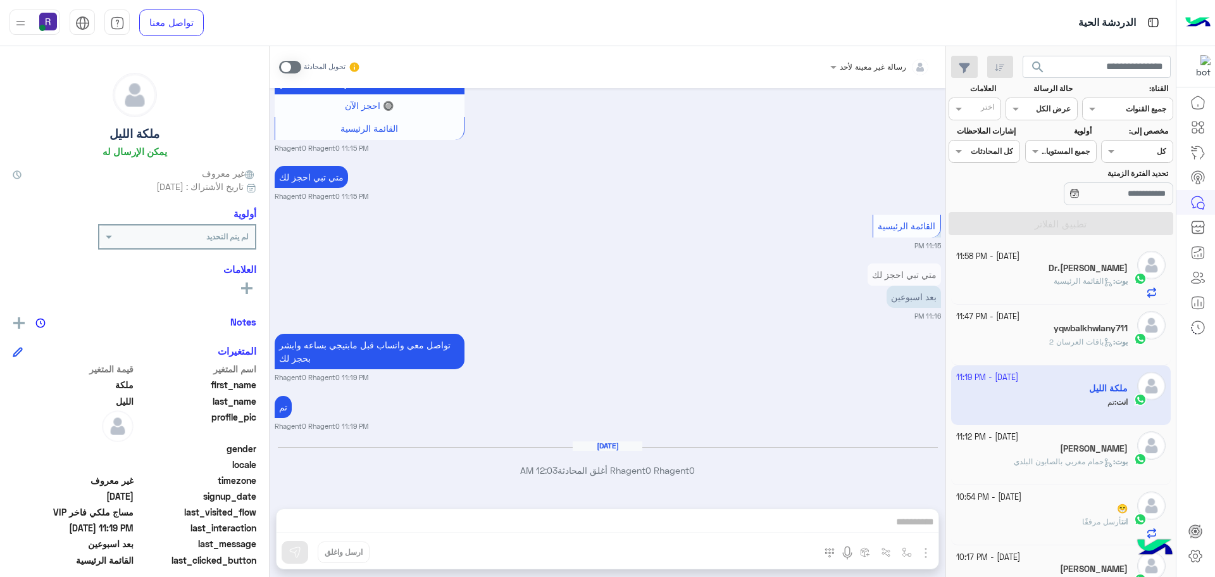
click at [1076, 269] on div "Dr.[PERSON_NAME]" at bounding box center [1043, 269] width 172 height 13
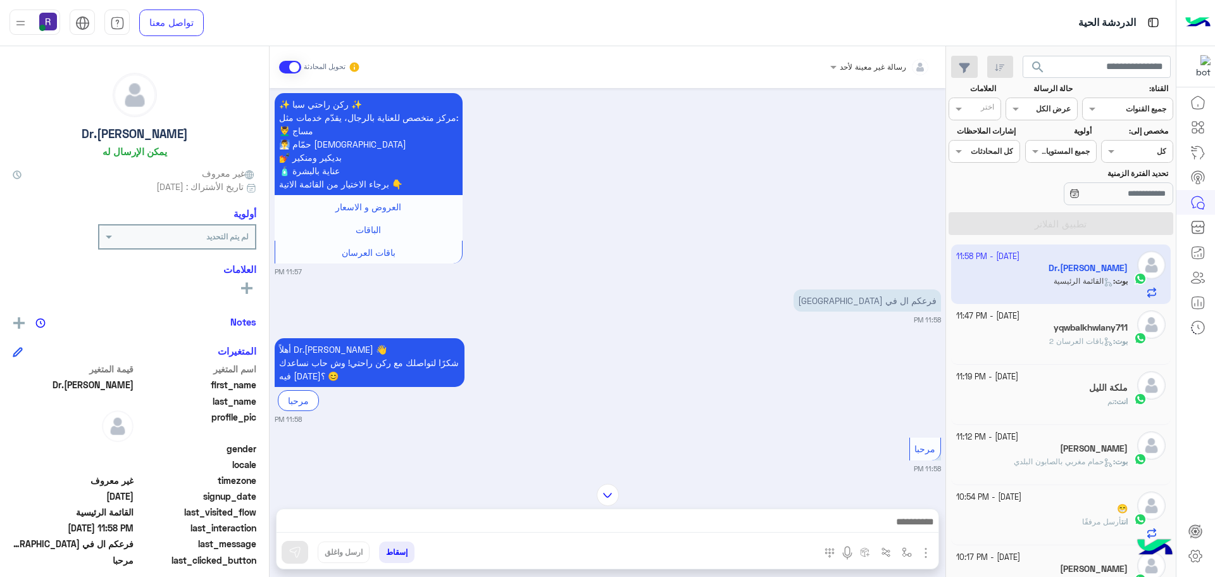
scroll to position [1439, 0]
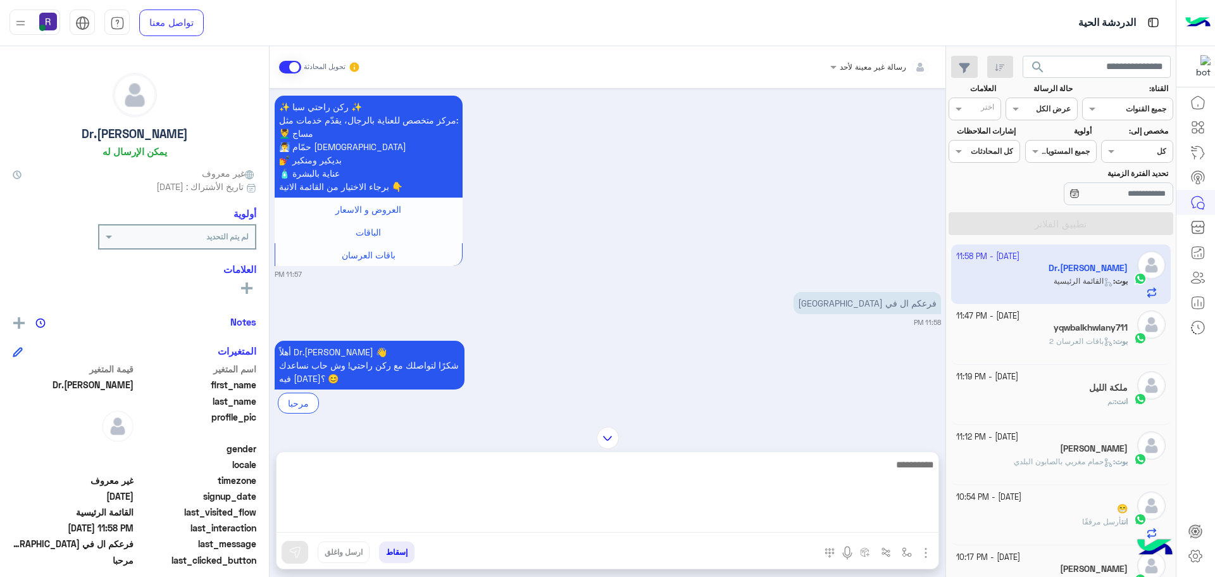
click at [752, 521] on textarea at bounding box center [608, 494] width 662 height 76
paste textarea "**********"
type textarea "**********"
